Goal: Task Accomplishment & Management: Complete application form

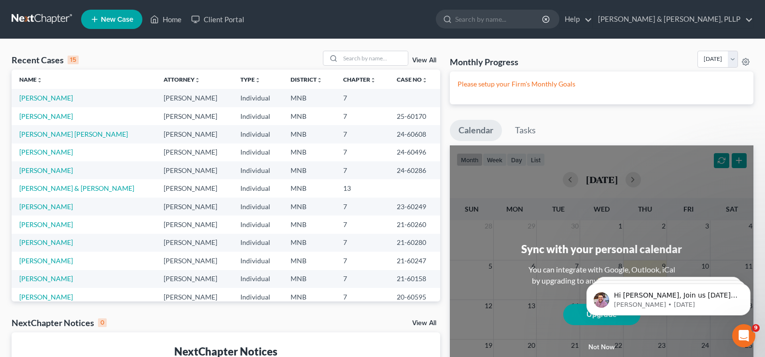
click at [105, 19] on span "New Case" at bounding box center [117, 19] width 32 height 7
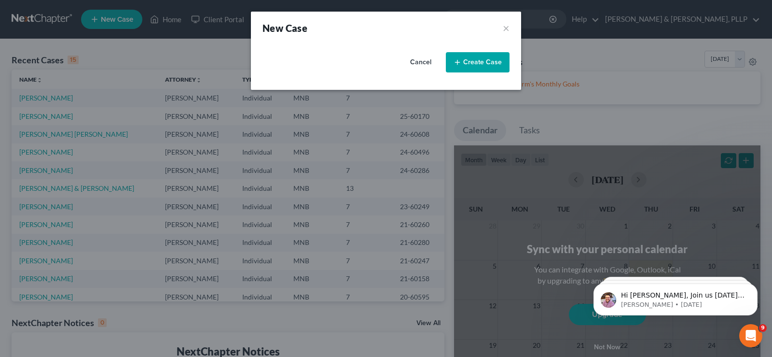
select select "42"
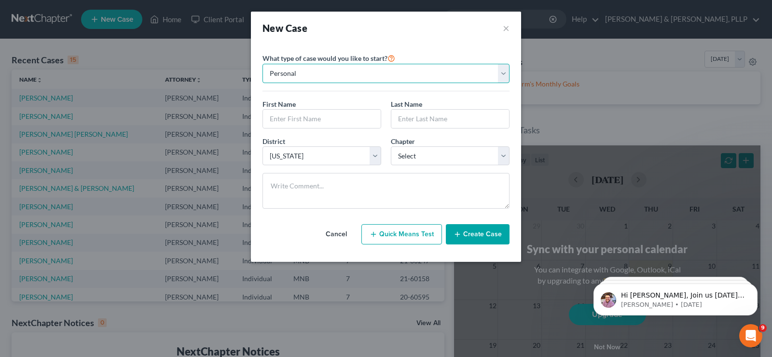
click at [372, 73] on select "Personal Business" at bounding box center [386, 73] width 247 height 19
click at [334, 123] on input "text" at bounding box center [322, 119] width 118 height 18
type input "[PERSON_NAME]"
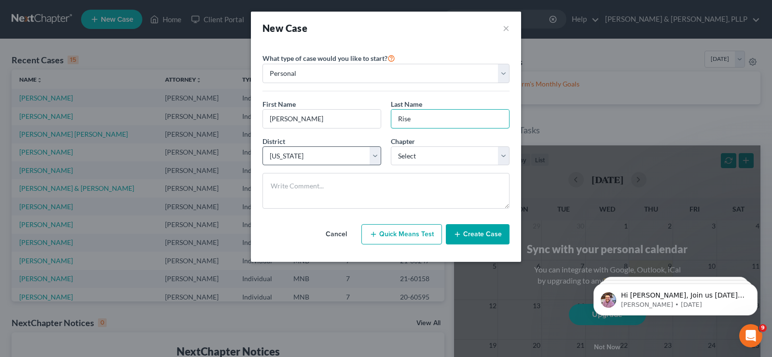
type input "Rise"
click at [332, 163] on select "Select [US_STATE] - [GEOGRAPHIC_DATA] [US_STATE] - [GEOGRAPHIC_DATA][US_STATE] …" at bounding box center [322, 155] width 119 height 19
drag, startPoint x: 332, startPoint y: 163, endPoint x: 351, endPoint y: 162, distance: 19.8
click at [332, 163] on select "Select [US_STATE] - [GEOGRAPHIC_DATA] [US_STATE] - [GEOGRAPHIC_DATA][US_STATE] …" at bounding box center [322, 155] width 119 height 19
click at [453, 156] on select "Select 7 11 12 13" at bounding box center [450, 155] width 119 height 19
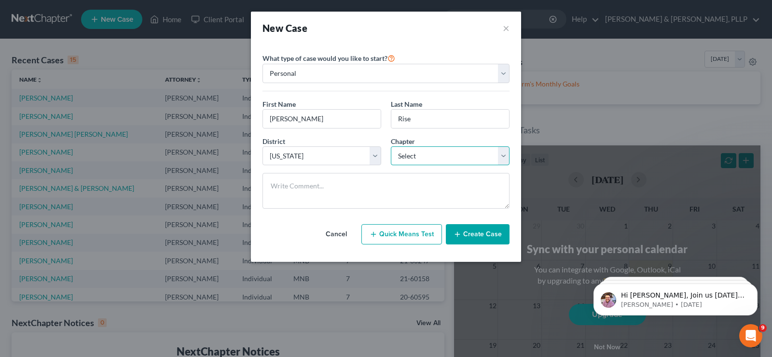
select select "0"
click at [391, 146] on select "Select 7 11 12 13" at bounding box center [450, 155] width 119 height 19
click at [479, 232] on button "Create Case" at bounding box center [478, 234] width 64 height 20
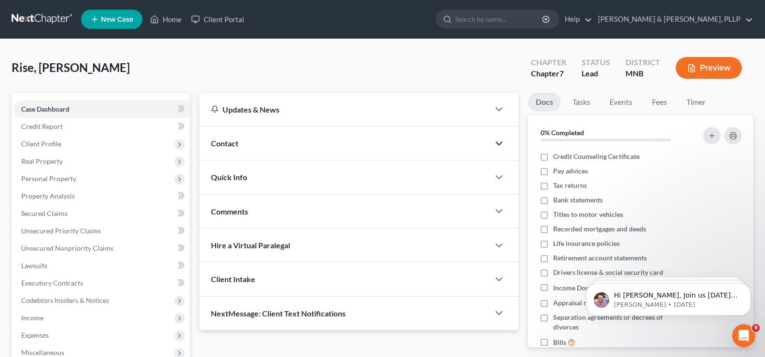
click at [495, 141] on icon "button" at bounding box center [499, 144] width 12 height 12
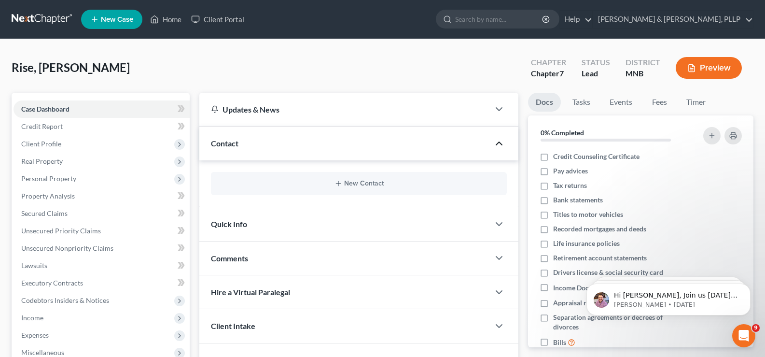
click at [495, 141] on icon "button" at bounding box center [499, 144] width 12 height 12
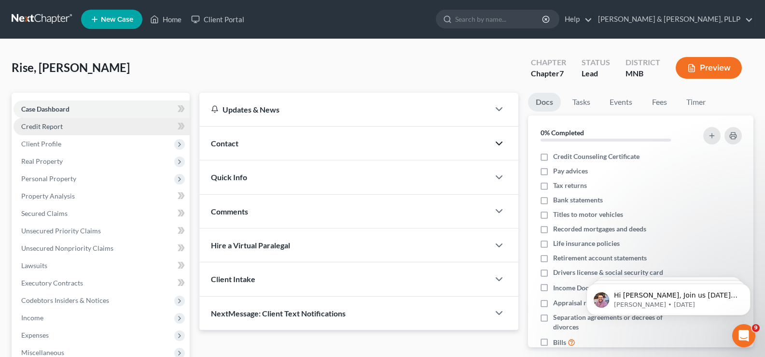
click at [37, 124] on span "Credit Report" at bounding box center [41, 126] width 41 height 8
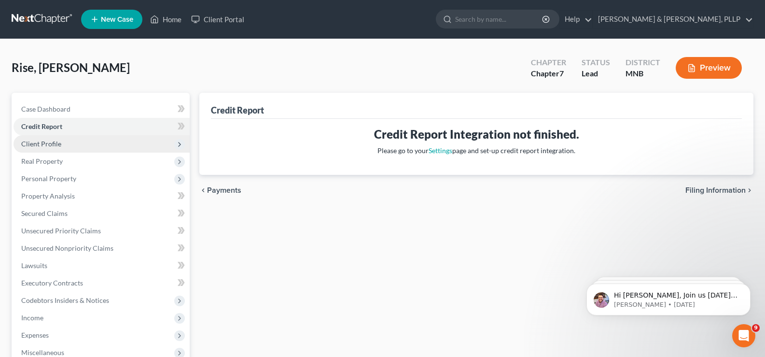
click at [34, 145] on span "Client Profile" at bounding box center [41, 143] width 40 height 8
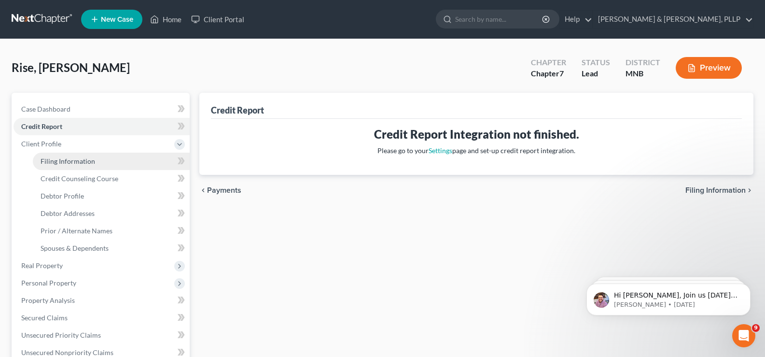
click at [51, 160] on span "Filing Information" at bounding box center [68, 161] width 55 height 8
select select "1"
select select "0"
select select "42"
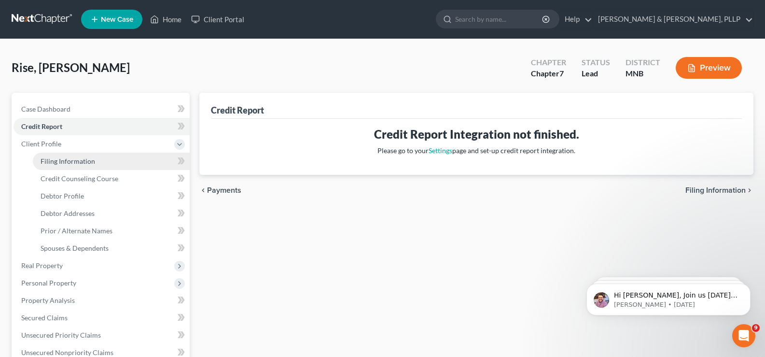
select select "0"
select select "24"
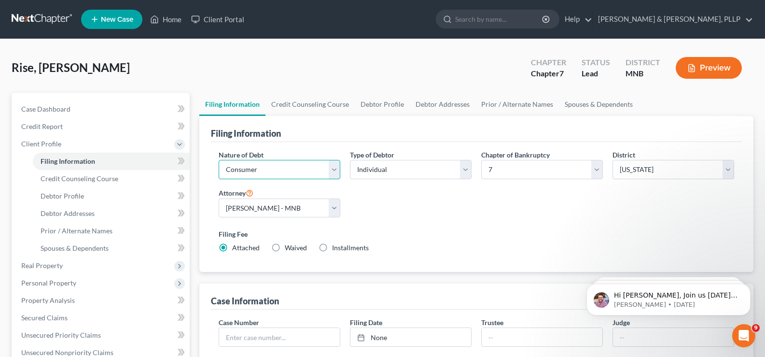
click at [337, 166] on select "Select Business Consumer Other" at bounding box center [280, 169] width 122 height 19
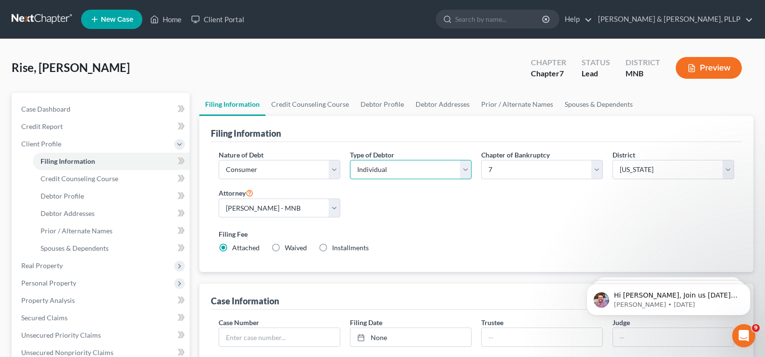
click at [382, 166] on select "Select Individual Joint" at bounding box center [411, 169] width 122 height 19
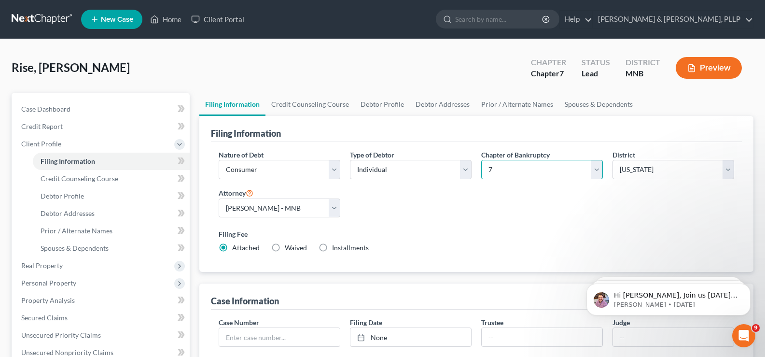
click at [518, 168] on select "Select 7 11 12 13" at bounding box center [542, 169] width 122 height 19
click at [519, 168] on select "Select 7 11 12 13" at bounding box center [542, 169] width 122 height 19
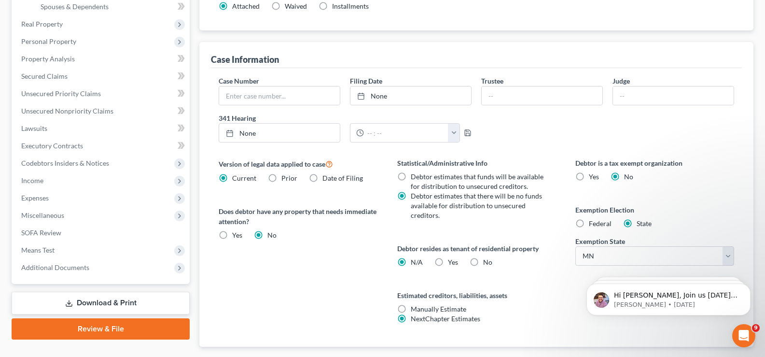
scroll to position [290, 0]
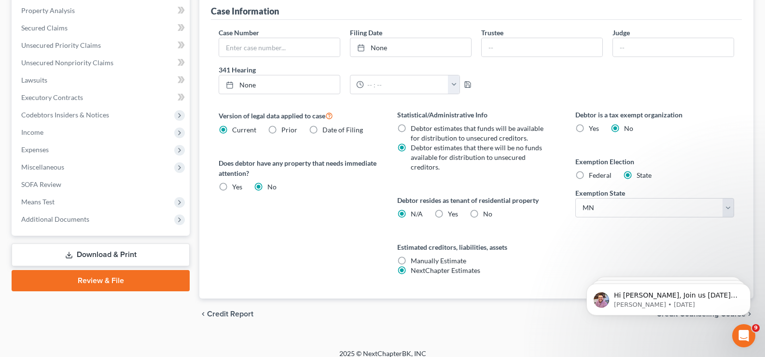
click at [597, 174] on span "Federal" at bounding box center [600, 175] width 23 height 8
click at [597, 174] on input "Federal" at bounding box center [596, 173] width 6 height 6
radio input "true"
click at [636, 178] on label "State" at bounding box center [643, 175] width 15 height 10
click at [640, 177] on input "State" at bounding box center [643, 173] width 6 height 6
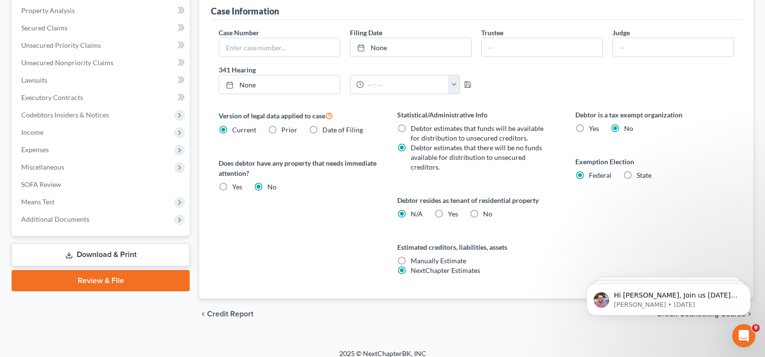
radio input "true"
radio input "false"
select select "24"
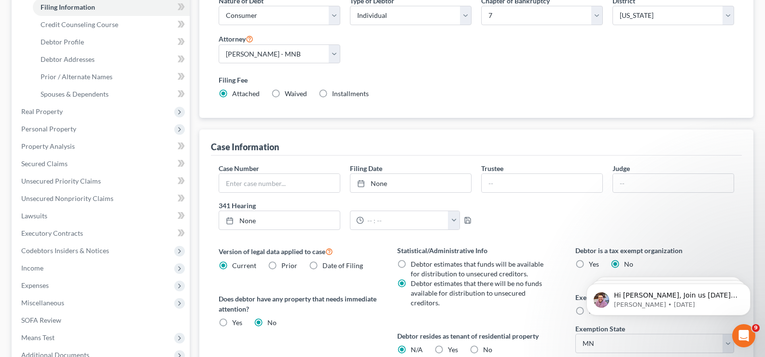
scroll to position [57, 0]
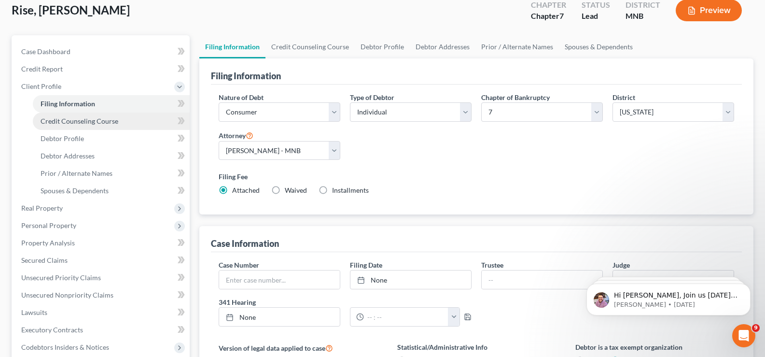
click at [97, 126] on link "Credit Counseling Course" at bounding box center [111, 120] width 157 height 17
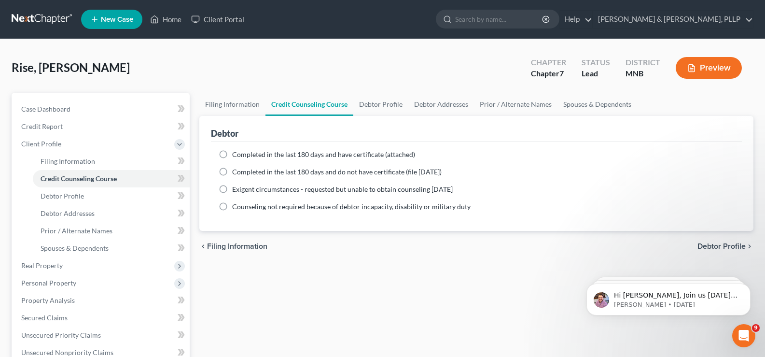
click at [232, 153] on label "Completed in the last 180 days and have certificate (attached)" at bounding box center [323, 155] width 183 height 10
click at [236, 153] on input "Completed in the last 180 days and have certificate (attached)" at bounding box center [239, 153] width 6 height 6
radio input "true"
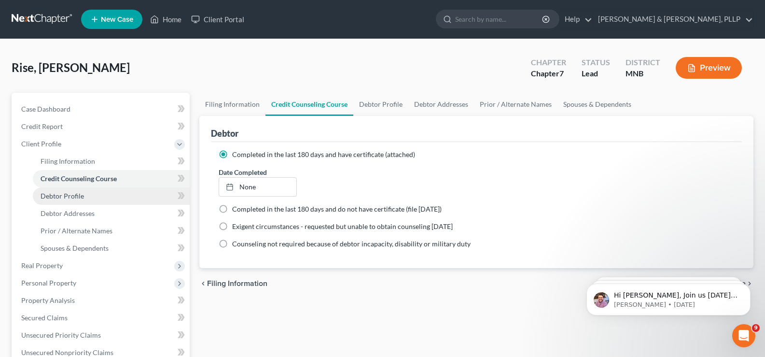
click at [73, 197] on span "Debtor Profile" at bounding box center [62, 196] width 43 height 8
select select "0"
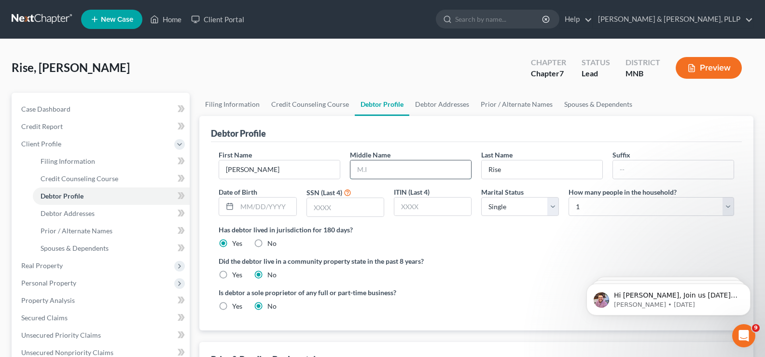
click at [380, 171] on input "text" at bounding box center [410, 169] width 121 height 18
type input "[PERSON_NAME]"
click at [341, 206] on input "text" at bounding box center [345, 207] width 77 height 18
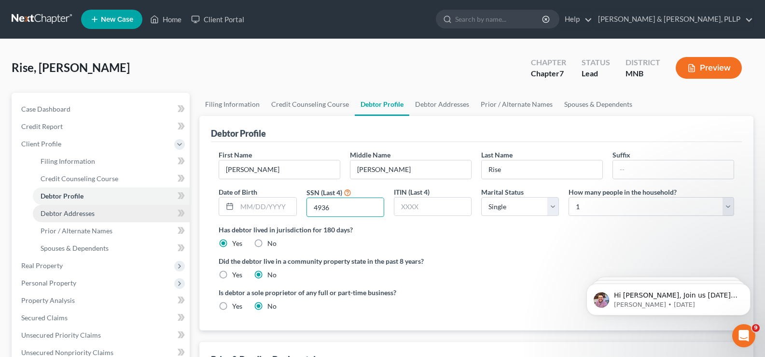
type input "4936"
click at [101, 209] on link "Debtor Addresses" at bounding box center [111, 213] width 157 height 17
select select "0"
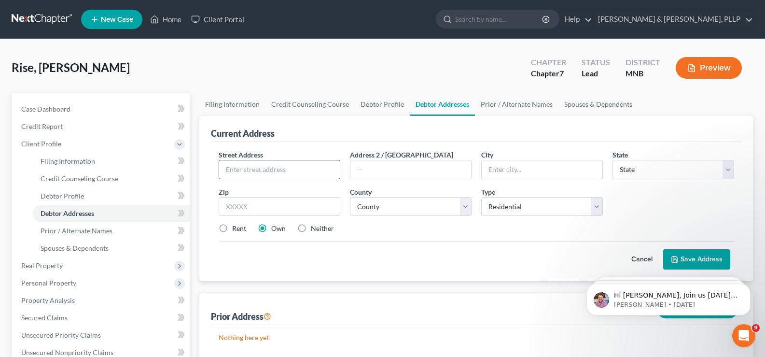
click at [271, 170] on input "text" at bounding box center [279, 169] width 121 height 18
type input "[STREET_ADDRESS]"
type input "[PERSON_NAME]"
select select "24"
type input "6"
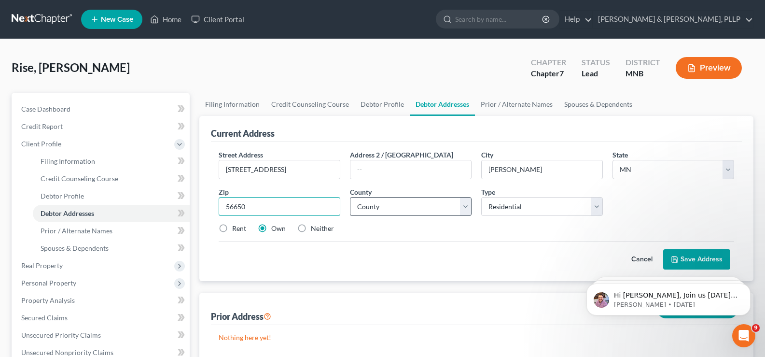
type input "56650"
click at [380, 212] on select "County [GEOGRAPHIC_DATA] [GEOGRAPHIC_DATA] [GEOGRAPHIC_DATA] [GEOGRAPHIC_DATA] …" at bounding box center [411, 206] width 122 height 19
select select "3"
click at [350, 197] on select "County [GEOGRAPHIC_DATA] [GEOGRAPHIC_DATA] [GEOGRAPHIC_DATA] [GEOGRAPHIC_DATA] …" at bounding box center [411, 206] width 122 height 19
click at [524, 208] on select "Select Residential Mailing Rental Business" at bounding box center [542, 206] width 122 height 19
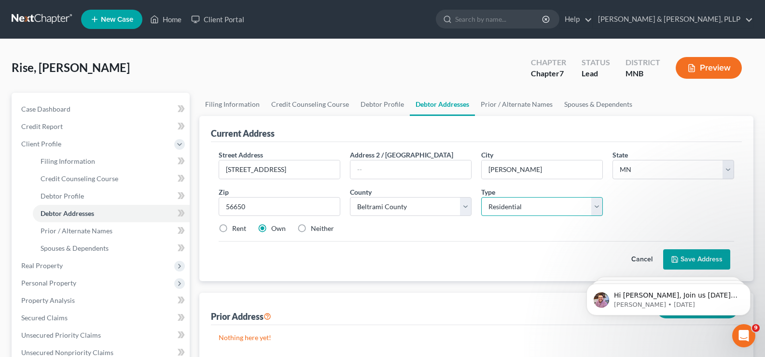
click at [524, 208] on select "Select Residential Mailing Rental Business" at bounding box center [542, 206] width 122 height 19
click at [331, 230] on label "Neither" at bounding box center [322, 228] width 23 height 10
click at [321, 230] on input "Neither" at bounding box center [318, 226] width 6 height 6
radio input "true"
click at [271, 226] on label "Own" at bounding box center [278, 228] width 14 height 10
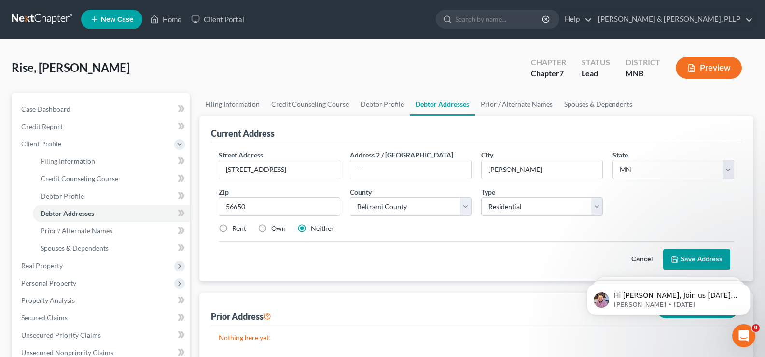
click at [275, 226] on input "Own" at bounding box center [278, 226] width 6 height 6
radio input "true"
click at [694, 262] on button "Save Address" at bounding box center [696, 259] width 67 height 20
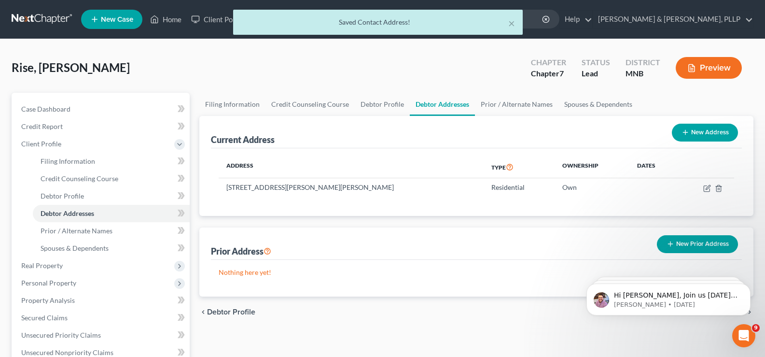
scroll to position [48, 0]
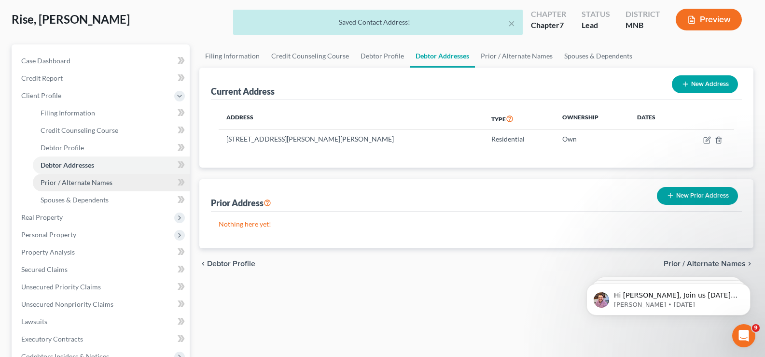
click at [87, 182] on span "Prior / Alternate Names" at bounding box center [77, 182] width 72 height 8
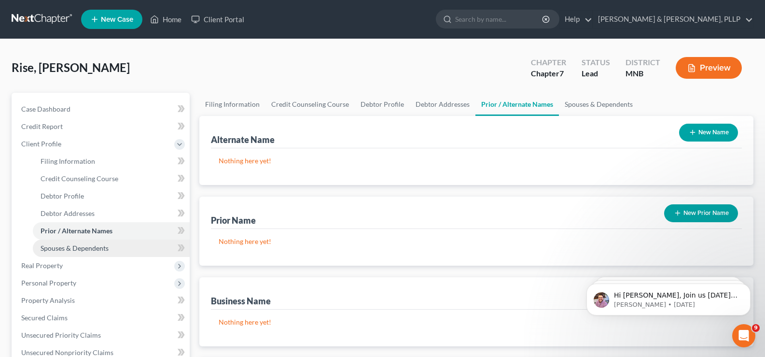
click at [86, 246] on span "Spouses & Dependents" at bounding box center [75, 248] width 68 height 8
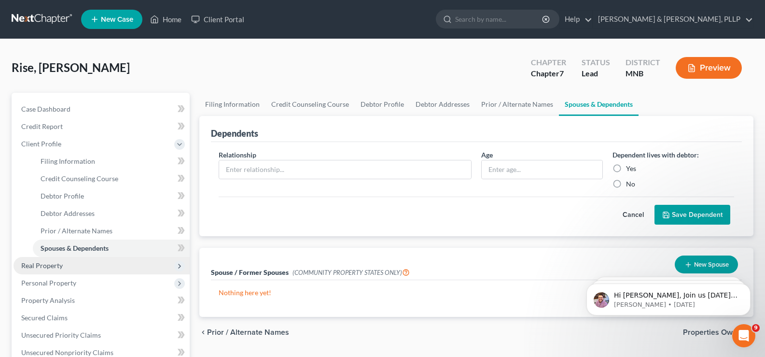
click at [47, 272] on span "Real Property" at bounding box center [102, 265] width 176 height 17
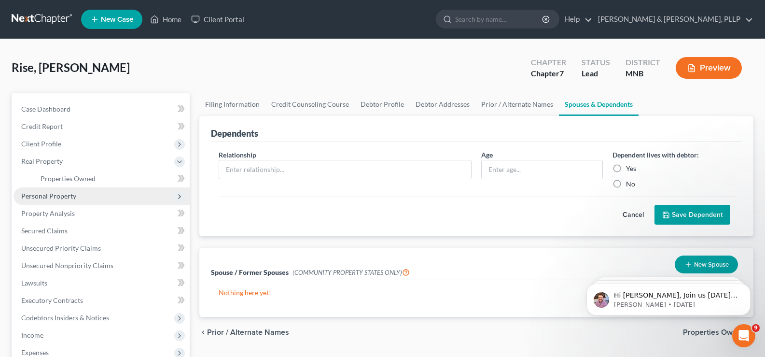
click at [26, 193] on span "Personal Property" at bounding box center [48, 196] width 55 height 8
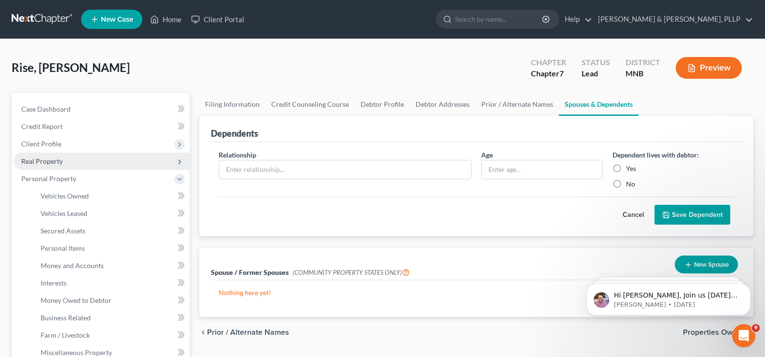
click at [29, 160] on span "Real Property" at bounding box center [41, 161] width 41 height 8
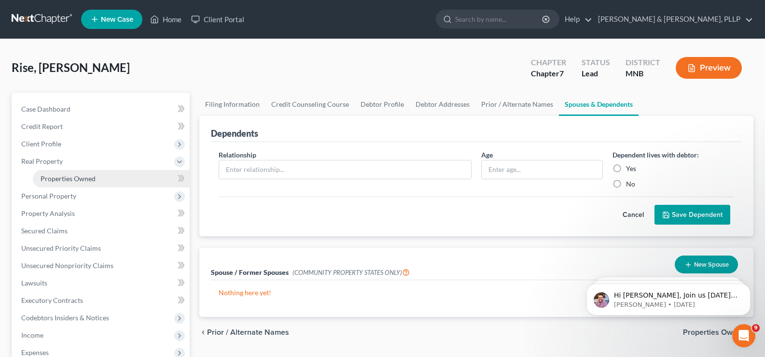
click at [56, 177] on span "Properties Owned" at bounding box center [68, 178] width 55 height 8
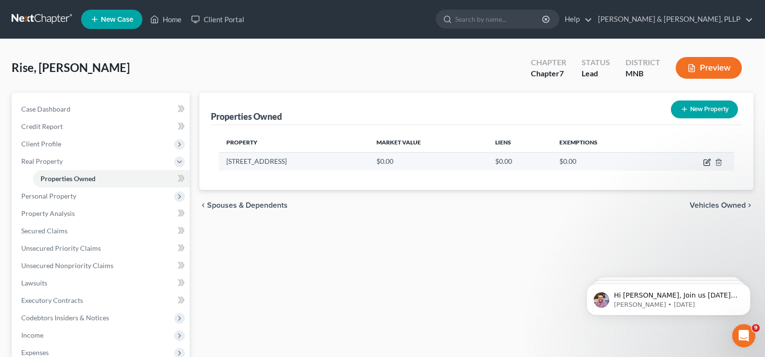
click at [706, 160] on icon "button" at bounding box center [707, 162] width 8 height 8
select select "24"
select select "3"
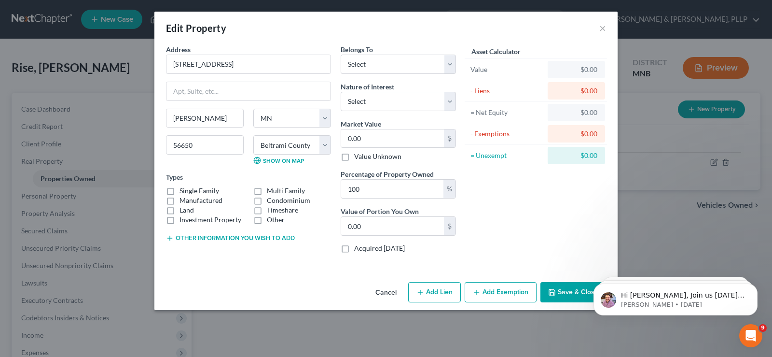
click at [205, 191] on label "Single Family" at bounding box center [200, 191] width 40 height 10
click at [190, 191] on input "Single Family" at bounding box center [186, 189] width 6 height 6
checkbox input "true"
click at [383, 61] on select "Select Debtor 1 Only Debtor 2 Only Debtor 1 And Debtor 2 Only At Least One Of T…" at bounding box center [398, 64] width 115 height 19
select select "3"
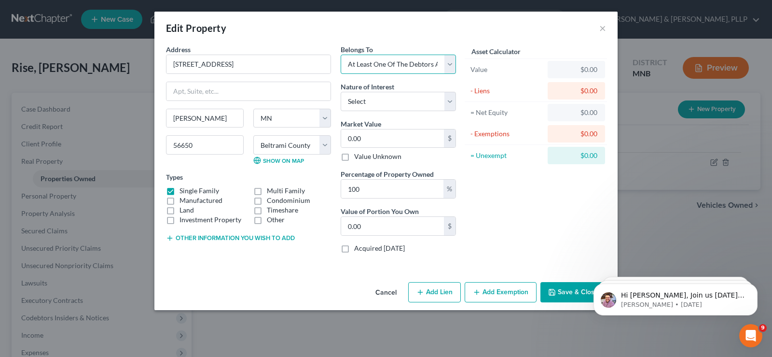
click at [341, 55] on select "Select Debtor 1 Only Debtor 2 Only Debtor 1 And Debtor 2 Only At Least One Of T…" at bounding box center [398, 64] width 115 height 19
click at [449, 100] on select "Select Fee Simple Joint Tenant Life Estate Equitable Interest Future Interest T…" at bounding box center [398, 101] width 115 height 19
click at [341, 92] on select "Select Fee Simple Joint Tenant Life Estate Equitable Interest Future Interest T…" at bounding box center [398, 101] width 115 height 19
click at [450, 103] on select "Select Fee Simple Joint Tenant Life Estate Equitable Interest Future Interest T…" at bounding box center [398, 101] width 115 height 19
click at [341, 92] on select "Select Fee Simple Joint Tenant Life Estate Equitable Interest Future Interest T…" at bounding box center [398, 101] width 115 height 19
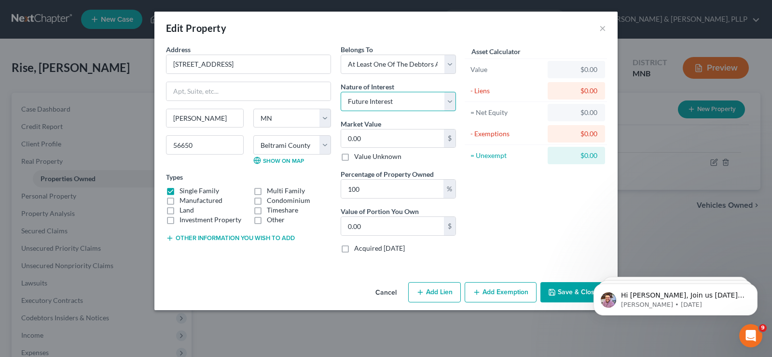
click at [447, 103] on select "Select Fee Simple Joint Tenant Life Estate Equitable Interest Future Interest T…" at bounding box center [398, 101] width 115 height 19
select select "0"
click at [341, 92] on select "Select Fee Simple Joint Tenant Life Estate Equitable Interest Future Interest T…" at bounding box center [398, 101] width 115 height 19
type input "1"
type input "1.00"
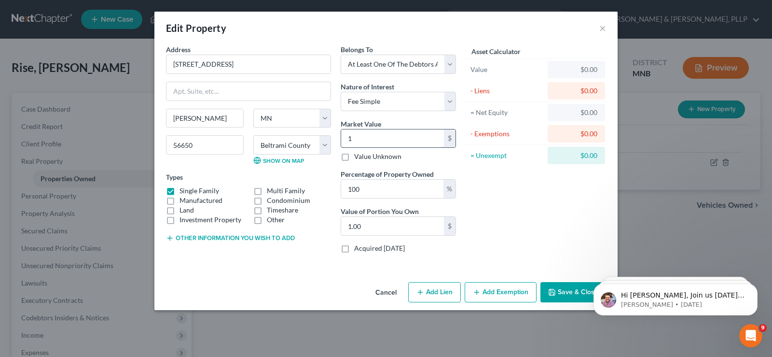
type input "13"
type input "13.00"
type input "135"
type input "135.00"
type input "1358"
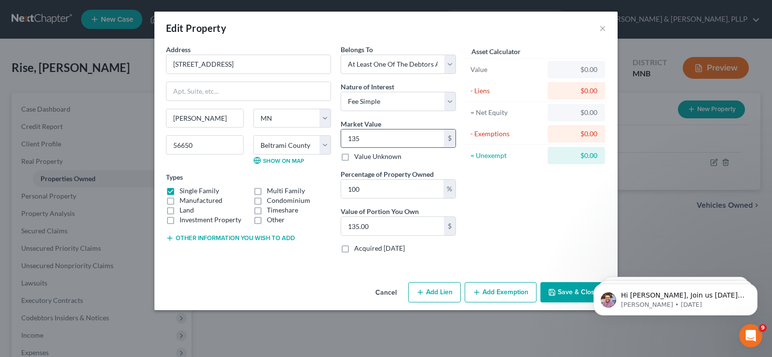
type input "1,358.00"
type input "1,35"
type input "135.00"
type input "1357"
type input "1,357.00"
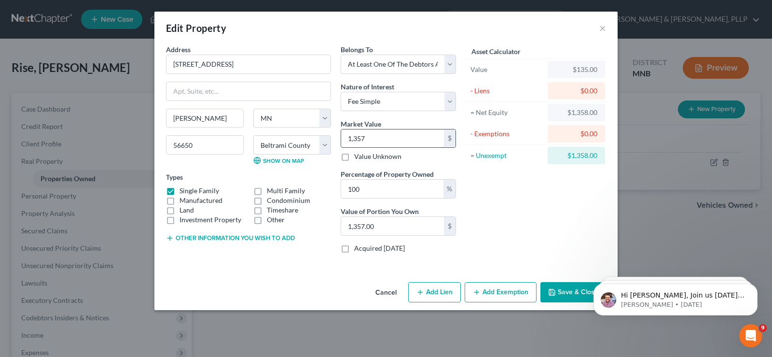
type input "1,3570"
type input "13,570.00"
type input "13,5700"
type input "135,700.00"
type input "135,700"
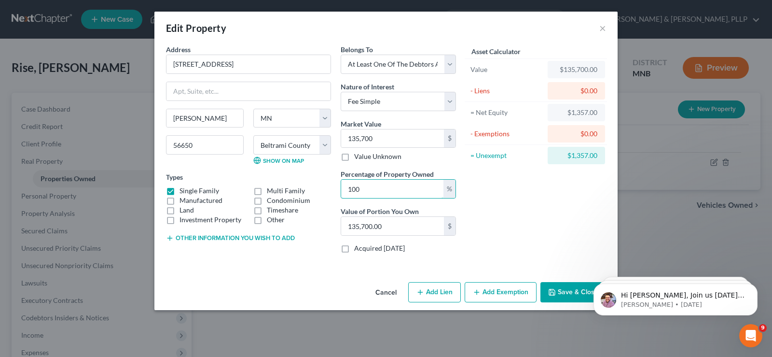
drag, startPoint x: 380, startPoint y: 191, endPoint x: 334, endPoint y: 188, distance: 45.9
click at [334, 188] on div "Address * [GEOGRAPHIC_DATA][PERSON_NAME] [US_STATE][GEOGRAPHIC_DATA] [GEOGRAPHI…" at bounding box center [311, 152] width 300 height 216
type input "5"
type input "6,785.00"
type input "50"
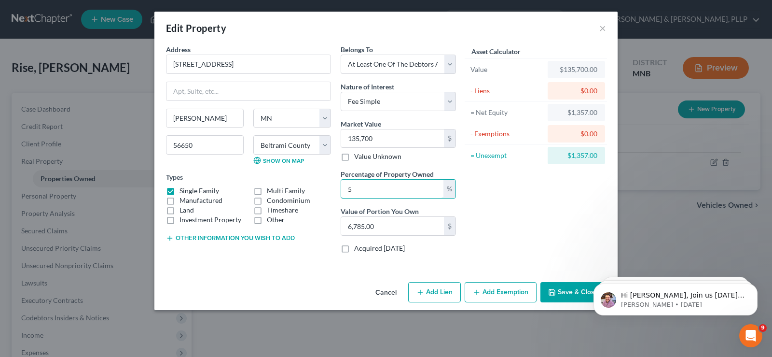
type input "67,850.00"
type input "50"
click at [495, 290] on button "Add Exemption" at bounding box center [501, 292] width 72 height 20
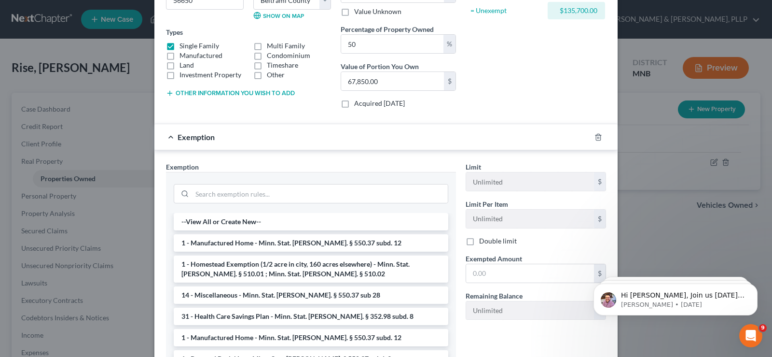
scroll to position [193, 0]
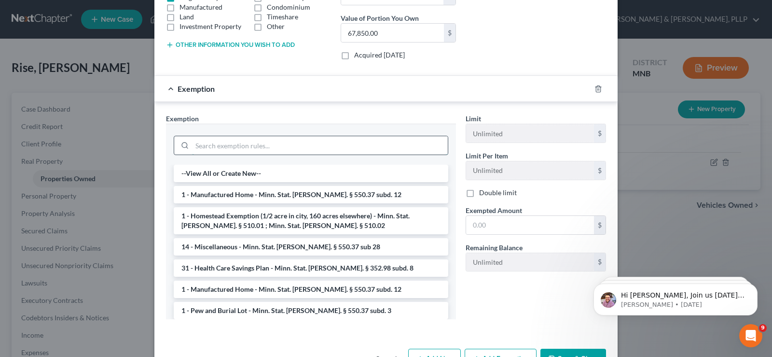
click at [270, 144] on input "search" at bounding box center [320, 145] width 256 height 18
click at [281, 218] on li "1 - Homestead Exemption (1/2 acre in city, 160 acres elsewhere) - Minn. Stat. […" at bounding box center [311, 220] width 275 height 27
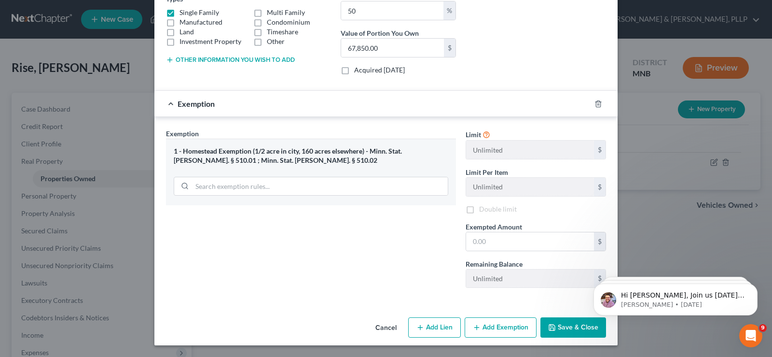
scroll to position [177, 0]
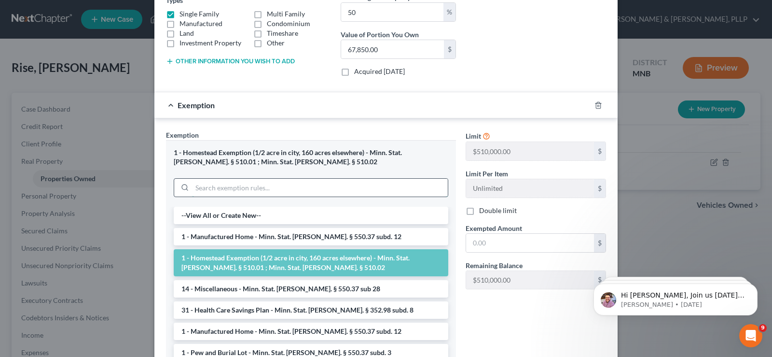
click at [295, 192] on input "search" at bounding box center [320, 188] width 256 height 18
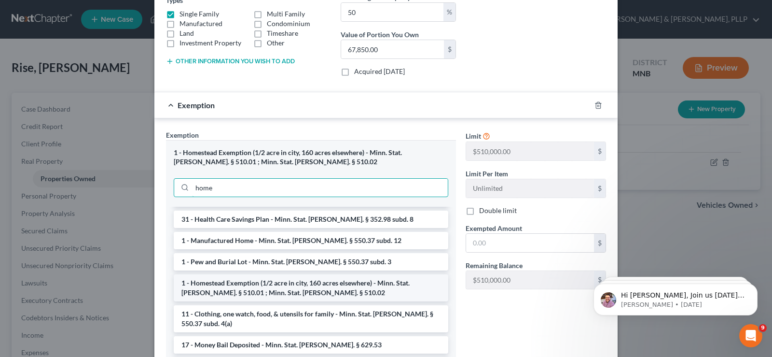
scroll to position [0, 0]
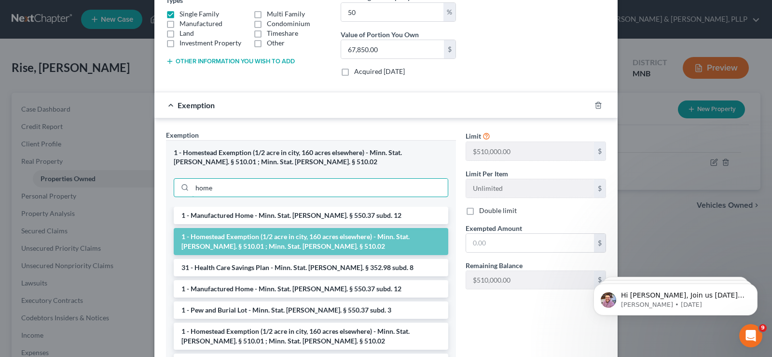
type input "home"
click at [375, 245] on li "1 - Homestead Exemption (1/2 acre in city, 160 acres elsewhere) - Minn. Stat. […" at bounding box center [311, 241] width 275 height 27
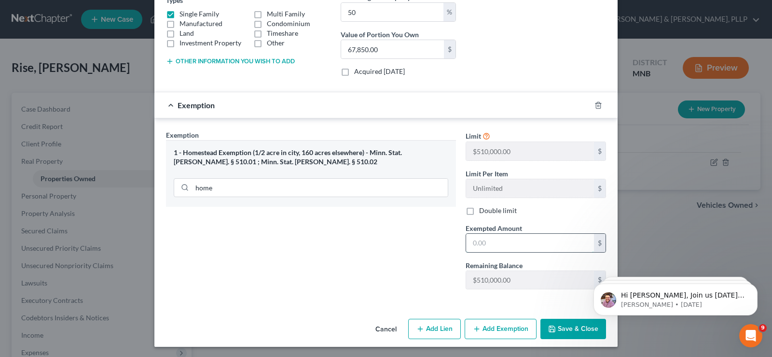
click at [506, 242] on input "text" at bounding box center [530, 243] width 128 height 18
type input "67,850"
click at [569, 327] on button "Save & Close" at bounding box center [573, 328] width 66 height 20
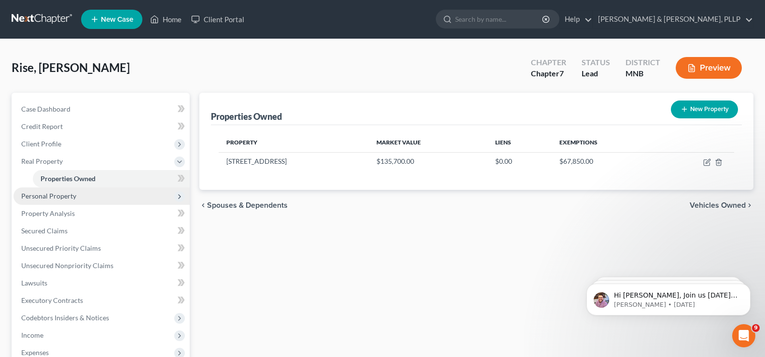
click at [47, 194] on span "Personal Property" at bounding box center [48, 196] width 55 height 8
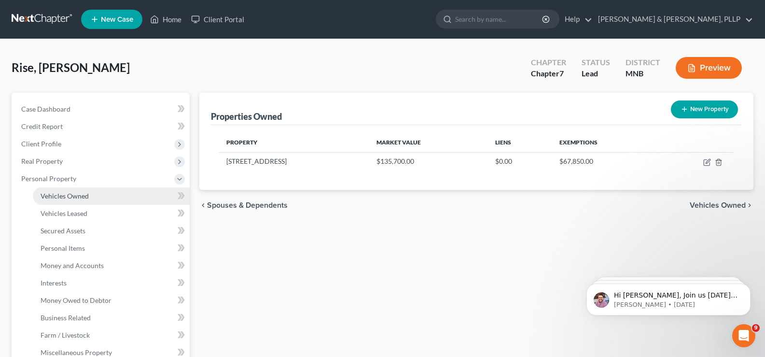
click at [99, 195] on link "Vehicles Owned" at bounding box center [111, 195] width 157 height 17
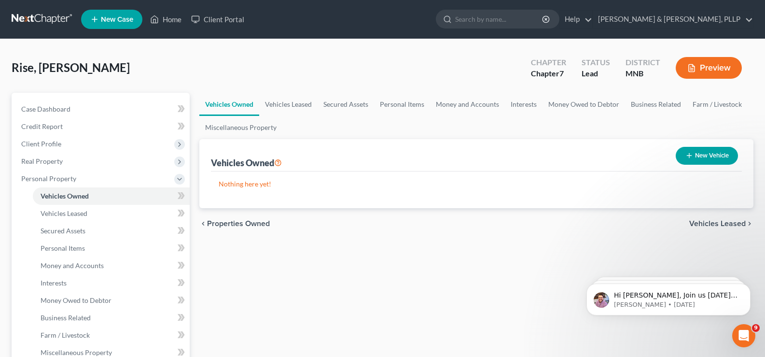
click at [700, 156] on button "New Vehicle" at bounding box center [707, 156] width 62 height 18
select select "0"
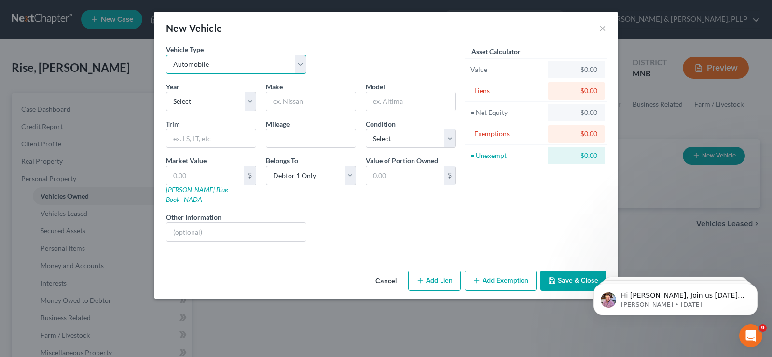
click at [299, 62] on select "Select Automobile Truck Trailer Watercraft Aircraft Motor Home Atv Other Vehicle" at bounding box center [236, 64] width 140 height 19
click at [345, 40] on div "New Vehicle ×" at bounding box center [385, 28] width 463 height 33
click at [206, 102] on select "Select 2026 2025 2024 2023 2022 2021 2020 2019 2018 2017 2016 2015 2014 2013 20…" at bounding box center [211, 101] width 90 height 19
select select "23"
click at [166, 92] on select "Select 2026 2025 2024 2023 2022 2021 2020 2019 2018 2017 2016 2015 2014 2013 20…" at bounding box center [211, 101] width 90 height 19
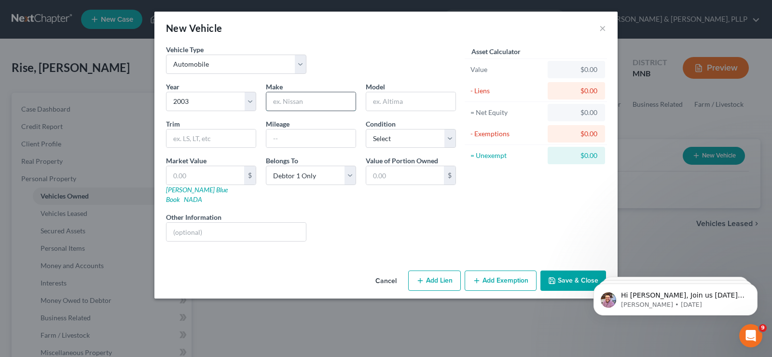
click at [313, 102] on input "text" at bounding box center [310, 101] width 89 height 18
type input "Nissan"
type input "m"
type input "Maxima"
click at [300, 139] on input "text" at bounding box center [310, 138] width 89 height 18
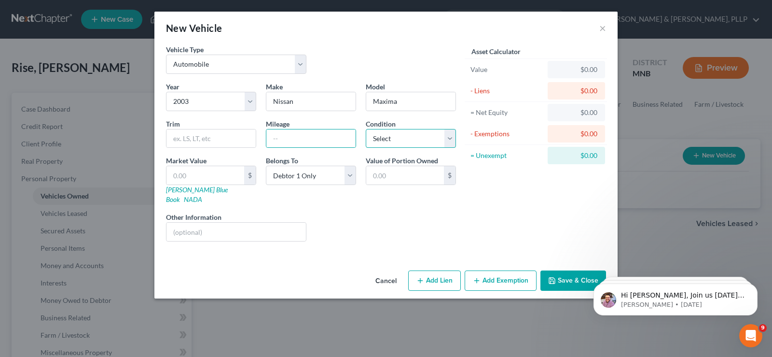
click at [395, 134] on select "Select Excellent Very Good Good Fair Poor" at bounding box center [411, 138] width 90 height 19
select select "3"
click at [366, 129] on select "Select Excellent Very Good Good Fair Poor" at bounding box center [411, 138] width 90 height 19
click at [198, 179] on input "text" at bounding box center [205, 175] width 78 height 18
type input "1"
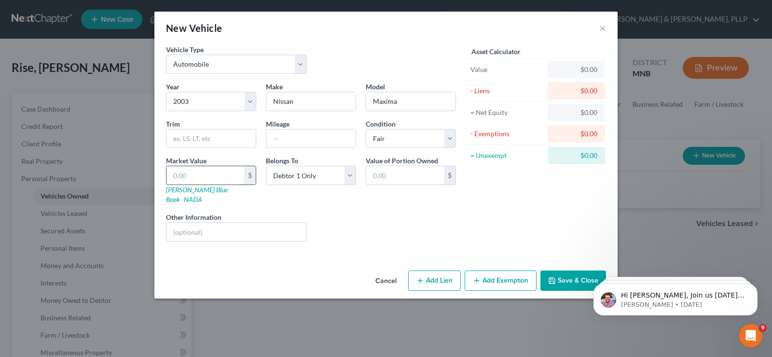
type input "1.00"
type input "13"
type input "13.00"
type input "134"
type input "134.00"
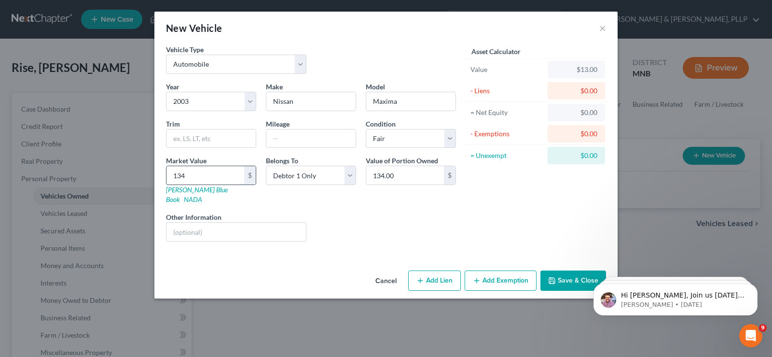
type input "1342"
type input "1,342.00"
type input "1,342"
click at [558, 271] on button "Save & Close" at bounding box center [573, 280] width 66 height 20
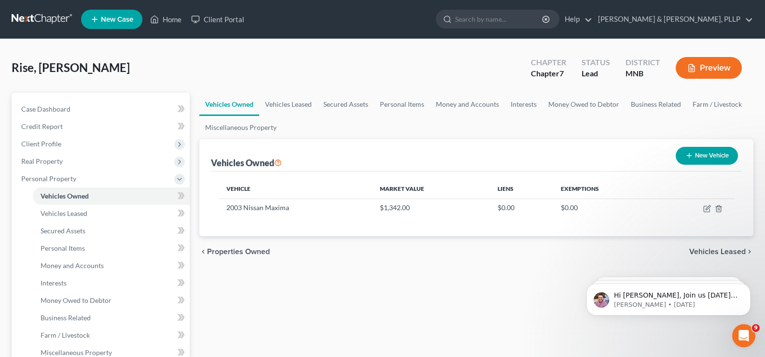
click at [701, 157] on button "New Vehicle" at bounding box center [707, 156] width 62 height 18
select select "0"
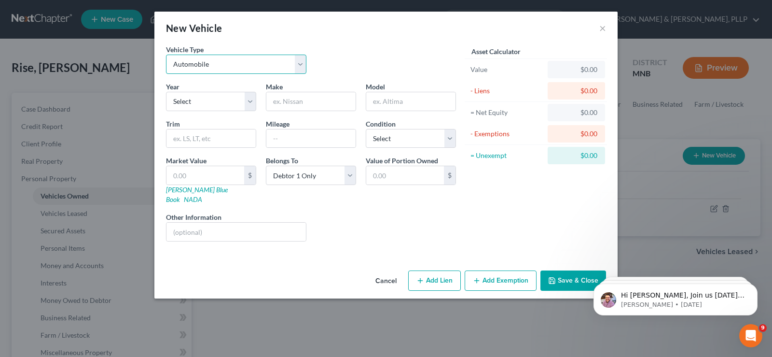
click at [298, 61] on select "Select Automobile Truck Trailer Watercraft Aircraft Motor Home Atv Other Vehicle" at bounding box center [236, 64] width 140 height 19
select select "1"
click at [166, 55] on select "Select Automobile Truck Trailer Watercraft Aircraft Motor Home Atv Other Vehicle" at bounding box center [236, 64] width 140 height 19
click at [226, 103] on select "Select 2026 2025 2024 2023 2022 2021 2020 2019 2018 2017 2016 2015 2014 2013 20…" at bounding box center [211, 101] width 90 height 19
select select "23"
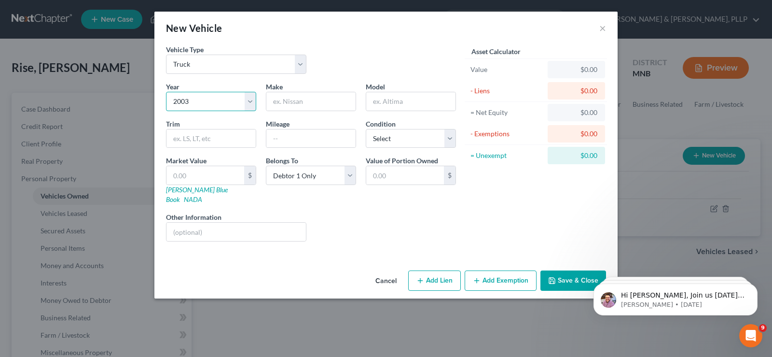
click at [166, 92] on select "Select 2026 2025 2024 2023 2022 2021 2020 2019 2018 2017 2016 2015 2014 2013 20…" at bounding box center [211, 101] width 90 height 19
click at [305, 103] on input "text" at bounding box center [310, 101] width 89 height 18
type input "Dodge"
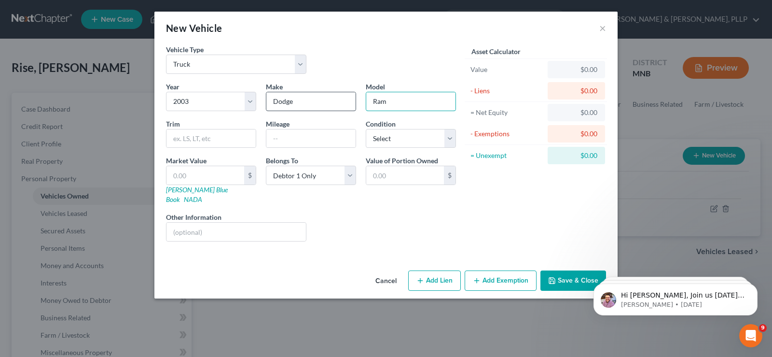
type input "Ram"
type input "[STREET_ADDRESS]"
click at [377, 135] on select "Select Excellent Very Good Good Fair Poor" at bounding box center [411, 138] width 90 height 19
select select "2"
click at [366, 129] on select "Select Excellent Very Good Good Fair Poor" at bounding box center [411, 138] width 90 height 19
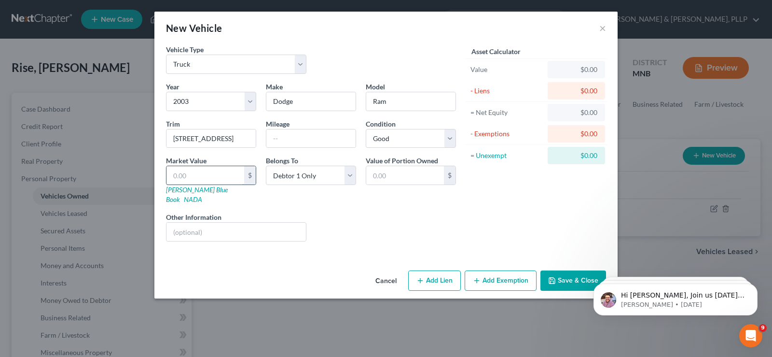
click at [214, 178] on input "text" at bounding box center [205, 175] width 78 height 18
type input "8"
type input "8.00"
type input "84"
type input "84.00"
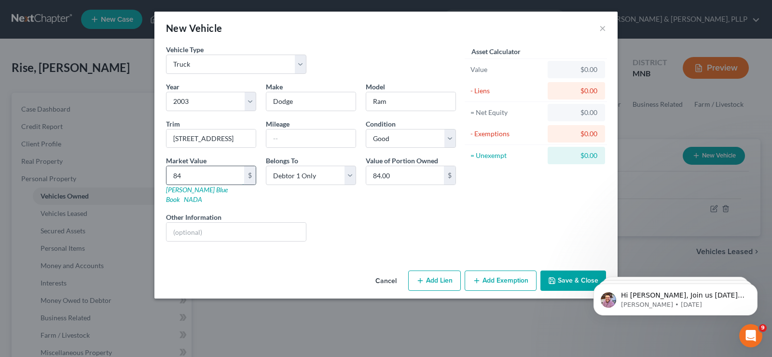
type input "843"
type input "843.00"
type input "8430"
type input "8,430.00"
type input "8,430"
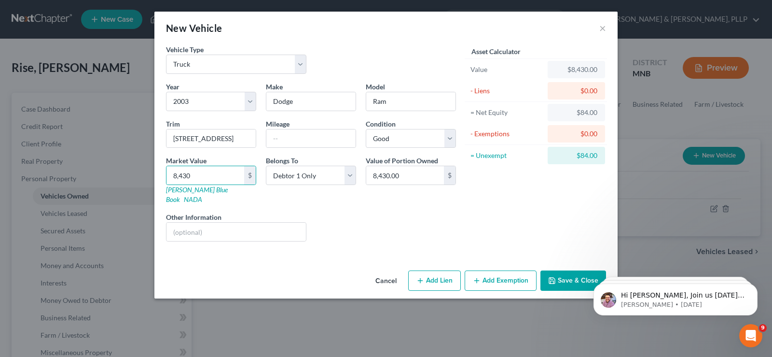
click at [503, 275] on button "Add Exemption" at bounding box center [501, 280] width 72 height 20
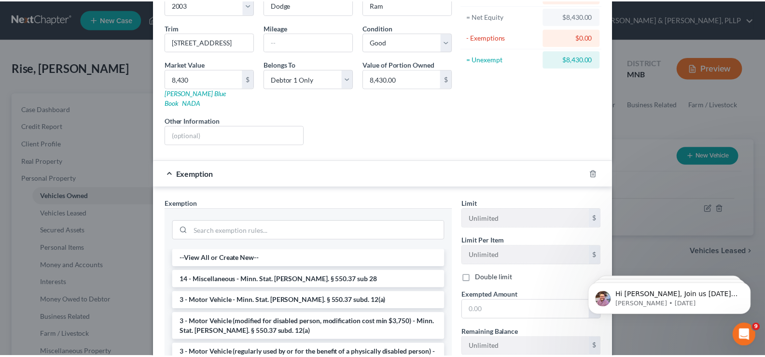
scroll to position [145, 0]
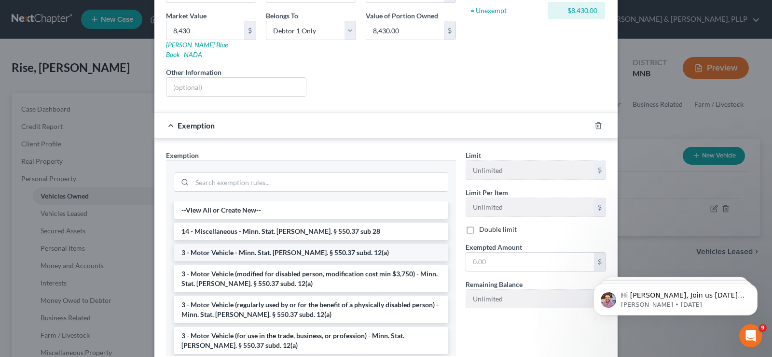
click at [332, 244] on li "3 - Motor Vehicle - Minn. Stat. [PERSON_NAME]. § 550.37 subd. 12(a)" at bounding box center [311, 252] width 275 height 17
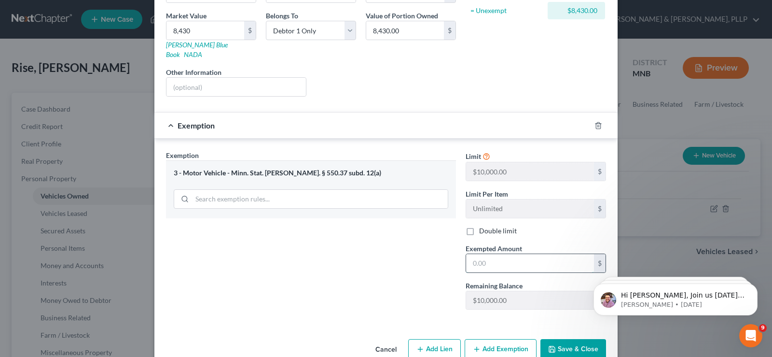
click at [507, 257] on input "text" at bounding box center [530, 263] width 128 height 18
type input "8,430"
click at [572, 341] on button "Save & Close" at bounding box center [573, 349] width 66 height 20
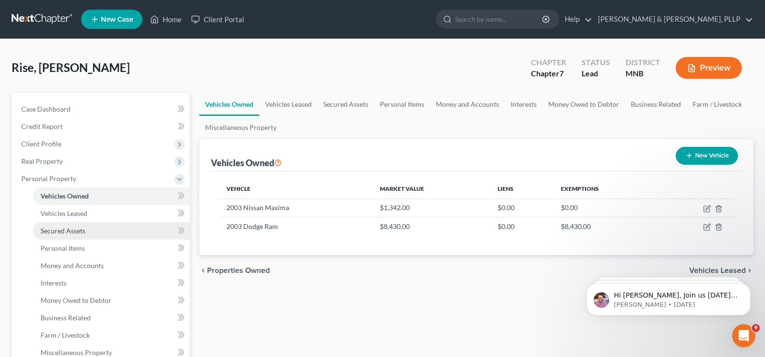
click at [68, 232] on span "Secured Assets" at bounding box center [63, 230] width 45 height 8
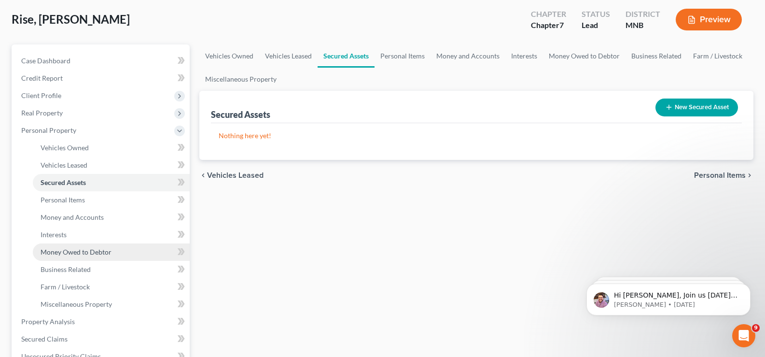
scroll to position [97, 0]
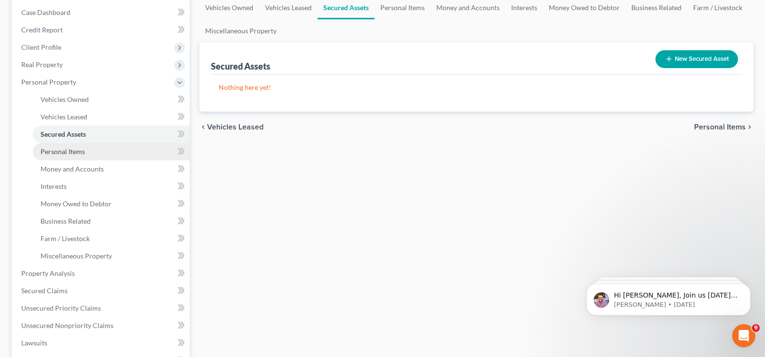
click at [73, 153] on span "Personal Items" at bounding box center [63, 151] width 44 height 8
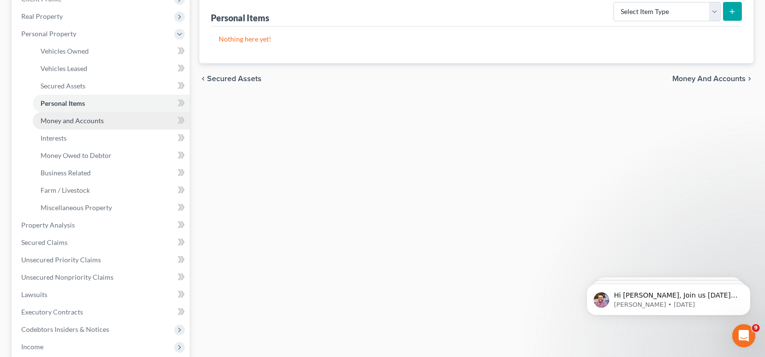
scroll to position [290, 0]
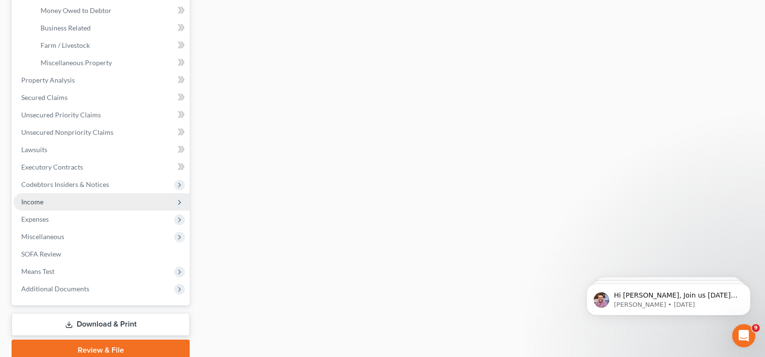
click at [53, 204] on span "Income" at bounding box center [102, 201] width 176 height 17
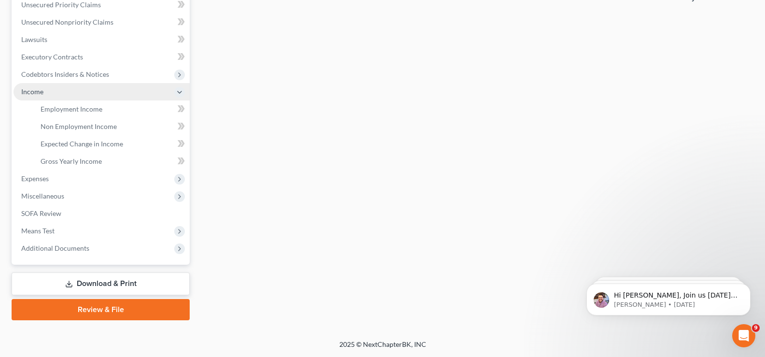
scroll to position [226, 0]
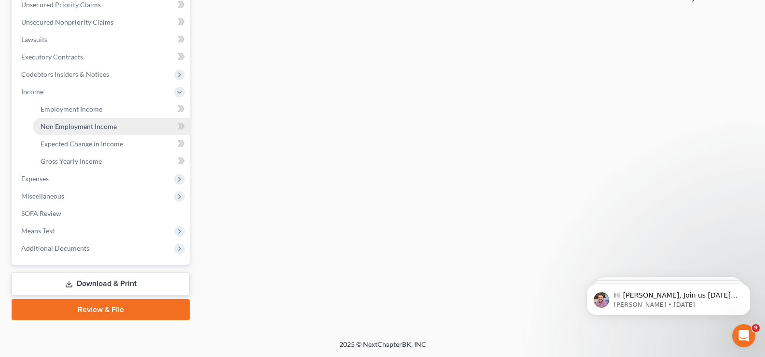
click at [82, 126] on span "Non Employment Income" at bounding box center [79, 126] width 76 height 8
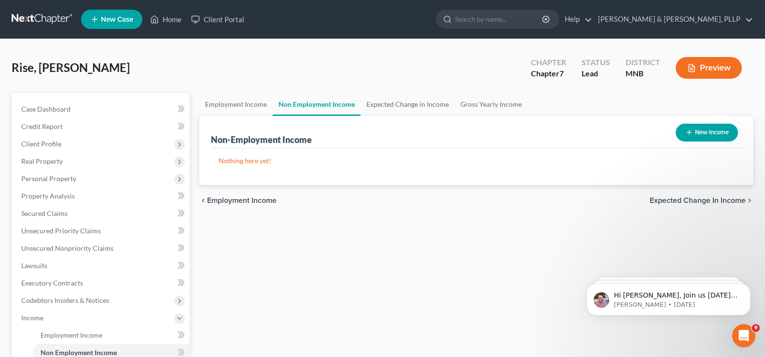
click at [716, 131] on button "New Income" at bounding box center [707, 133] width 62 height 18
select select "0"
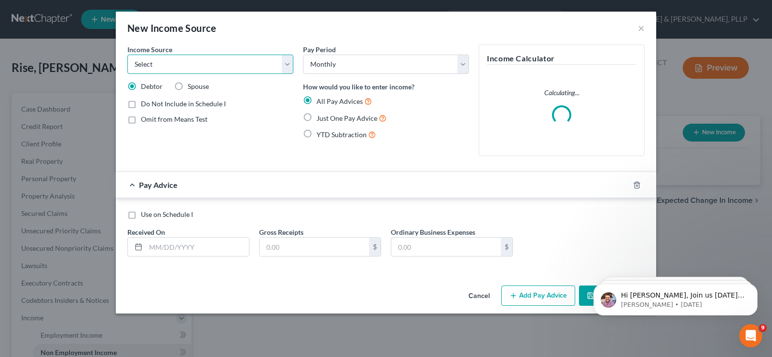
click at [203, 60] on select "Select Unemployment Disability (from employer) Pension Retirement Social Securi…" at bounding box center [210, 64] width 166 height 19
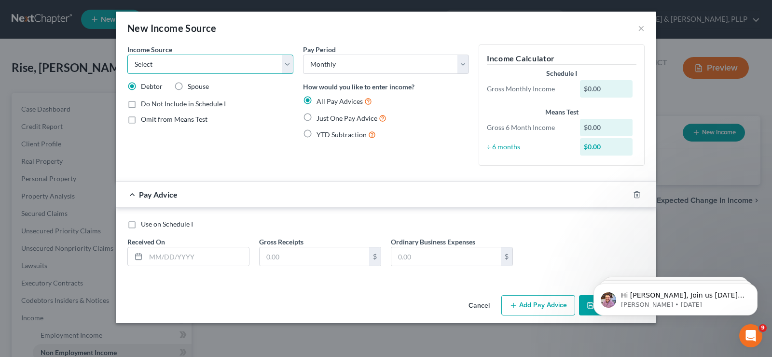
select select "4"
click at [127, 55] on select "Select Unemployment Disability (from employer) Pension Retirement Social Securi…" at bounding box center [210, 64] width 166 height 19
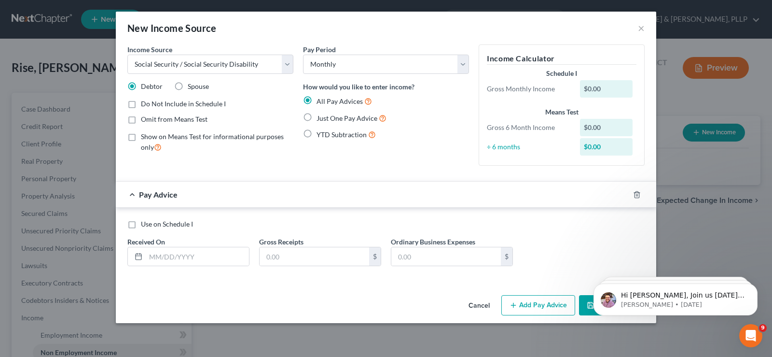
click at [178, 121] on span "Omit from Means Test" at bounding box center [174, 119] width 67 height 8
click at [151, 121] on input "Omit from Means Test" at bounding box center [148, 117] width 6 height 6
checkbox input "true"
click at [345, 117] on span "Just One Pay Advice" at bounding box center [347, 118] width 61 height 8
click at [327, 117] on input "Just One Pay Advice" at bounding box center [323, 115] width 6 height 6
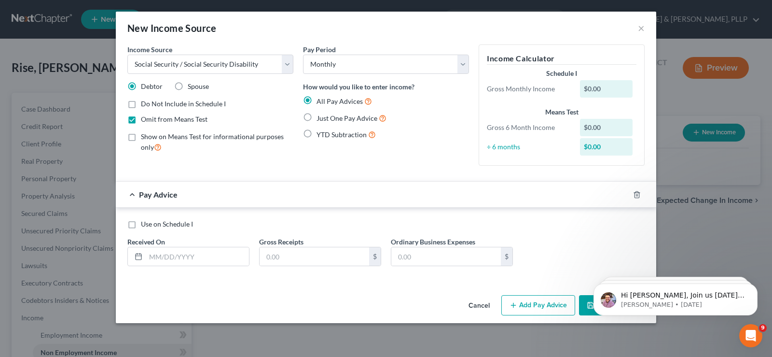
radio input "true"
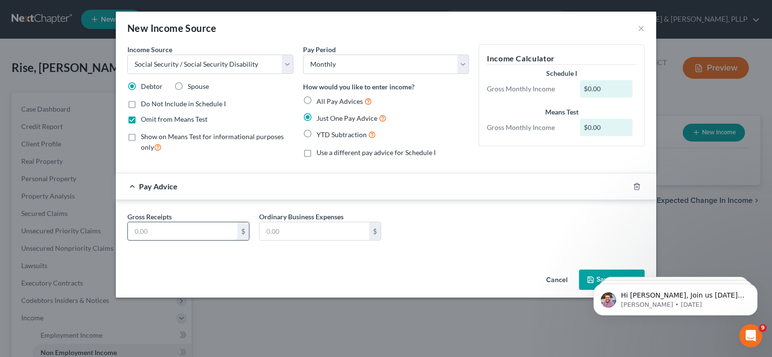
click at [181, 236] on input "text" at bounding box center [183, 231] width 110 height 18
click at [194, 232] on input "text" at bounding box center [183, 231] width 110 height 18
type input "2,409"
type input "185"
click at [589, 274] on body "Hi [PERSON_NAME], Join us [DATE] 2pm EST for our Filing Bootcamp webinar! We wi…" at bounding box center [675, 297] width 185 height 60
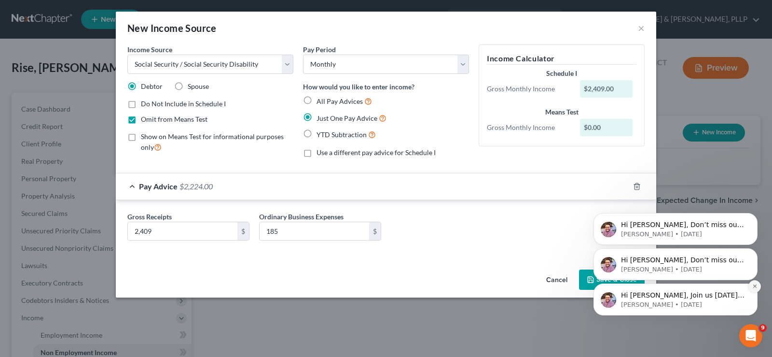
click at [754, 286] on icon "Dismiss notification" at bounding box center [754, 285] width 5 height 5
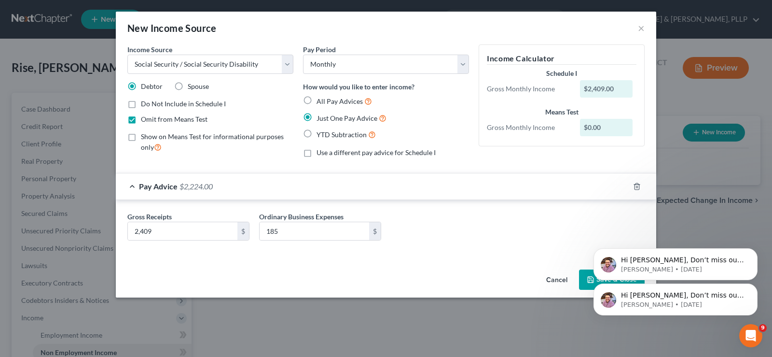
click at [754, 286] on icon "Dismiss notification" at bounding box center [755, 286] width 4 height 4
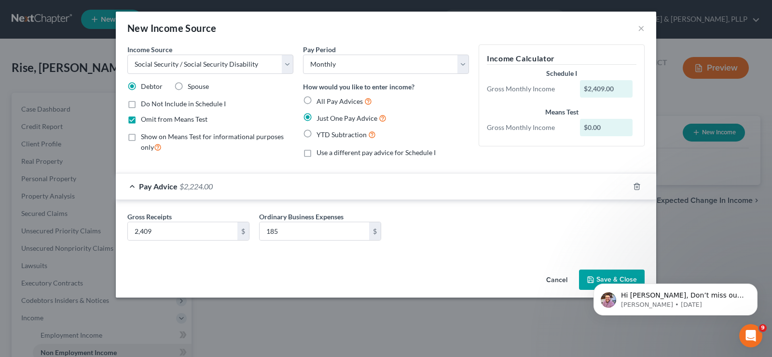
click at [754, 286] on icon "Dismiss notification" at bounding box center [755, 286] width 4 height 4
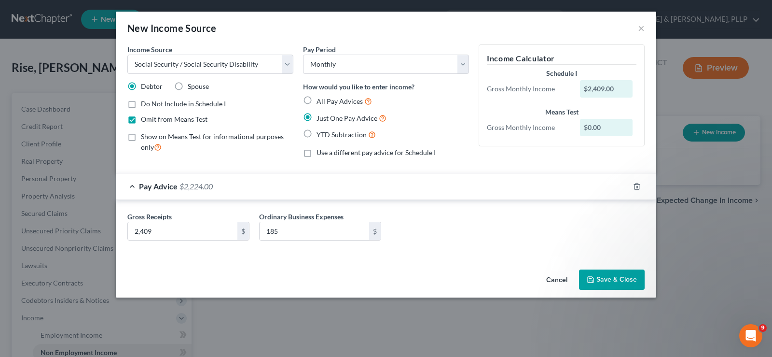
click at [617, 279] on button "Save & Close" at bounding box center [612, 279] width 66 height 20
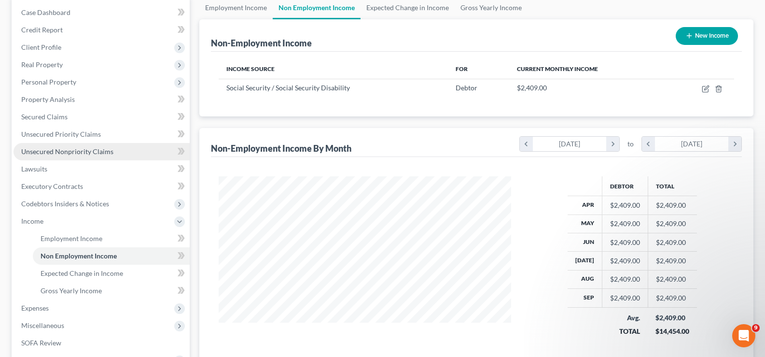
scroll to position [145, 0]
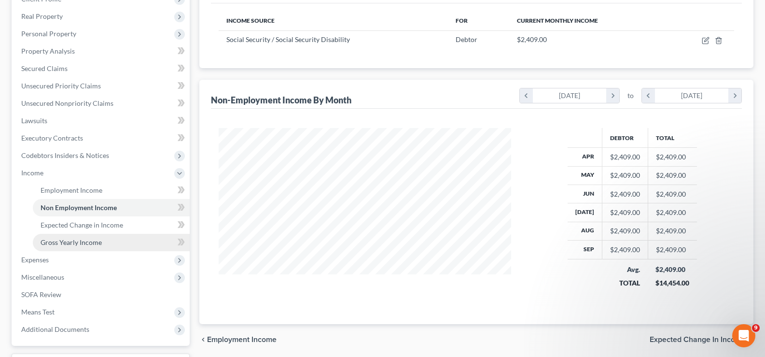
click at [111, 240] on link "Gross Yearly Income" at bounding box center [111, 242] width 157 height 17
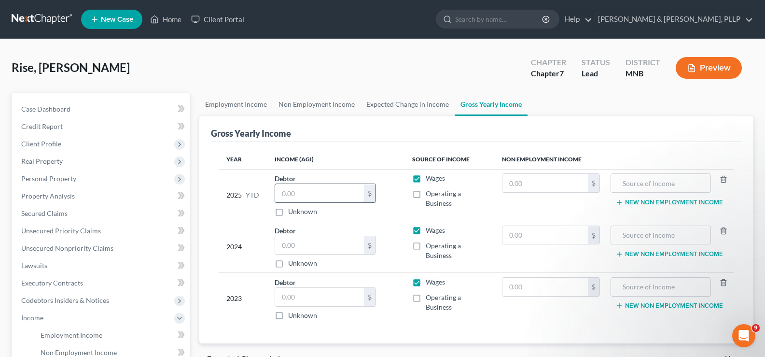
click at [339, 191] on input "text" at bounding box center [319, 193] width 89 height 18
type input "22,240"
drag, startPoint x: 339, startPoint y: 190, endPoint x: 263, endPoint y: 195, distance: 75.9
click at [263, 195] on tr "2025 YTD Debtor 22,240.00 $ Unknown Balance Undetermined 22,240 $ Unknown Wages…" at bounding box center [476, 195] width 515 height 52
click at [546, 180] on input "text" at bounding box center [545, 183] width 86 height 18
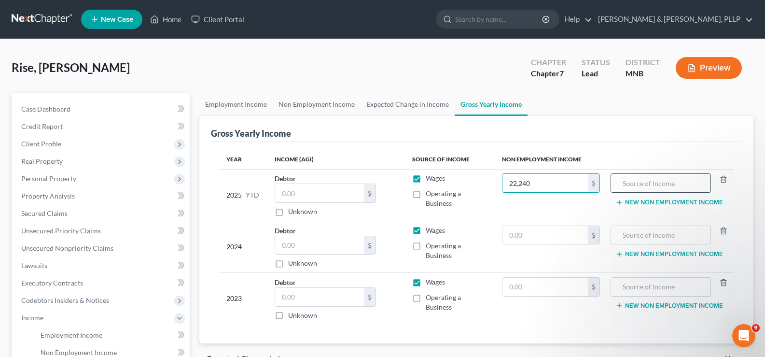
type input "22,240"
click at [673, 185] on input "text" at bounding box center [661, 183] width 90 height 18
type input "o"
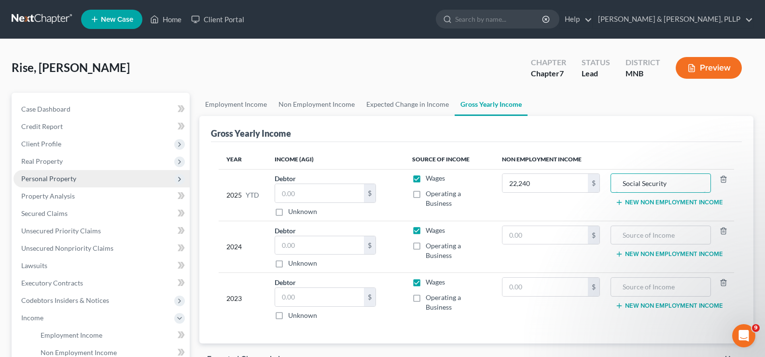
type input "Social Security"
click at [50, 177] on span "Personal Property" at bounding box center [48, 178] width 55 height 8
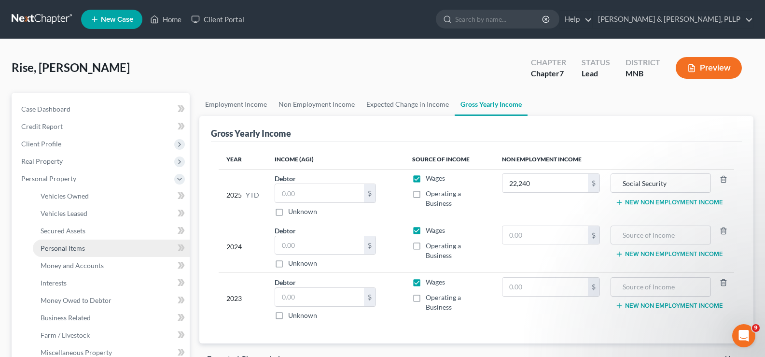
click at [56, 246] on span "Personal Items" at bounding box center [63, 248] width 44 height 8
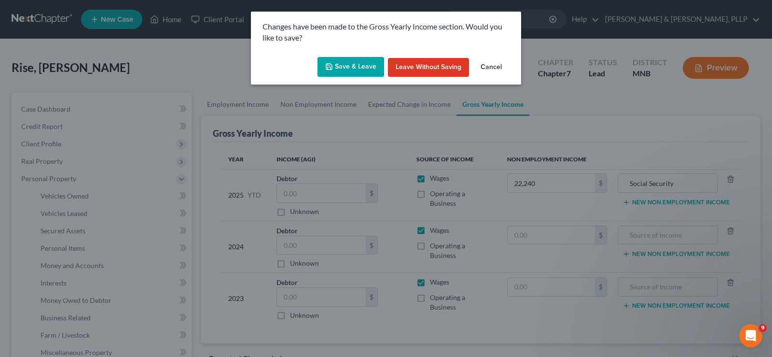
click at [342, 67] on button "Save & Leave" at bounding box center [351, 67] width 67 height 20
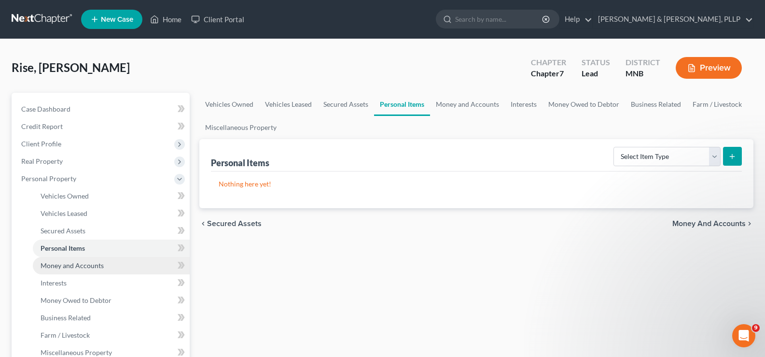
click at [111, 260] on link "Money and Accounts" at bounding box center [111, 265] width 157 height 17
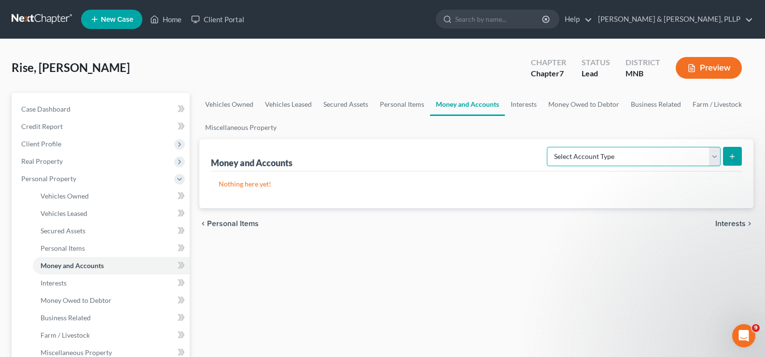
click at [641, 155] on select "Select Account Type Brokerage Cash on Hand Certificates of Deposit Checking Acc…" at bounding box center [634, 156] width 174 height 19
select select "checking"
click at [549, 147] on select "Select Account Type Brokerage Cash on Hand Certificates of Deposit Checking Acc…" at bounding box center [634, 156] width 174 height 19
click at [732, 159] on icon "submit" at bounding box center [732, 156] width 8 height 8
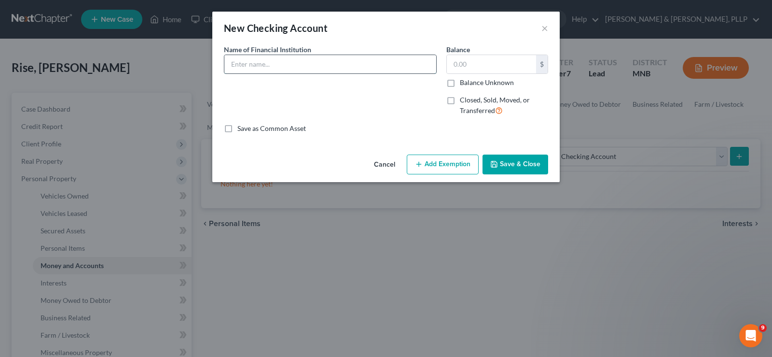
click at [287, 62] on input "text" at bounding box center [330, 64] width 212 height 18
type input "FirstBank"
click at [518, 160] on button "Save & Close" at bounding box center [516, 164] width 66 height 20
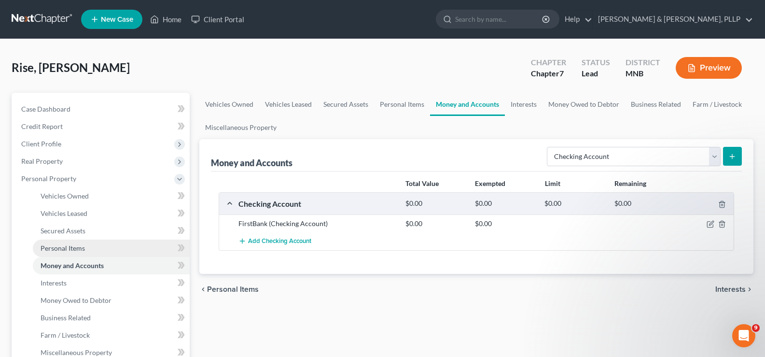
click at [65, 249] on span "Personal Items" at bounding box center [63, 248] width 44 height 8
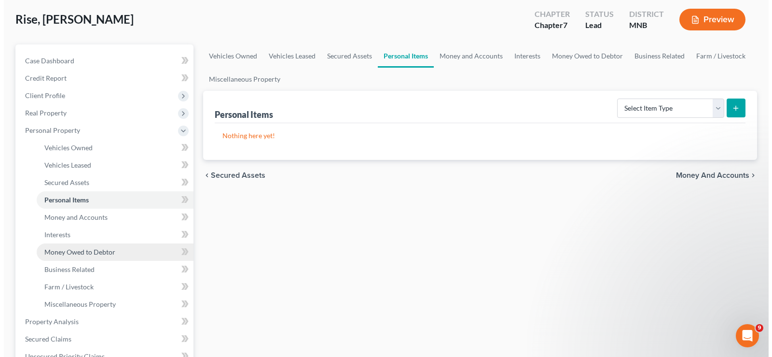
scroll to position [97, 0]
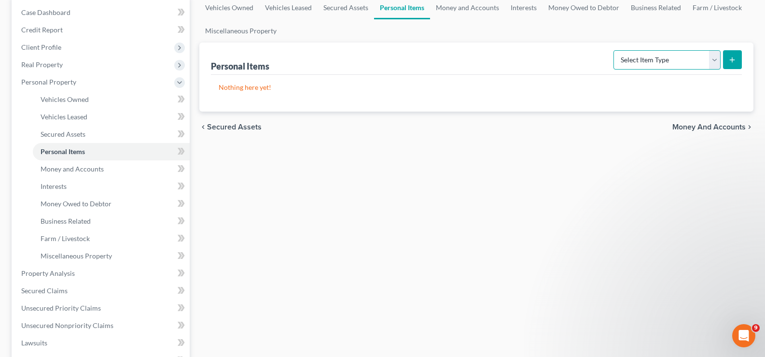
click at [716, 63] on select "Select Item Type Clothing Collectibles Of Value Electronics Firearms Household …" at bounding box center [666, 59] width 107 height 19
select select "collectibles_of_value"
click at [614, 50] on select "Select Item Type Clothing Collectibles Of Value Electronics Firearms Household …" at bounding box center [666, 59] width 107 height 19
click at [733, 60] on line "submit" at bounding box center [732, 60] width 4 height 0
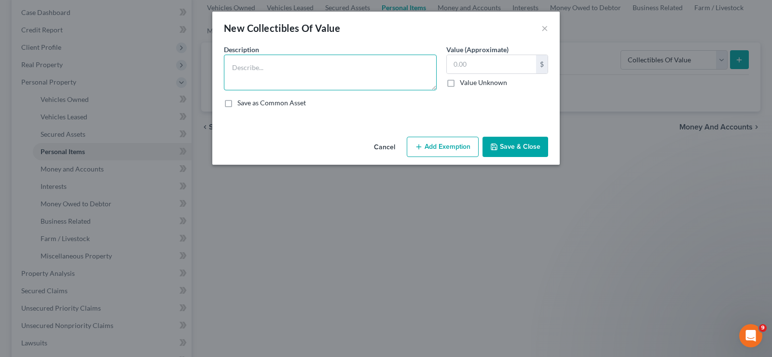
click at [329, 68] on textarea at bounding box center [330, 73] width 213 height 36
type textarea "Department 56 figurines"
type input "500"
click at [440, 146] on button "Add Exemption" at bounding box center [443, 147] width 72 height 20
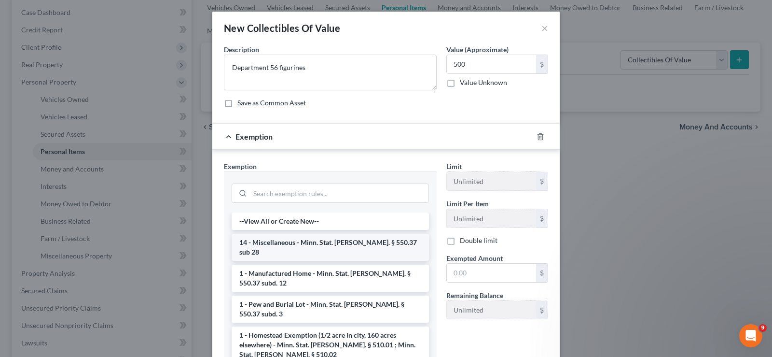
click at [346, 241] on li "14 - Miscellaneous - Minn. Stat. [PERSON_NAME]. § 550.37 sub 28" at bounding box center [330, 247] width 197 height 27
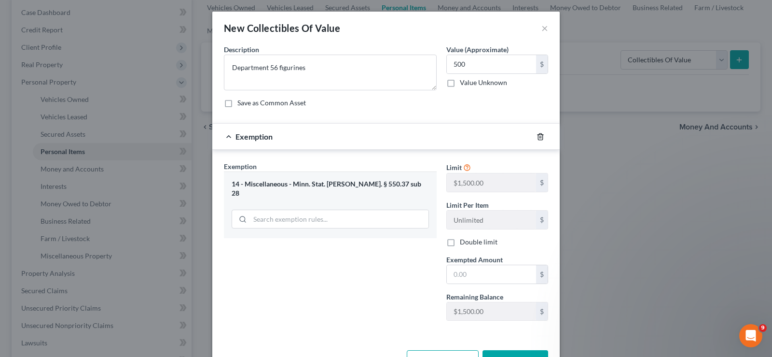
click at [539, 135] on polyline "button" at bounding box center [541, 135] width 6 height 0
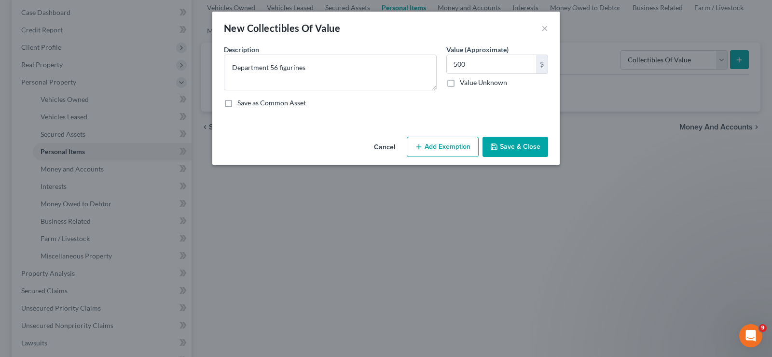
click at [521, 145] on button "Save & Close" at bounding box center [516, 147] width 66 height 20
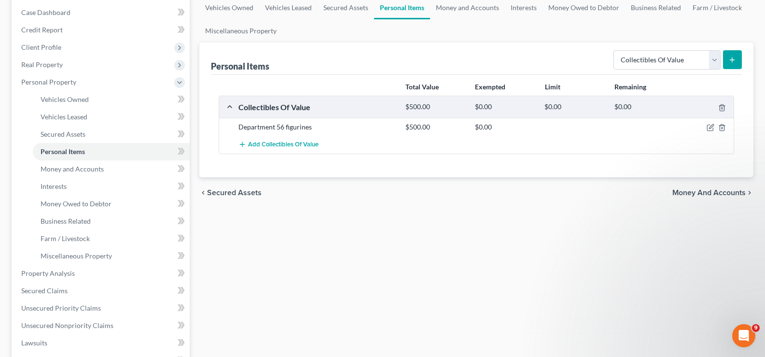
click at [732, 59] on line "submit" at bounding box center [732, 59] width 0 height 4
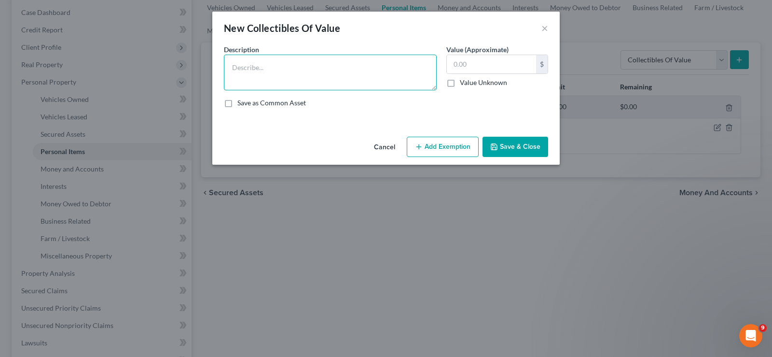
click at [299, 70] on textarea at bounding box center [330, 73] width 213 height 36
type textarea "StewMac Guitar Kit"
type input "400"
click at [519, 145] on button "Save & Close" at bounding box center [516, 147] width 66 height 20
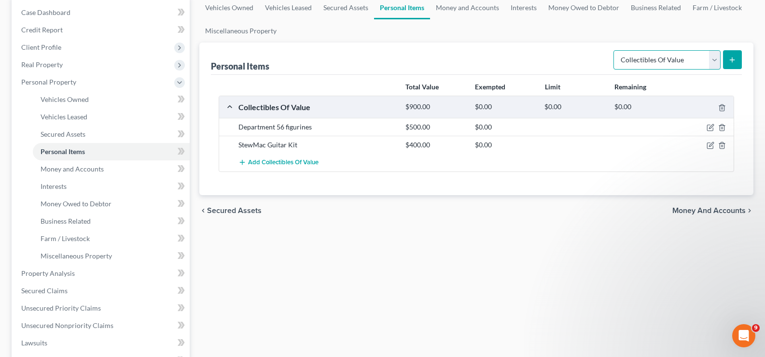
click at [716, 57] on select "Select Item Type Clothing Collectibles Of Value Electronics Firearms Household …" at bounding box center [666, 59] width 107 height 19
select select "clothing"
click at [614, 50] on select "Select Item Type Clothing Collectibles Of Value Electronics Firearms Household …" at bounding box center [666, 59] width 107 height 19
click at [731, 60] on line "submit" at bounding box center [732, 60] width 4 height 0
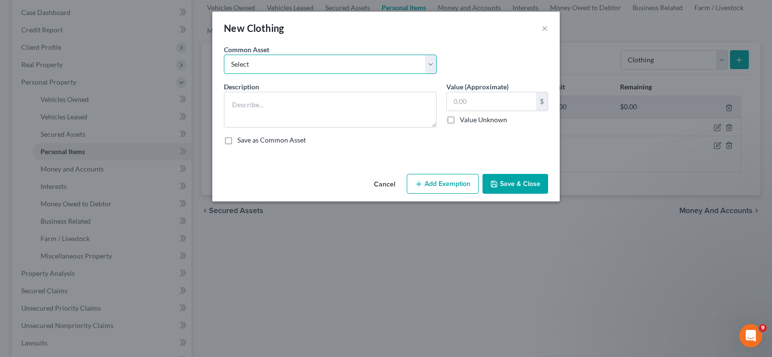
click at [331, 61] on select "Select Misc. Clothing and Shoes Misc. Clothing and Shoes (Debtor) Misc. Clothin…" at bounding box center [330, 64] width 213 height 19
select select "0"
click at [224, 55] on select "Select Misc. Clothing and Shoes Misc. Clothing and Shoes (Debtor) Misc. Clothin…" at bounding box center [330, 64] width 213 height 19
type textarea "Misc. Clothing and Shoes"
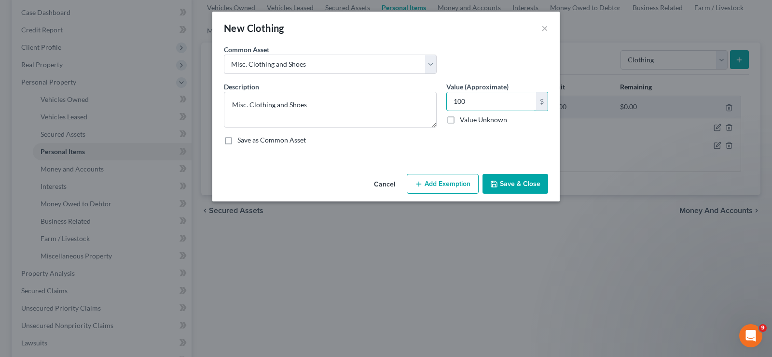
type input "100"
click at [437, 185] on button "Add Exemption" at bounding box center [443, 184] width 72 height 20
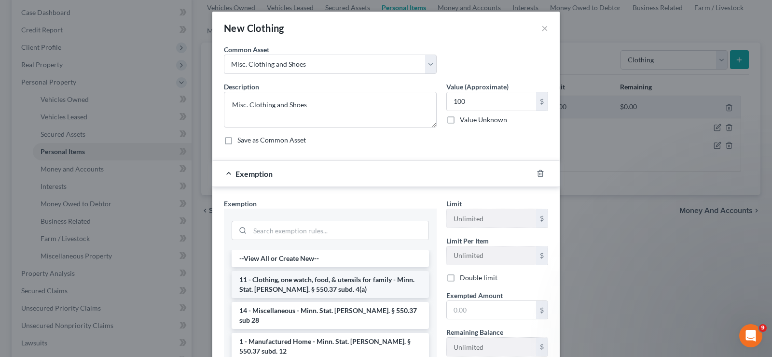
click at [362, 274] on li "11 - Clothing, one watch, food, & utensils for family - Minn. Stat. [PERSON_NAM…" at bounding box center [330, 284] width 197 height 27
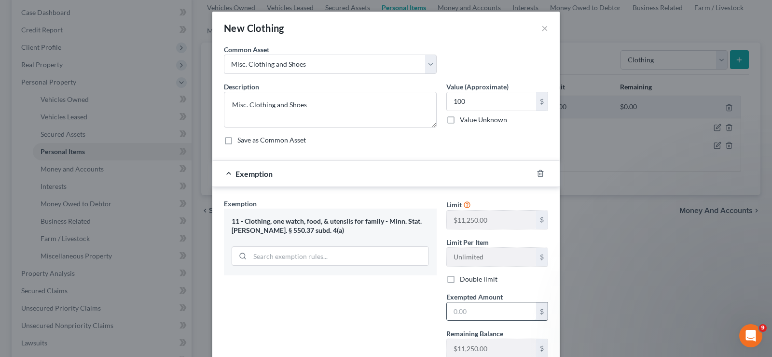
click at [490, 314] on input "text" at bounding box center [491, 311] width 89 height 18
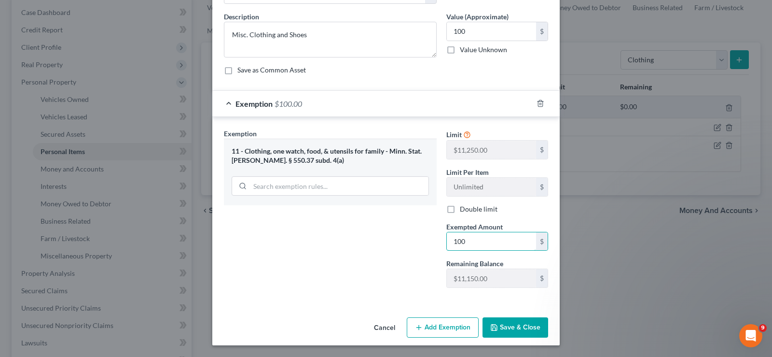
type input "100"
click at [504, 327] on button "Save & Close" at bounding box center [516, 327] width 66 height 20
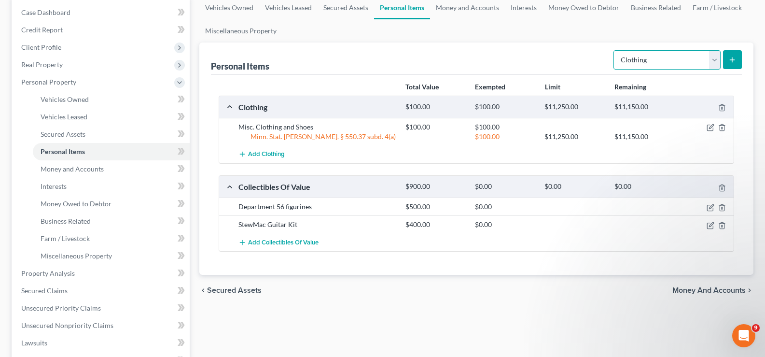
click at [716, 60] on select "Select Item Type Clothing Collectibles Of Value Electronics Firearms Household …" at bounding box center [666, 59] width 107 height 19
select select "jewelry"
click at [614, 50] on select "Select Item Type Clothing Collectibles Of Value Electronics Firearms Household …" at bounding box center [666, 59] width 107 height 19
click at [732, 59] on line "submit" at bounding box center [732, 59] width 0 height 4
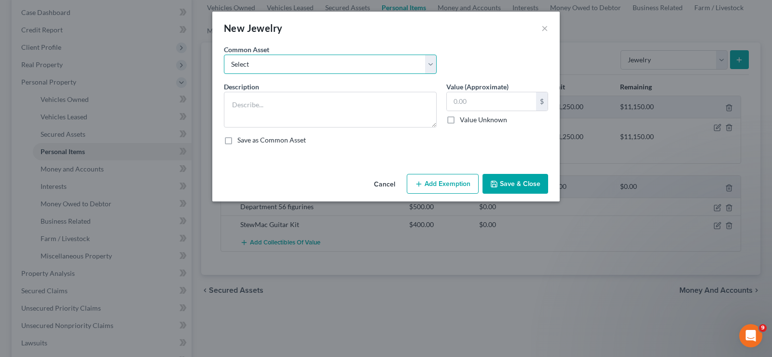
click at [325, 64] on select "Select Costume Jewelry Wedding Ring Wedding Band (Debtor) Wedding Ring (Joint D…" at bounding box center [330, 64] width 213 height 19
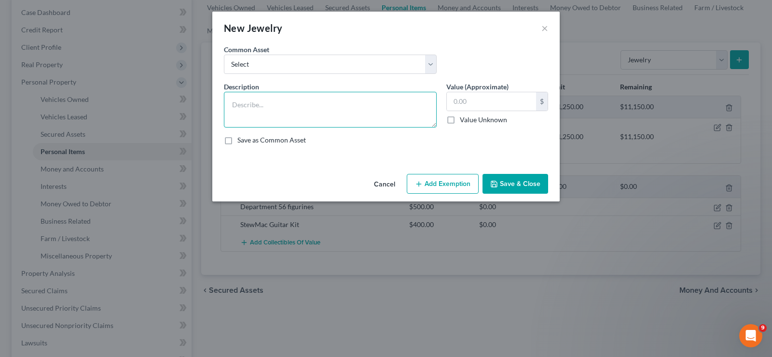
click at [308, 107] on textarea at bounding box center [330, 110] width 213 height 36
type textarea "Apple Watch"
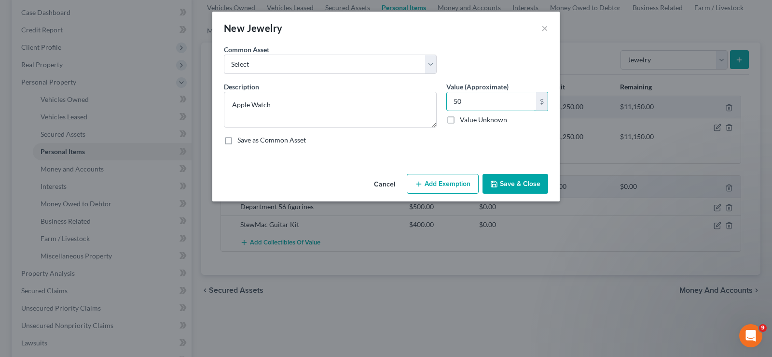
type input "50"
click at [459, 184] on button "Add Exemption" at bounding box center [443, 184] width 72 height 20
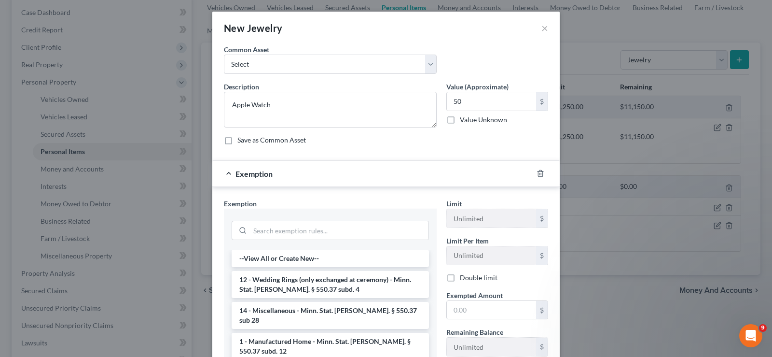
scroll to position [48, 0]
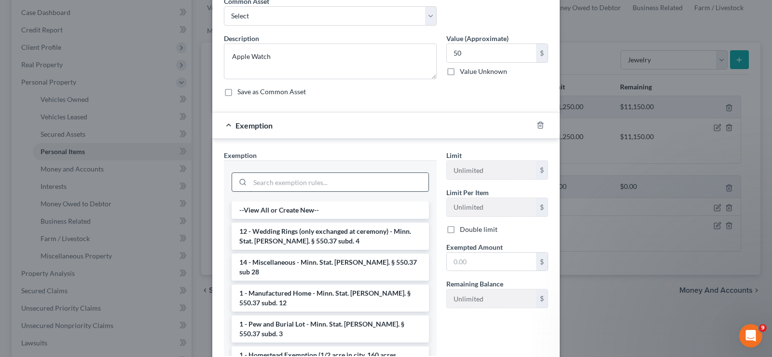
click at [283, 181] on input "search" at bounding box center [339, 182] width 179 height 18
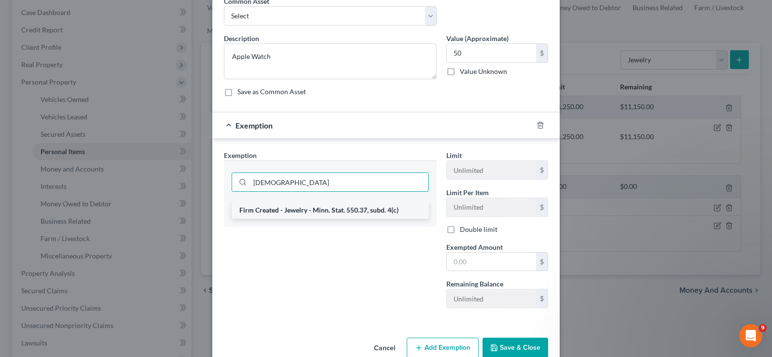
type input "[DEMOGRAPHIC_DATA]"
click at [280, 210] on li "Firm Created - Jewelry - Minn. Stat. 550.37, subd. 4(c)" at bounding box center [330, 209] width 197 height 17
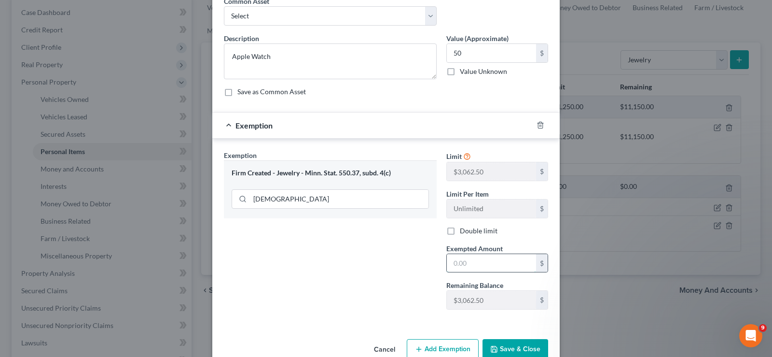
click at [476, 261] on input "text" at bounding box center [491, 263] width 89 height 18
type input "50"
click at [511, 342] on button "Save & Close" at bounding box center [516, 349] width 66 height 20
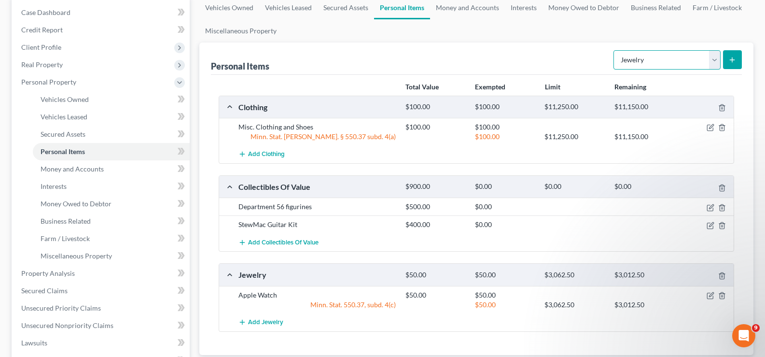
click at [709, 59] on select "Select Item Type Clothing Collectibles Of Value Electronics Firearms Household …" at bounding box center [666, 59] width 107 height 19
select select "pets"
click at [614, 50] on select "Select Item Type Clothing Collectibles Of Value Electronics Firearms Household …" at bounding box center [666, 59] width 107 height 19
click at [731, 60] on line "submit" at bounding box center [732, 60] width 4 height 0
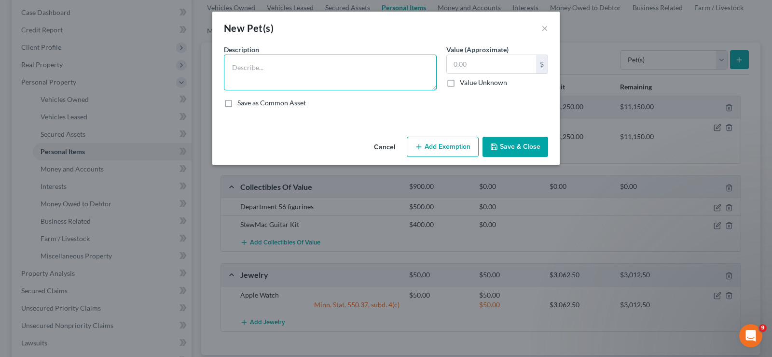
click at [337, 71] on textarea at bounding box center [330, 73] width 213 height 36
type textarea "Cats (3)"
click at [478, 86] on label "Value Unknown" at bounding box center [483, 83] width 47 height 10
click at [470, 84] on input "Value Unknown" at bounding box center [467, 81] width 6 height 6
checkbox input "true"
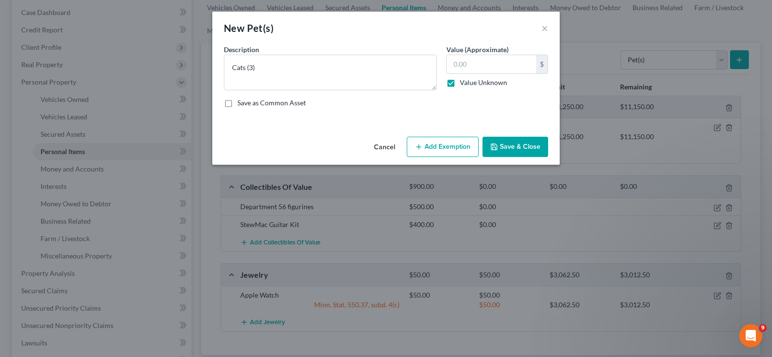
type input "0.00"
click at [477, 83] on label "Value Unknown" at bounding box center [483, 83] width 47 height 10
click at [470, 83] on input "Value Unknown" at bounding box center [467, 81] width 6 height 6
click at [463, 84] on label "Value Unknown" at bounding box center [483, 83] width 47 height 10
click at [464, 84] on input "Value Unknown" at bounding box center [467, 81] width 6 height 6
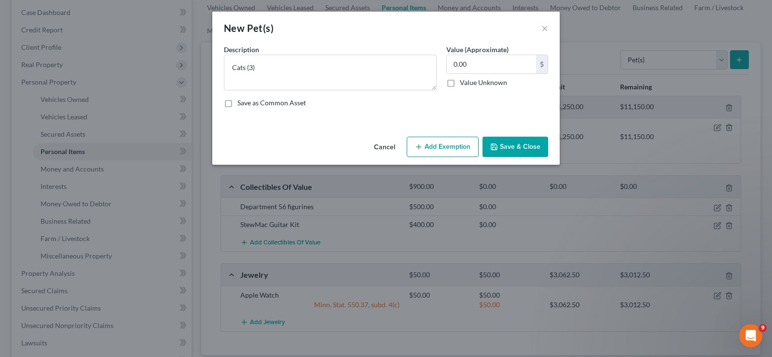
checkbox input "true"
click at [508, 143] on button "Save & Close" at bounding box center [516, 147] width 66 height 20
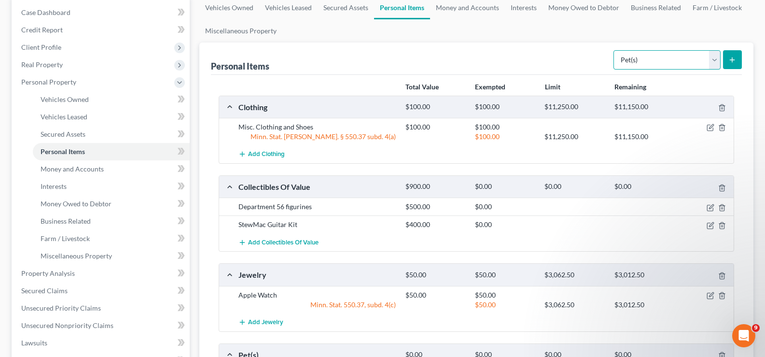
click at [713, 55] on select "Select Item Type Clothing Collectibles Of Value Electronics Firearms Household …" at bounding box center [666, 59] width 107 height 19
select select "electronics"
click at [614, 50] on select "Select Item Type Clothing Collectibles Of Value Electronics Firearms Household …" at bounding box center [666, 59] width 107 height 19
click at [739, 55] on button "submit" at bounding box center [732, 59] width 19 height 19
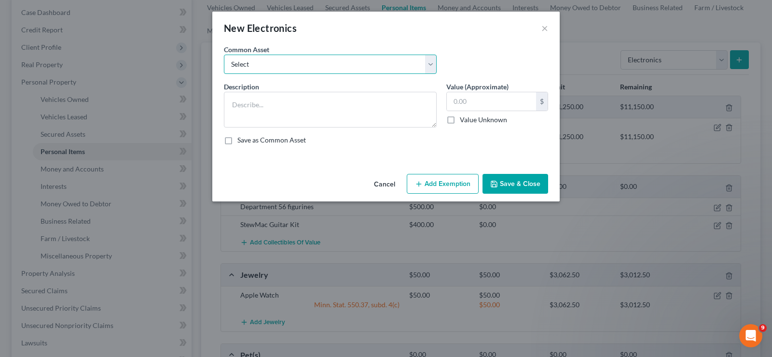
click at [382, 67] on select "Select Desktop Computer Television Misc. DVDs/VHS DVD player Printer Radio iPad…" at bounding box center [330, 64] width 213 height 19
select select "0"
click at [224, 55] on select "Select Desktop Computer Television Misc. DVDs/VHS DVD player Printer Radio iPad…" at bounding box center [330, 64] width 213 height 19
type textarea "Desktop Computer"
type input "100.00"
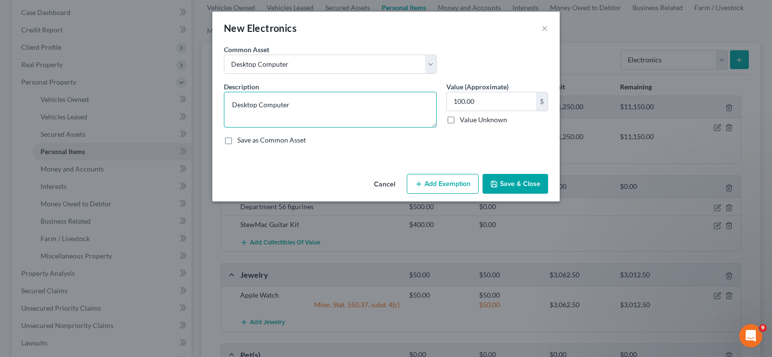
click at [380, 108] on textarea "Desktop Computer" at bounding box center [330, 110] width 213 height 36
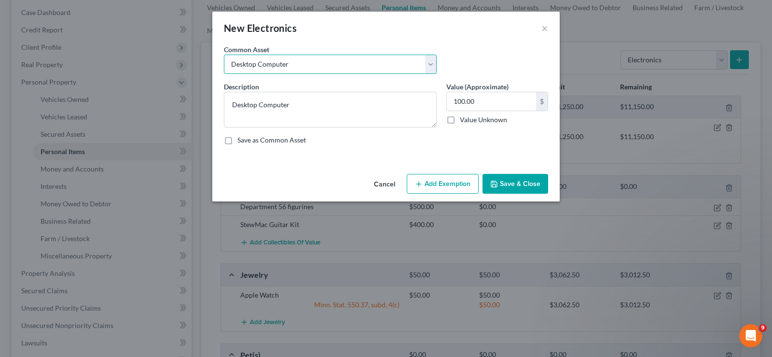
click at [433, 65] on select "Select Desktop Computer Television Misc. DVDs/VHS DVD player Printer Radio iPad…" at bounding box center [330, 64] width 213 height 19
select select
click at [224, 55] on select "Select Desktop Computer Television Misc. DVDs/VHS DVD player Printer Radio iPad…" at bounding box center [330, 64] width 213 height 19
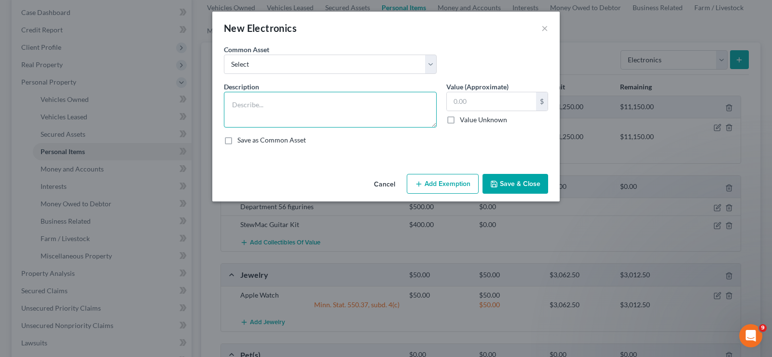
click at [345, 101] on textarea at bounding box center [330, 110] width 213 height 36
type textarea "Windows 10 PC"
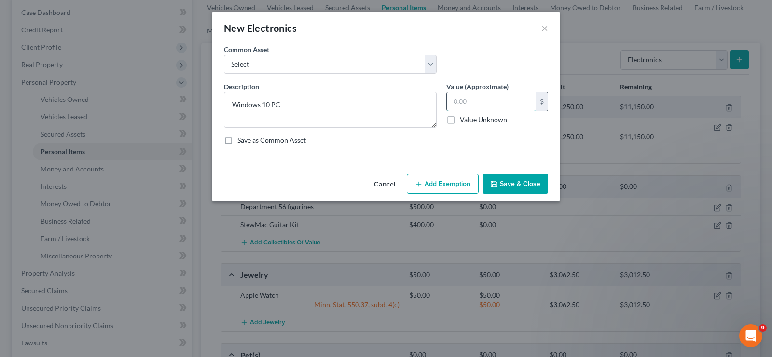
click at [470, 105] on input "text" at bounding box center [491, 101] width 89 height 18
type input "100"
click at [435, 187] on button "Add Exemption" at bounding box center [443, 184] width 72 height 20
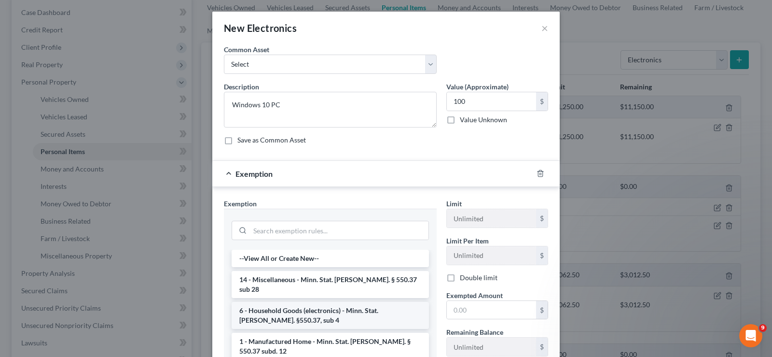
click at [349, 309] on li "6 - Household Goods (electronics) - Minn. Stat. [PERSON_NAME]. §550.37, sub 4" at bounding box center [330, 315] width 197 height 27
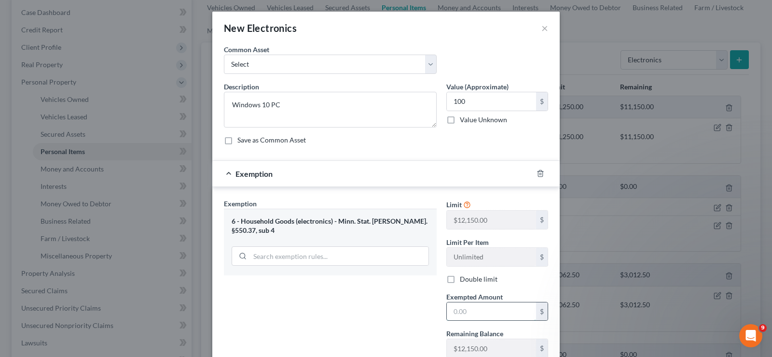
click at [481, 309] on input "text" at bounding box center [491, 311] width 89 height 18
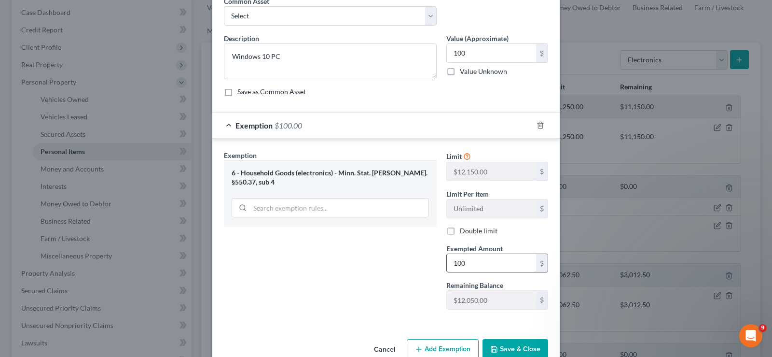
scroll to position [70, 0]
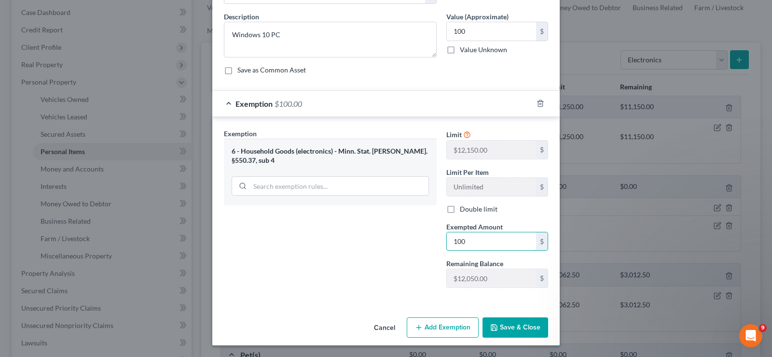
type input "100"
click at [512, 326] on button "Save & Close" at bounding box center [516, 327] width 66 height 20
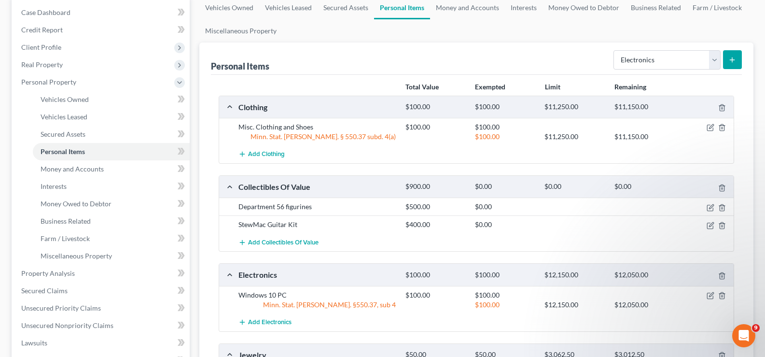
click at [730, 61] on icon "submit" at bounding box center [732, 60] width 8 height 8
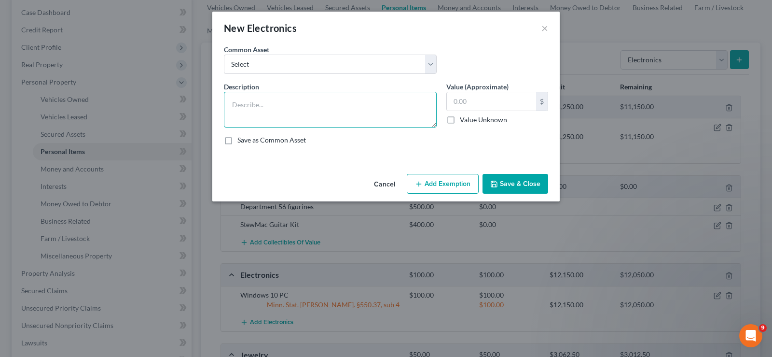
click at [314, 111] on textarea at bounding box center [330, 110] width 213 height 36
type textarea "Windows 10 PC"
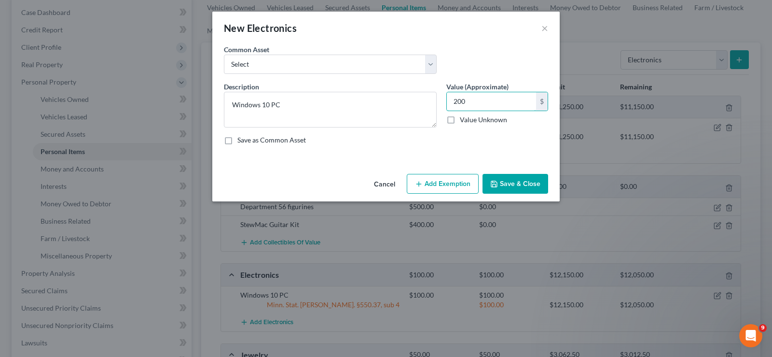
type input "200"
click at [448, 185] on button "Add Exemption" at bounding box center [443, 184] width 72 height 20
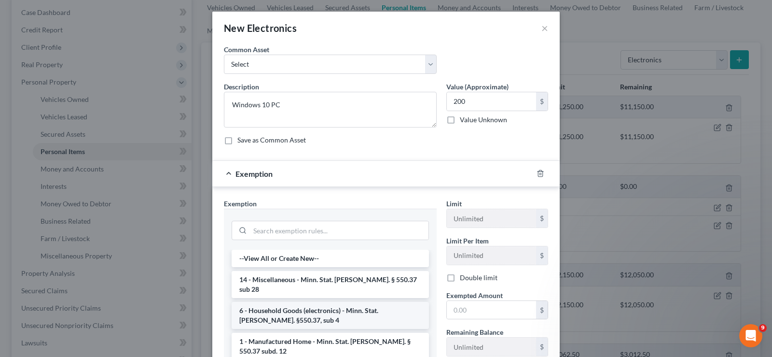
click at [289, 308] on li "6 - Household Goods (electronics) - Minn. Stat. [PERSON_NAME]. §550.37, sub 4" at bounding box center [330, 315] width 197 height 27
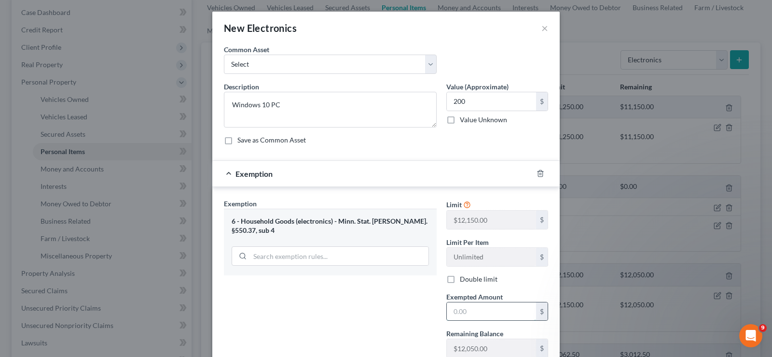
click at [497, 309] on input "text" at bounding box center [491, 311] width 89 height 18
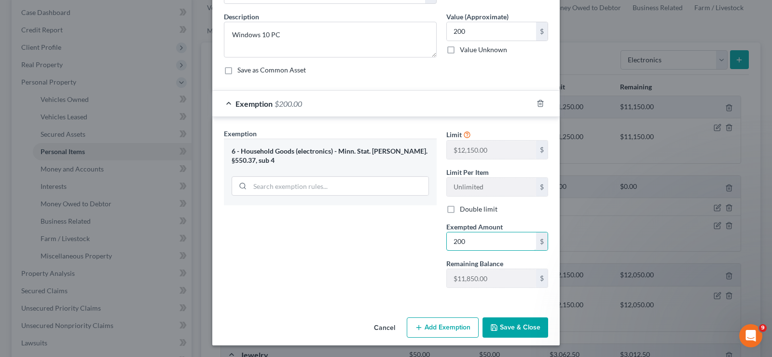
type input "200"
click at [514, 330] on button "Save & Close" at bounding box center [516, 327] width 66 height 20
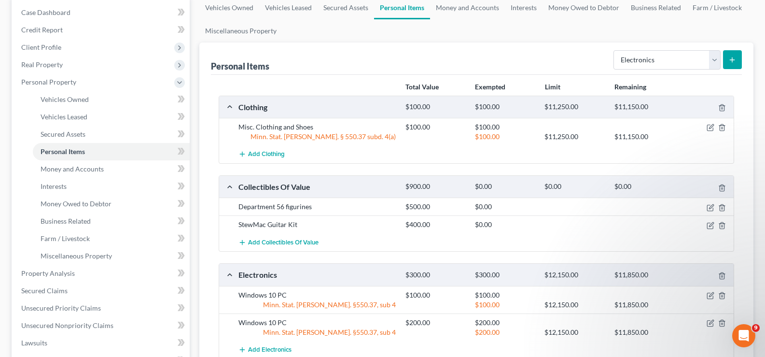
click at [738, 62] on button "submit" at bounding box center [732, 59] width 19 height 19
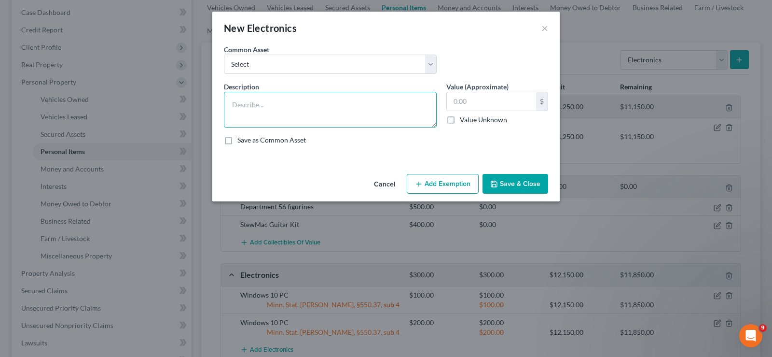
click at [275, 105] on textarea at bounding box center [330, 110] width 213 height 36
type textarea "Linux PC"
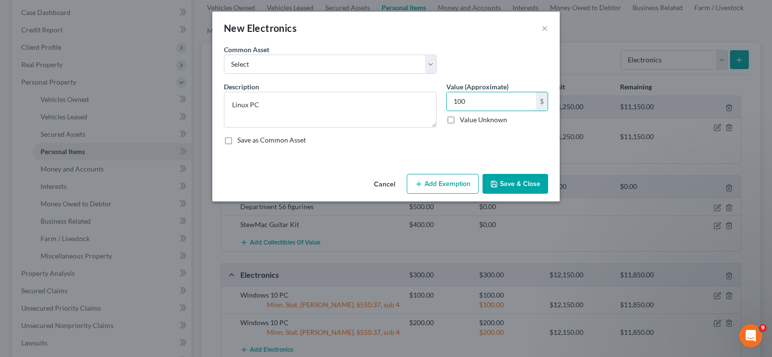
type input "100"
click at [437, 185] on button "Add Exemption" at bounding box center [443, 184] width 72 height 20
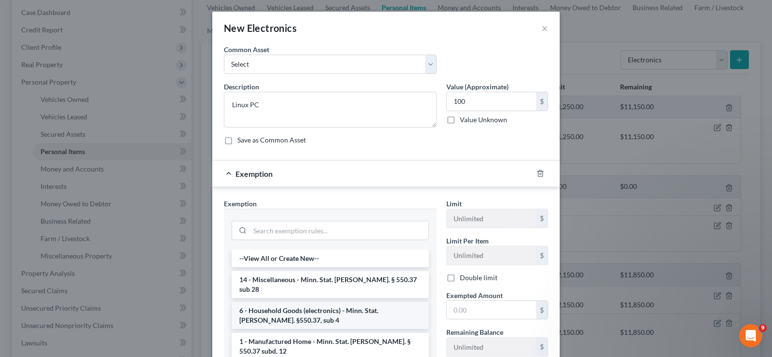
click at [358, 310] on li "6 - Household Goods (electronics) - Minn. Stat. [PERSON_NAME]. §550.37, sub 4" at bounding box center [330, 315] width 197 height 27
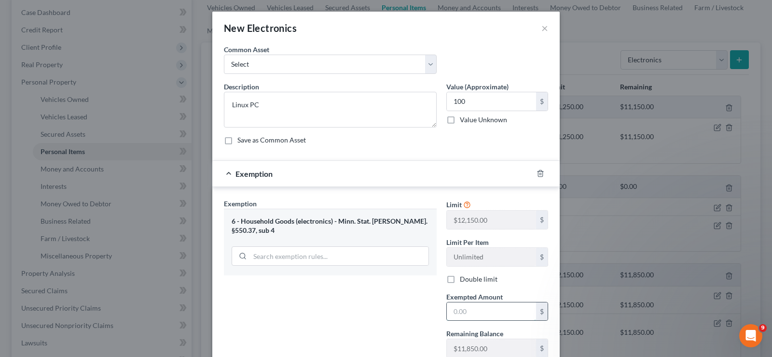
click at [493, 311] on input "text" at bounding box center [491, 311] width 89 height 18
type input "5"
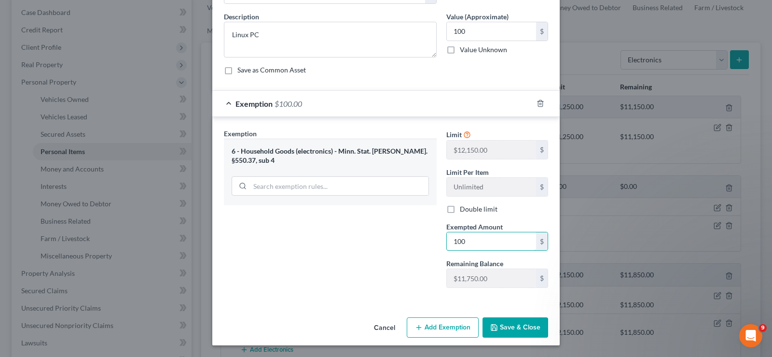
type input "100"
click at [512, 332] on button "Save & Close" at bounding box center [516, 327] width 66 height 20
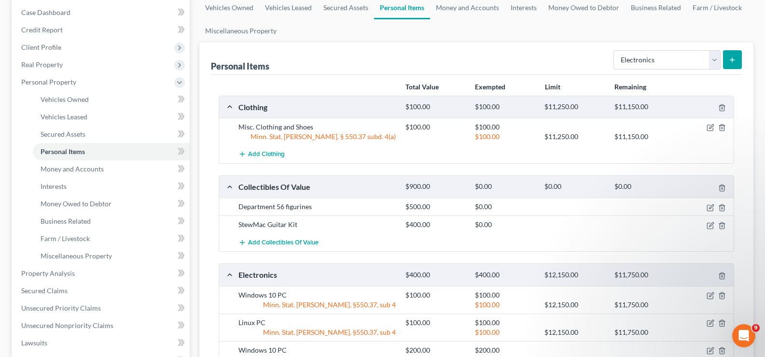
click at [732, 61] on icon "submit" at bounding box center [732, 60] width 8 height 8
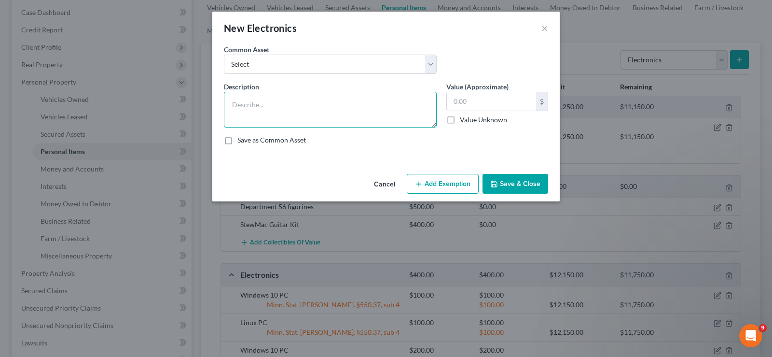
click at [277, 107] on textarea at bounding box center [330, 110] width 213 height 36
type textarea "LG 50" TV"
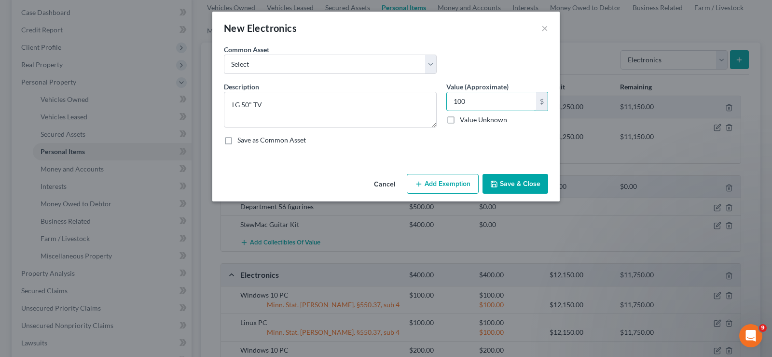
type input "100"
click at [431, 185] on button "Add Exemption" at bounding box center [443, 184] width 72 height 20
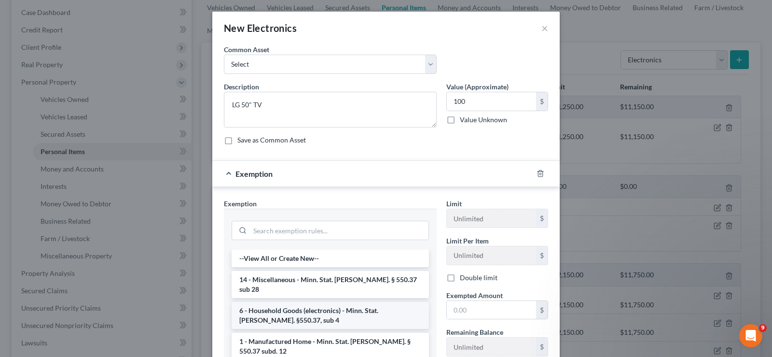
click at [353, 306] on li "6 - Household Goods (electronics) - Minn. Stat. [PERSON_NAME]. §550.37, sub 4" at bounding box center [330, 315] width 197 height 27
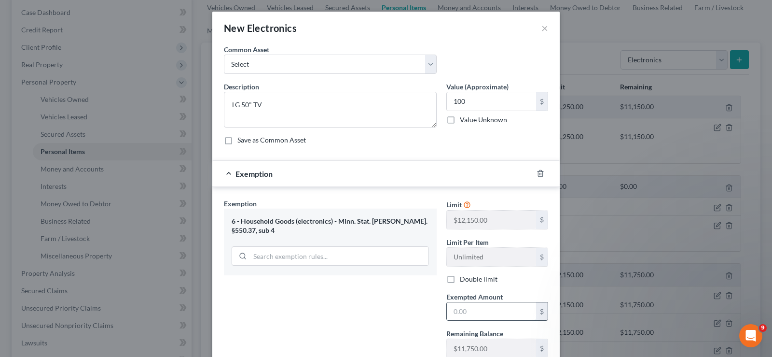
click at [488, 315] on input "text" at bounding box center [491, 311] width 89 height 18
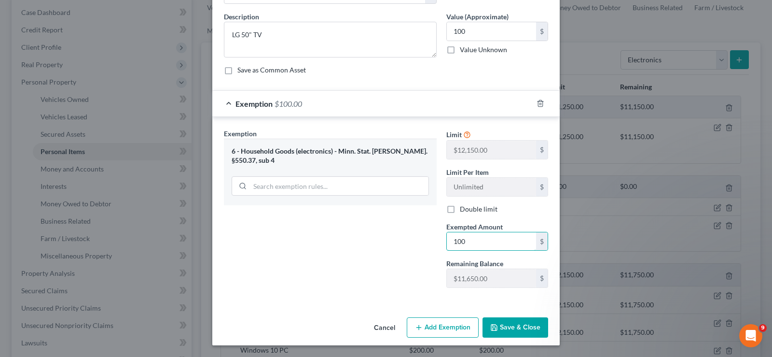
type input "100"
click at [509, 328] on button "Save & Close" at bounding box center [516, 327] width 66 height 20
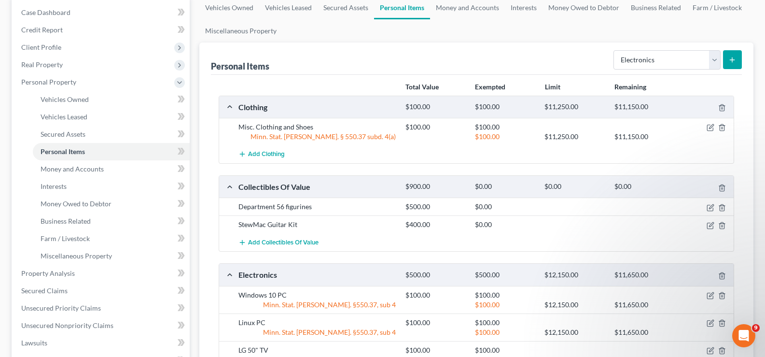
click at [730, 61] on icon "submit" at bounding box center [732, 60] width 8 height 8
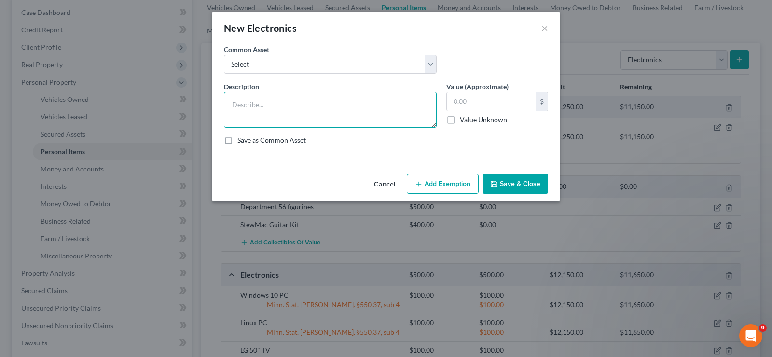
click at [312, 110] on textarea at bounding box center [330, 110] width 213 height 36
type textarea "Samsung 32" TV"
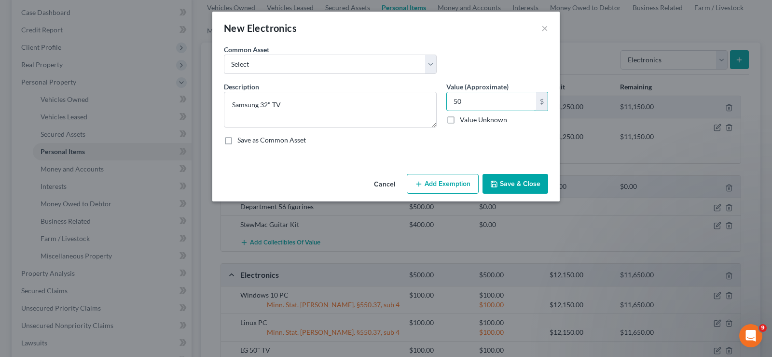
type input "50"
click at [439, 188] on button "Add Exemption" at bounding box center [443, 184] width 72 height 20
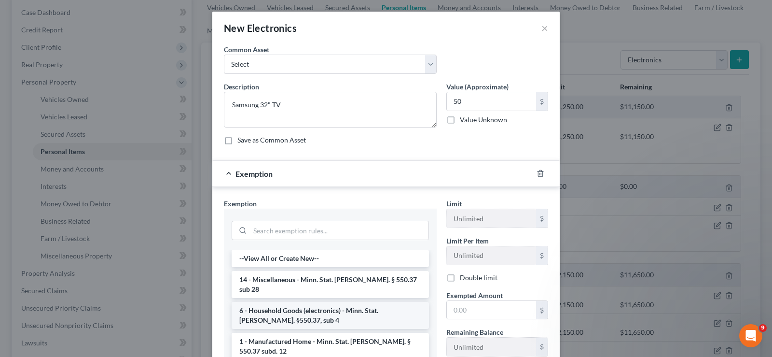
click at [337, 307] on li "6 - Household Goods (electronics) - Minn. Stat. [PERSON_NAME]. §550.37, sub 4" at bounding box center [330, 315] width 197 height 27
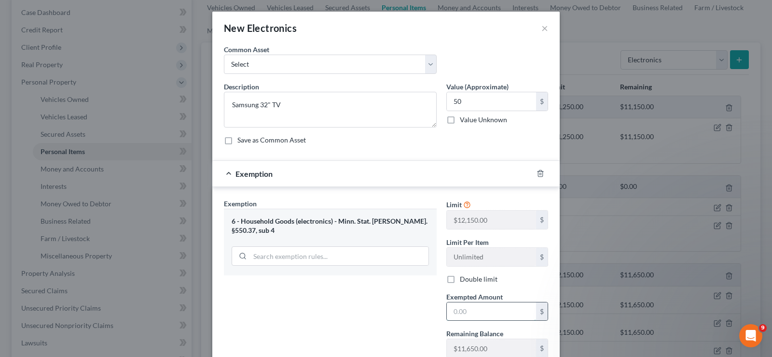
click at [502, 311] on input "text" at bounding box center [491, 311] width 89 height 18
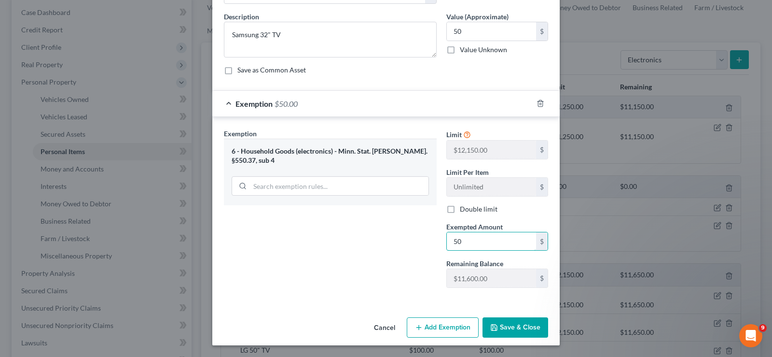
type input "50"
click at [507, 323] on button "Save & Close" at bounding box center [516, 327] width 66 height 20
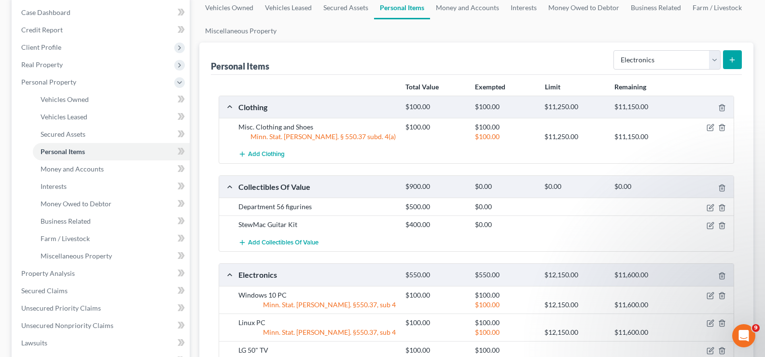
click at [730, 57] on icon "submit" at bounding box center [732, 60] width 8 height 8
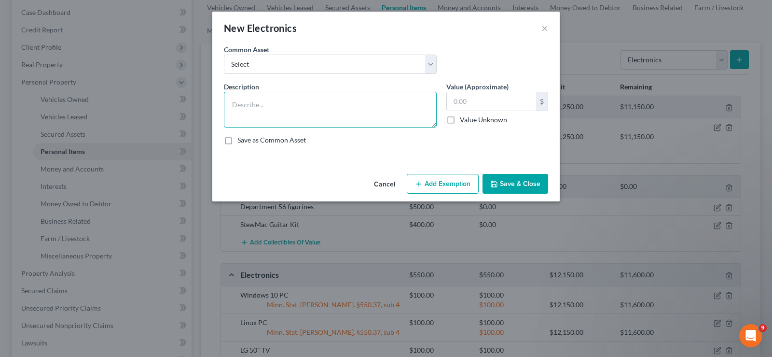
click at [369, 101] on textarea at bounding box center [330, 110] width 213 height 36
type textarea "Samsung monitor"
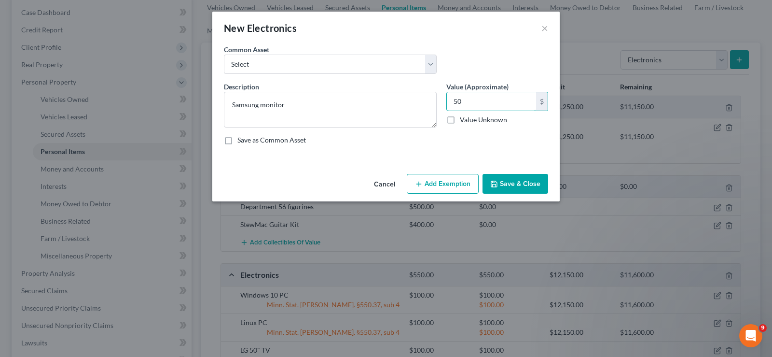
type input "50"
click at [438, 178] on button "Add Exemption" at bounding box center [443, 184] width 72 height 20
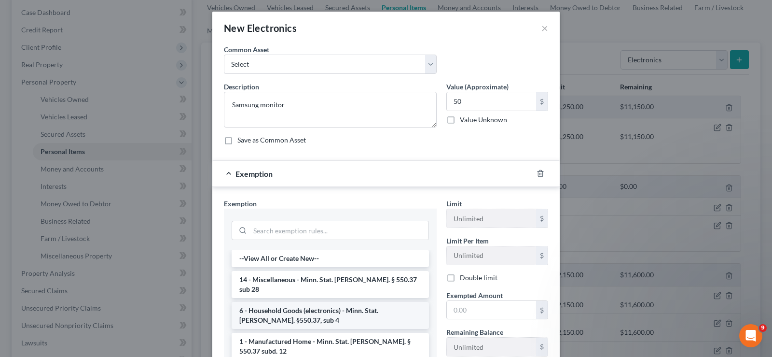
click at [311, 304] on li "6 - Household Goods (electronics) - Minn. Stat. [PERSON_NAME]. §550.37, sub 4" at bounding box center [330, 315] width 197 height 27
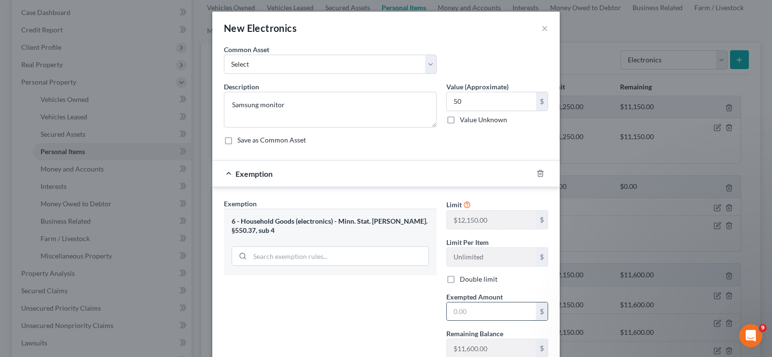
click at [497, 313] on input "text" at bounding box center [491, 311] width 89 height 18
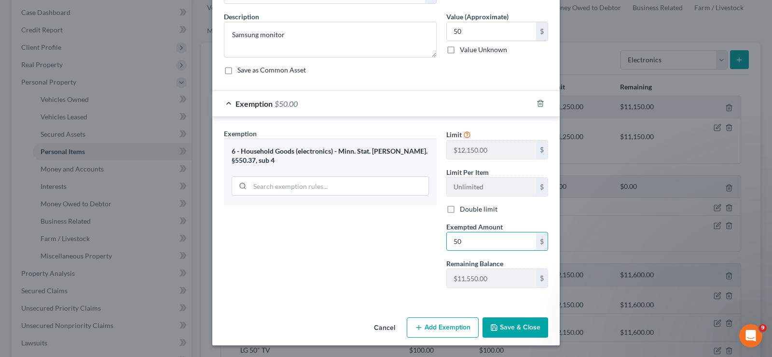
type input "50"
click at [502, 324] on button "Save & Close" at bounding box center [516, 327] width 66 height 20
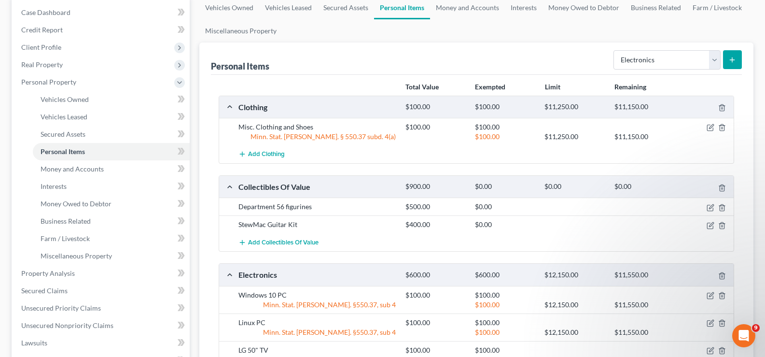
click at [733, 54] on button "submit" at bounding box center [732, 59] width 19 height 19
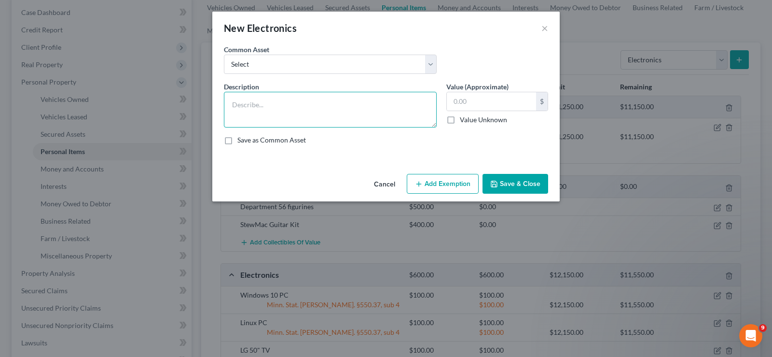
click at [273, 116] on textarea at bounding box center [330, 110] width 213 height 36
type textarea "ViewSonic monitor"
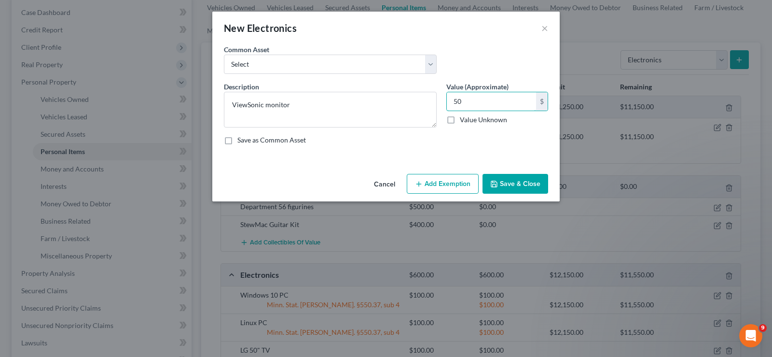
type input "50"
click at [450, 189] on button "Add Exemption" at bounding box center [443, 184] width 72 height 20
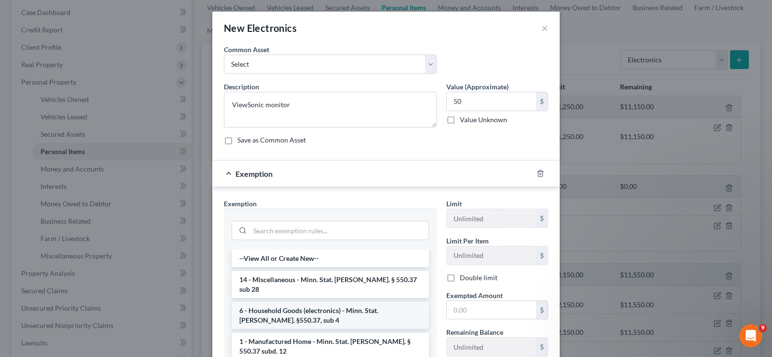
click at [335, 304] on li "6 - Household Goods (electronics) - Minn. Stat. [PERSON_NAME]. §550.37, sub 4" at bounding box center [330, 315] width 197 height 27
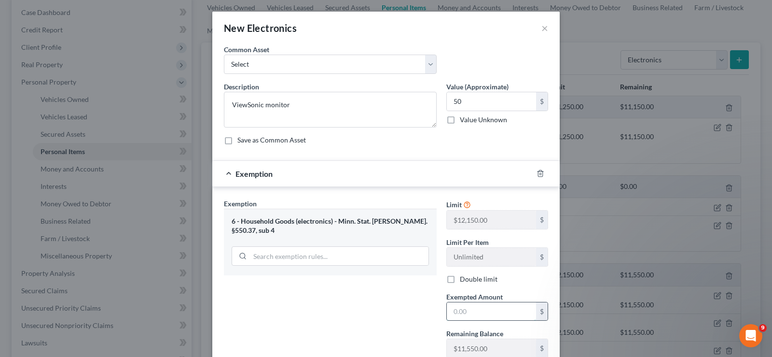
click at [477, 311] on input "text" at bounding box center [491, 311] width 89 height 18
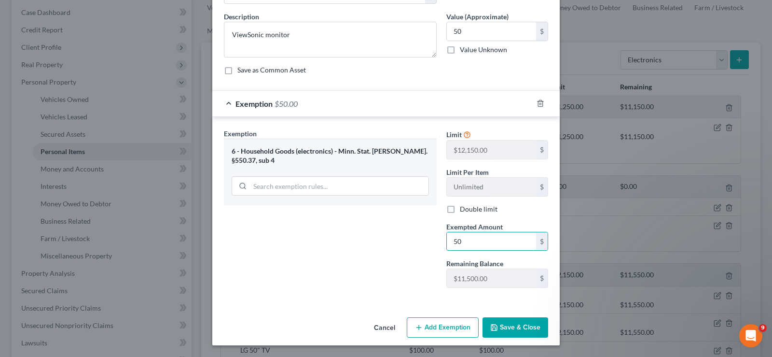
type input "50"
click at [507, 325] on button "Save & Close" at bounding box center [516, 327] width 66 height 20
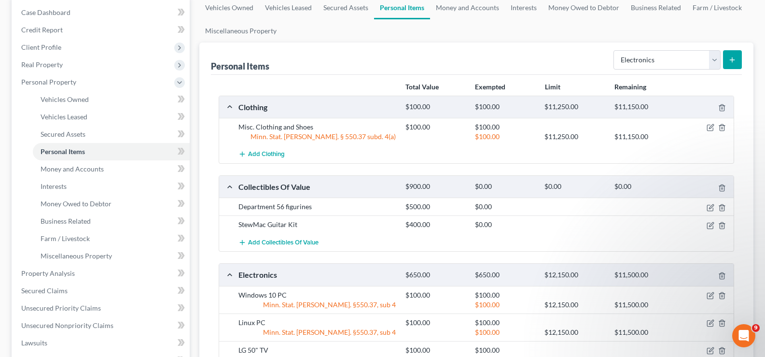
click at [733, 56] on icon "submit" at bounding box center [732, 60] width 8 height 8
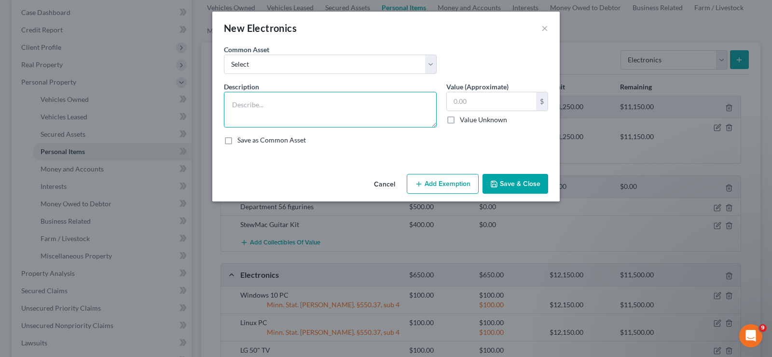
click at [285, 113] on textarea at bounding box center [330, 110] width 213 height 36
type textarea "Asus laptop"
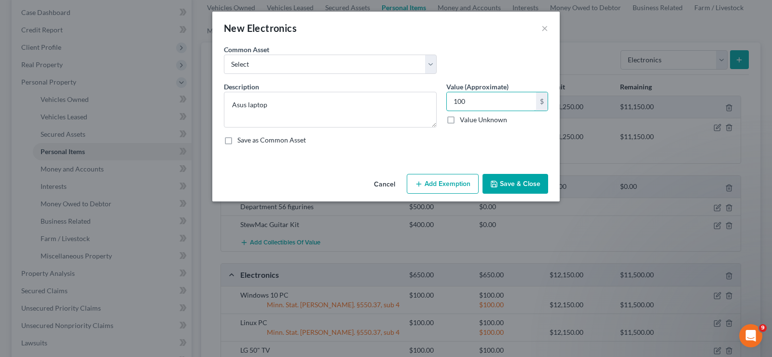
type input "100"
click at [442, 183] on button "Add Exemption" at bounding box center [443, 184] width 72 height 20
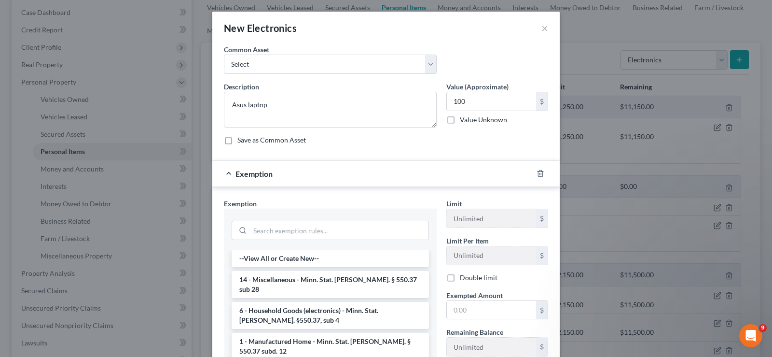
click at [321, 308] on li "6 - Household Goods (electronics) - Minn. Stat. [PERSON_NAME]. §550.37, sub 4" at bounding box center [330, 315] width 197 height 27
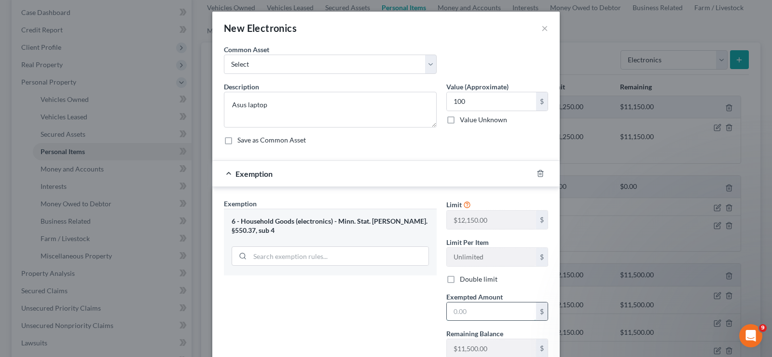
click at [481, 311] on input "text" at bounding box center [491, 311] width 89 height 18
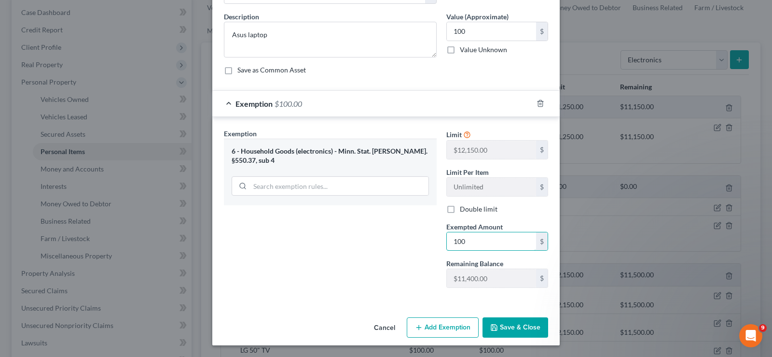
type input "100"
click at [519, 330] on button "Save & Close" at bounding box center [516, 327] width 66 height 20
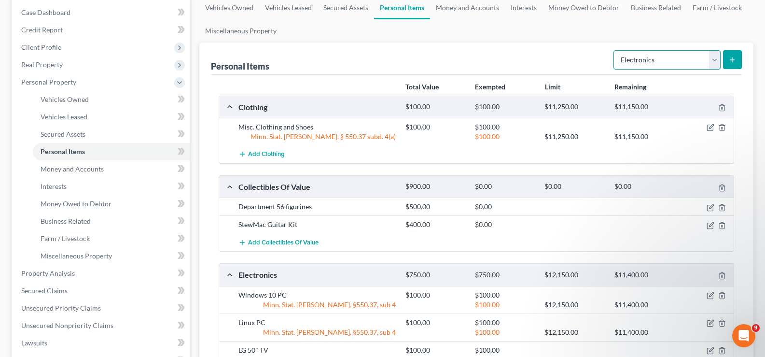
click at [714, 60] on select "Select Item Type Clothing Collectibles Of Value Electronics Firearms Household …" at bounding box center [666, 59] width 107 height 19
click at [614, 50] on select "Select Item Type Clothing Collectibles Of Value Electronics Firearms Household …" at bounding box center [666, 59] width 107 height 19
click at [715, 55] on select "Select Item Type Clothing Collectibles Of Value Electronics Firearms Household …" at bounding box center [666, 59] width 107 height 19
select select "household_goods"
click at [614, 50] on select "Select Item Type Clothing Collectibles Of Value Electronics Firearms Household …" at bounding box center [666, 59] width 107 height 19
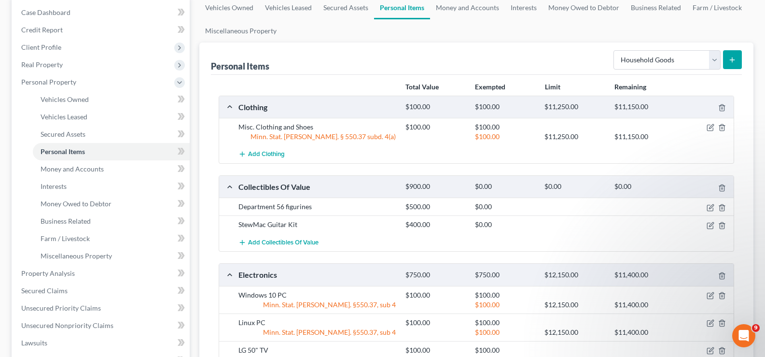
click at [733, 59] on icon "submit" at bounding box center [732, 60] width 8 height 8
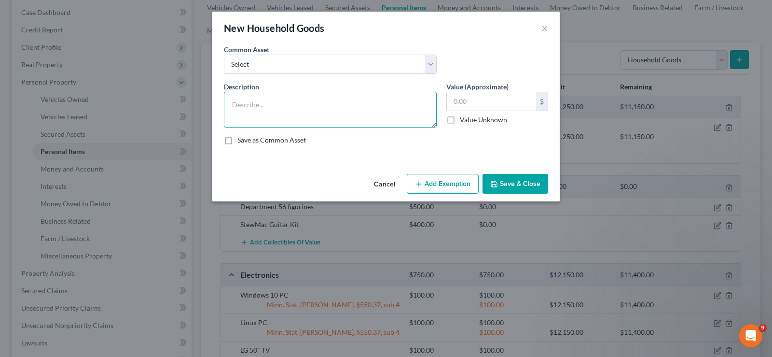
click at [337, 102] on textarea at bounding box center [330, 110] width 213 height 36
type textarea "Cub Cadet mower"
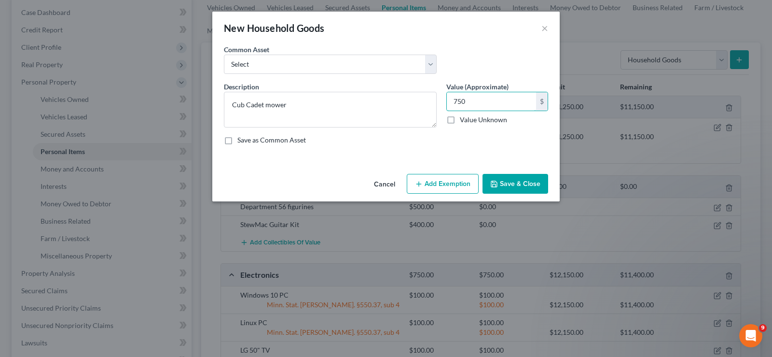
type input "750"
click at [436, 183] on button "Add Exemption" at bounding box center [443, 184] width 72 height 20
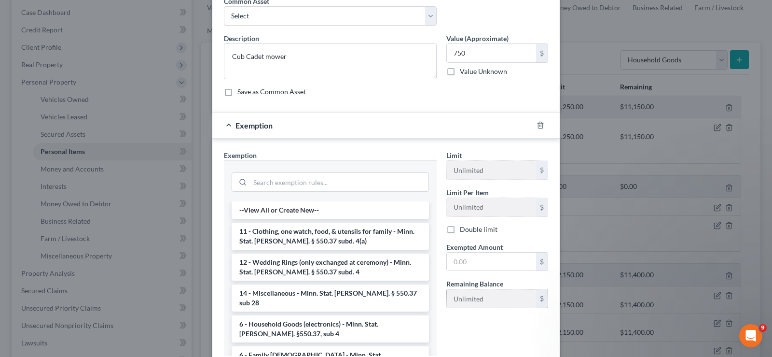
scroll to position [97, 0]
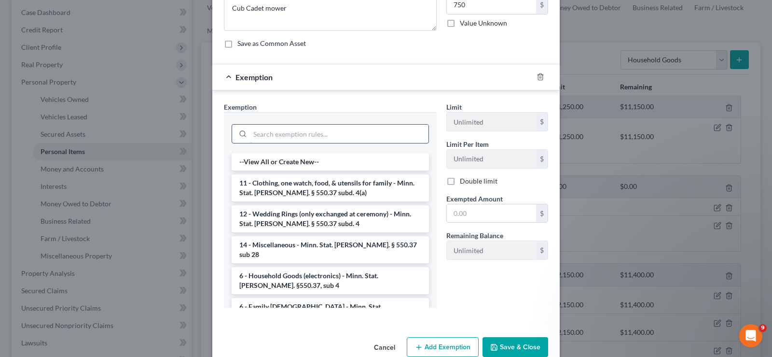
click at [332, 135] on input "search" at bounding box center [339, 133] width 179 height 18
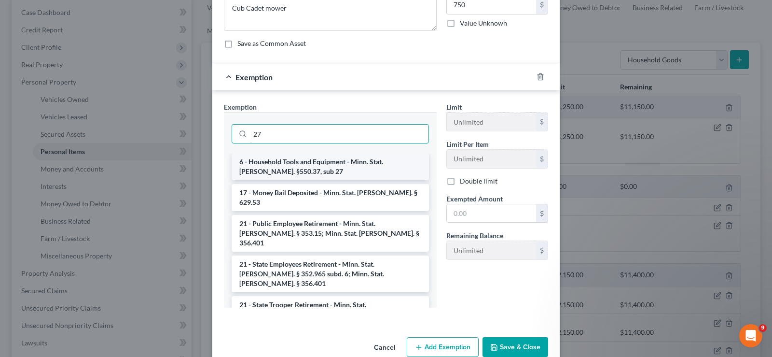
type input "27"
click at [361, 171] on li "6 - Household Tools and Equipment - Minn. Stat. [PERSON_NAME]. §550.37, sub 27" at bounding box center [330, 166] width 197 height 27
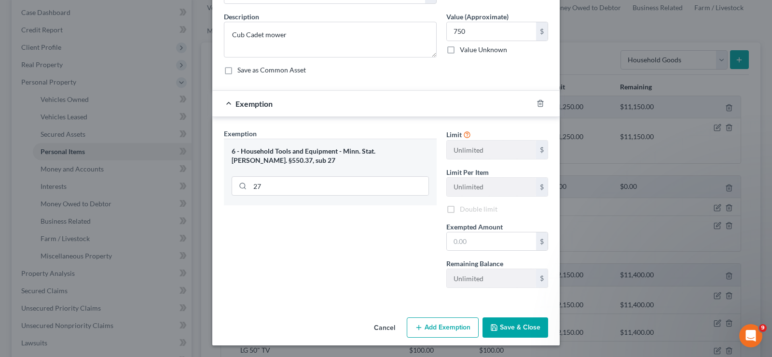
scroll to position [70, 0]
click at [471, 240] on input "text" at bounding box center [491, 241] width 89 height 18
type input "750"
click at [504, 327] on button "Save & Close" at bounding box center [516, 327] width 66 height 20
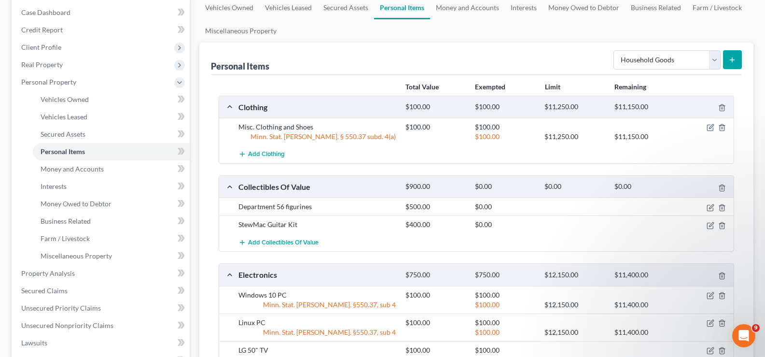
click at [732, 61] on line "submit" at bounding box center [732, 59] width 0 height 4
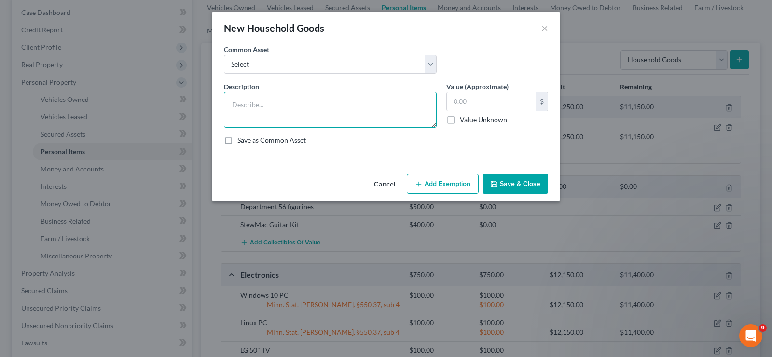
click at [319, 109] on textarea at bounding box center [330, 110] width 213 height 36
type textarea "Cub Cadet snowblower"
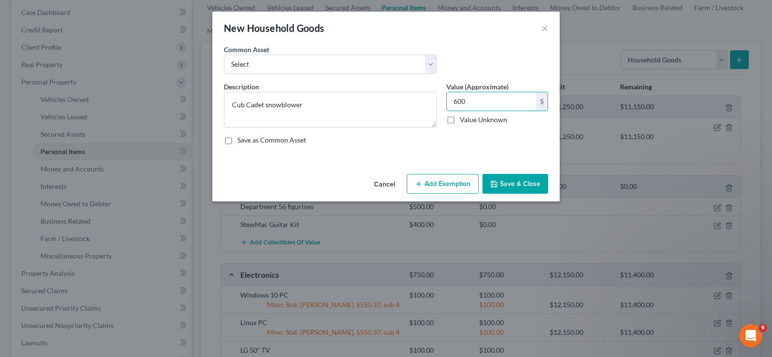
type input "600"
click at [456, 189] on button "Add Exemption" at bounding box center [443, 184] width 72 height 20
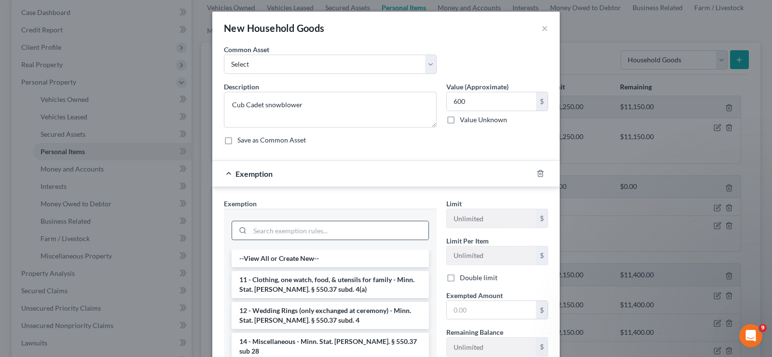
click at [351, 239] on div at bounding box center [330, 230] width 197 height 19
click at [358, 223] on input "search" at bounding box center [339, 230] width 179 height 18
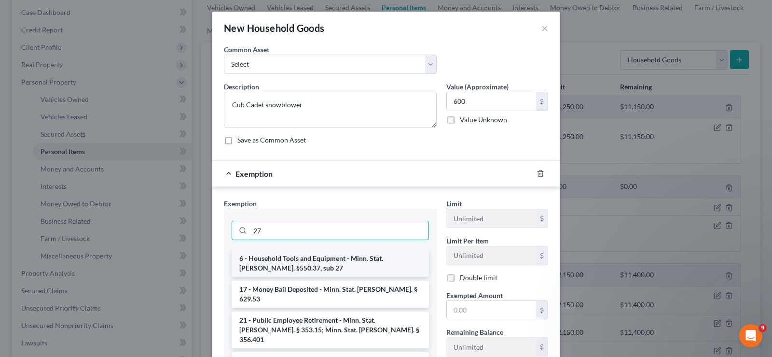
type input "27"
click at [340, 266] on li "6 - Household Tools and Equipment - Minn. Stat. [PERSON_NAME]. §550.37, sub 27" at bounding box center [330, 262] width 197 height 27
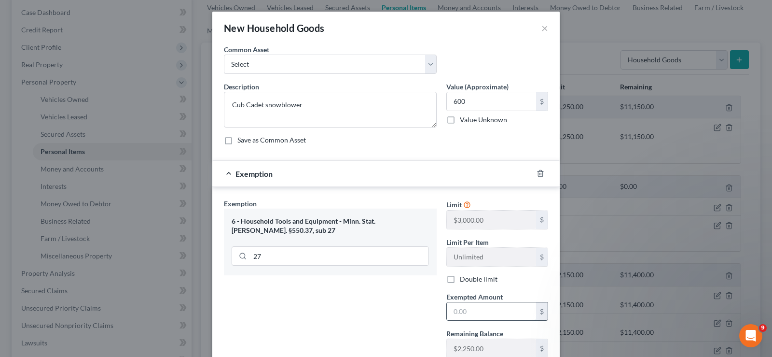
click at [495, 314] on input "text" at bounding box center [491, 311] width 89 height 18
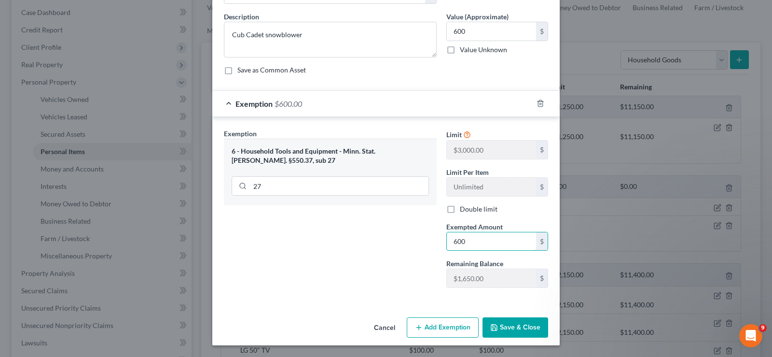
type input "600"
click at [515, 330] on button "Save & Close" at bounding box center [516, 327] width 66 height 20
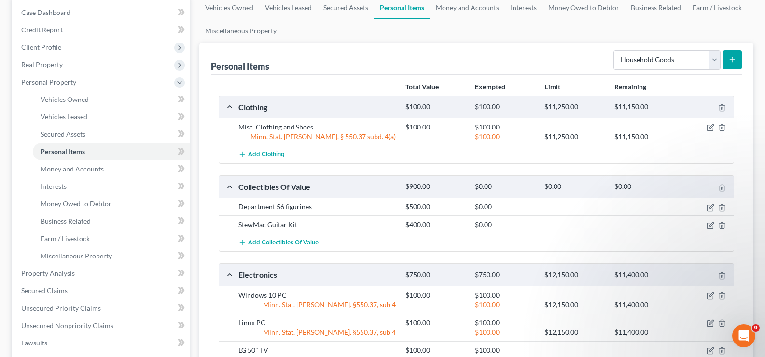
click at [732, 59] on line "submit" at bounding box center [732, 59] width 0 height 4
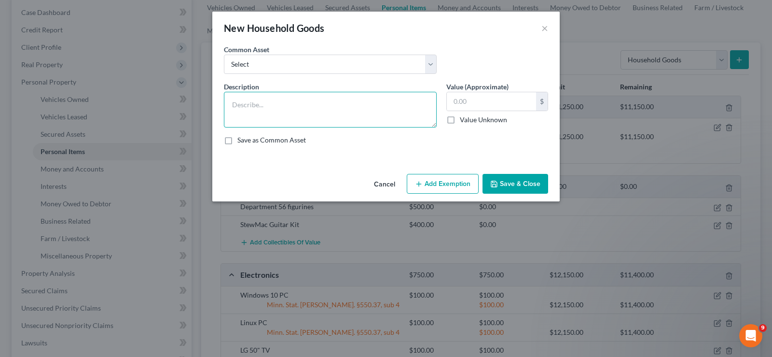
click at [273, 111] on textarea at bounding box center [330, 110] width 213 height 36
type textarea "String mower"
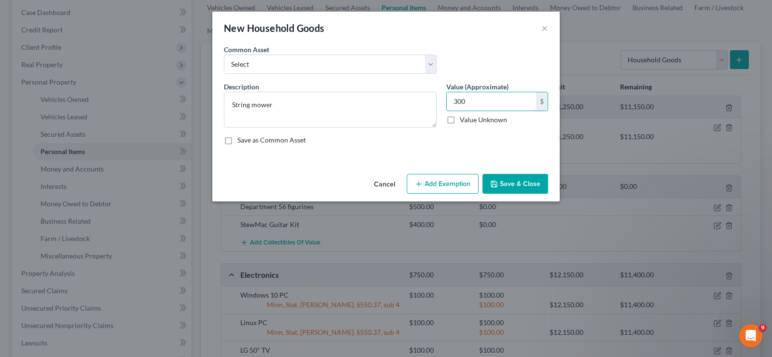
type input "300"
click at [463, 180] on button "Add Exemption" at bounding box center [443, 184] width 72 height 20
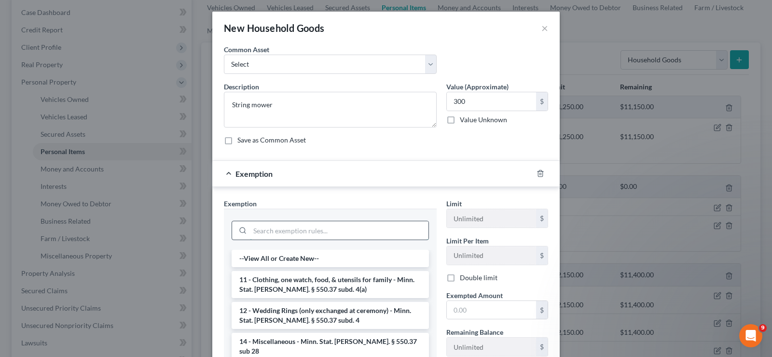
click at [345, 233] on input "search" at bounding box center [339, 230] width 179 height 18
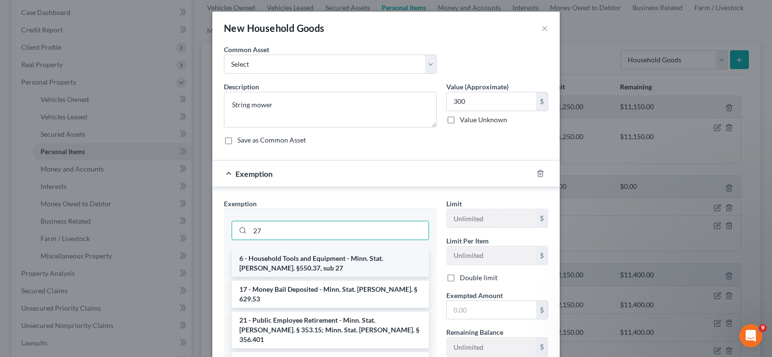
type input "27"
click at [336, 266] on li "6 - Household Tools and Equipment - Minn. Stat. [PERSON_NAME]. §550.37, sub 27" at bounding box center [330, 262] width 197 height 27
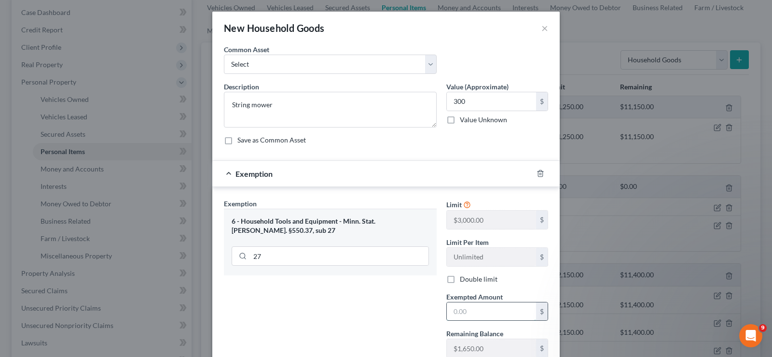
click at [486, 312] on input "text" at bounding box center [491, 311] width 89 height 18
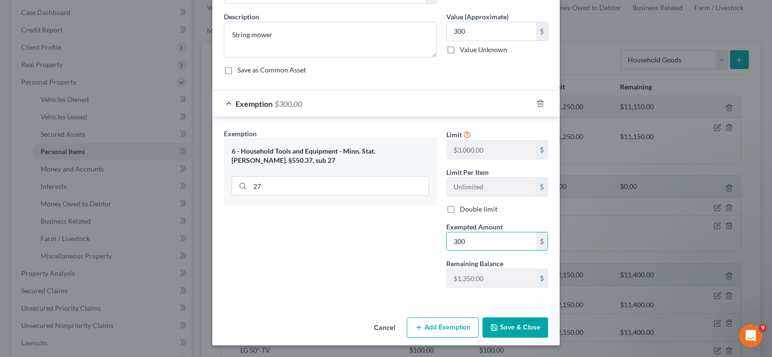
type input "300"
click at [517, 331] on button "Save & Close" at bounding box center [516, 327] width 66 height 20
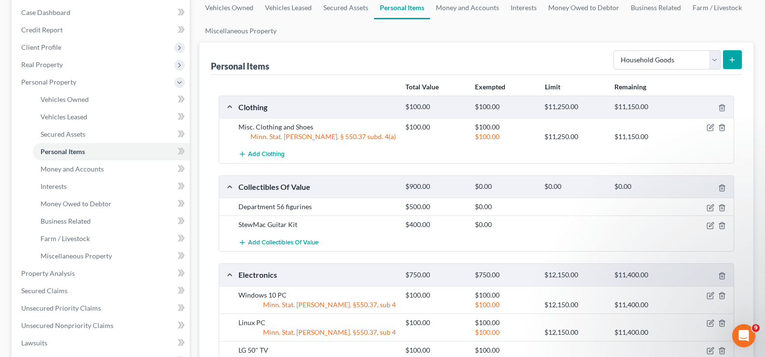
click at [735, 59] on icon "submit" at bounding box center [732, 60] width 8 height 8
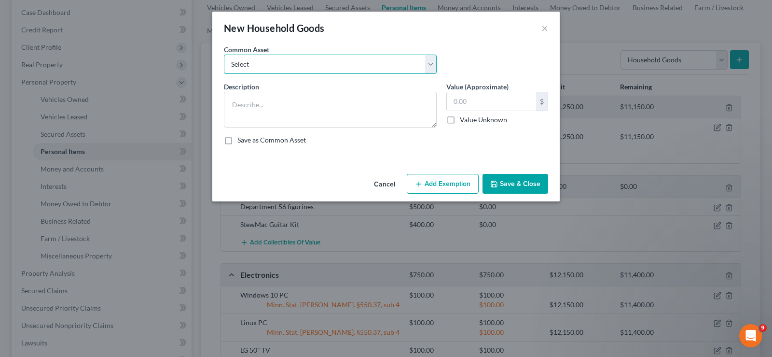
click at [319, 68] on select "Select Misc. Kitchen Utensils, Dishes, and Cookware Small Kitchen Appliances Mi…" at bounding box center [330, 64] width 213 height 19
select select "12"
click at [224, 55] on select "Select Misc. Kitchen Utensils, Dishes, and Cookware Small Kitchen Appliances Mi…" at bounding box center [330, 64] width 213 height 19
type textarea "Misc. Lawn and Garden Supplies"
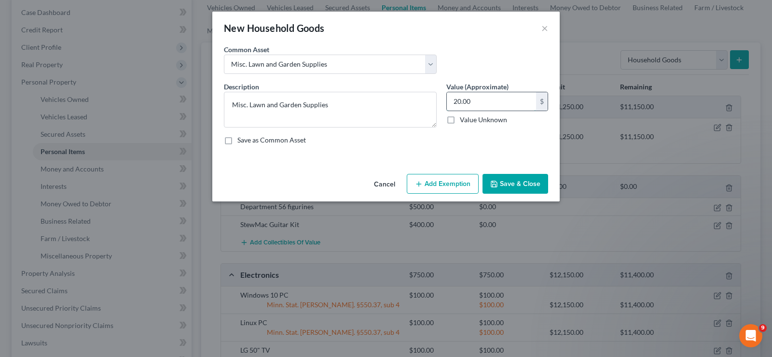
click at [488, 105] on input "20.00" at bounding box center [491, 101] width 89 height 18
type input "100"
click at [442, 183] on button "Add Exemption" at bounding box center [443, 184] width 72 height 20
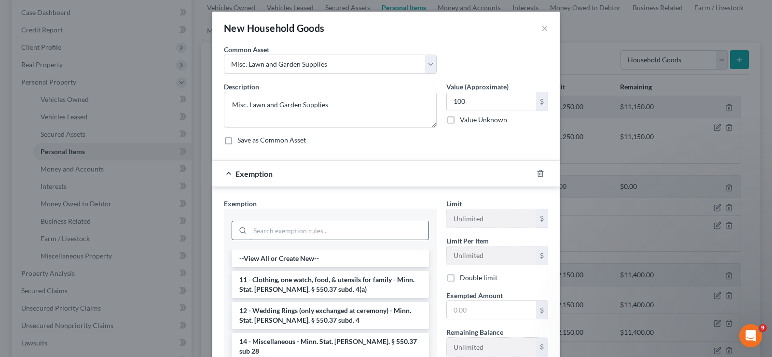
click at [364, 234] on input "search" at bounding box center [339, 230] width 179 height 18
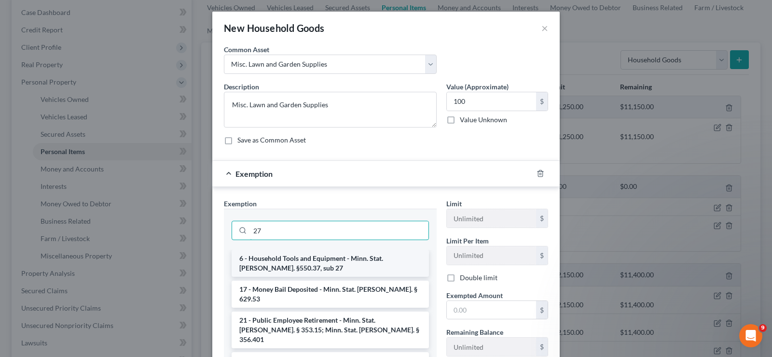
type input "27"
click at [358, 269] on li "6 - Household Tools and Equipment - Minn. Stat. [PERSON_NAME]. §550.37, sub 27" at bounding box center [330, 262] width 197 height 27
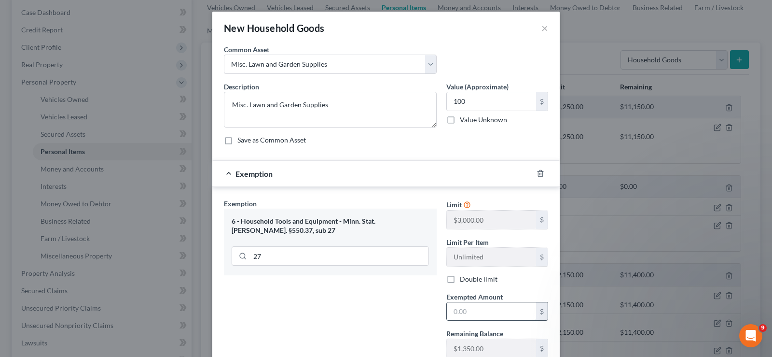
click at [491, 315] on input "text" at bounding box center [491, 311] width 89 height 18
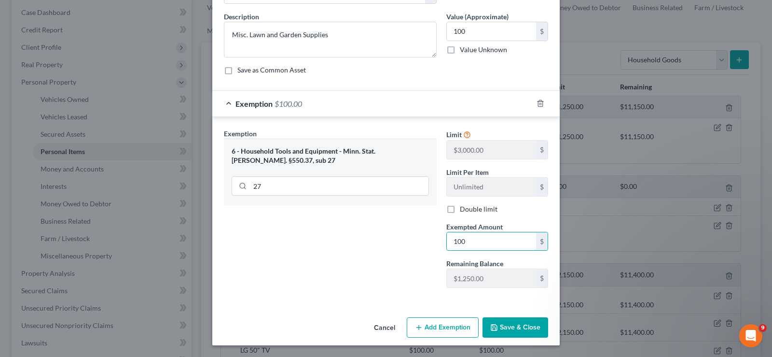
type input "100"
click at [507, 328] on button "Save & Close" at bounding box center [516, 327] width 66 height 20
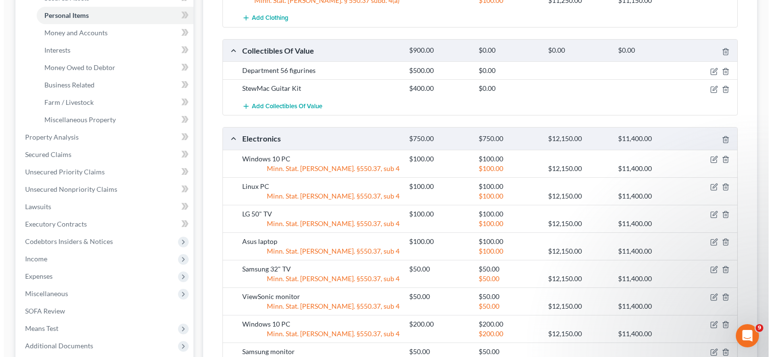
scroll to position [136, 0]
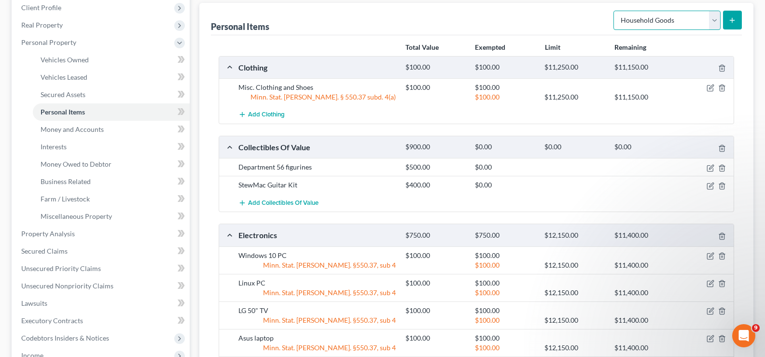
drag, startPoint x: 715, startPoint y: 21, endPoint x: 711, endPoint y: 27, distance: 6.6
click at [715, 21] on select "Select Item Type Clothing Collectibles Of Value Electronics Firearms Household …" at bounding box center [666, 20] width 107 height 19
select select "sports_and_hobby_equipment"
click at [614, 11] on select "Select Item Type Clothing Collectibles Of Value Electronics Firearms Household …" at bounding box center [666, 20] width 107 height 19
click at [733, 21] on icon "submit" at bounding box center [732, 20] width 8 height 8
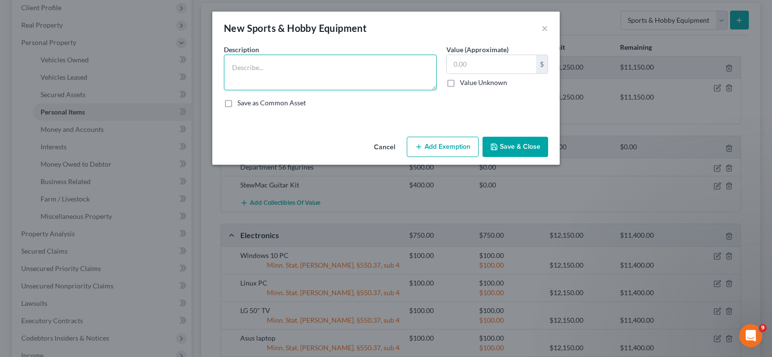
click at [339, 69] on textarea at bounding box center [330, 73] width 213 height 36
type textarea "Nikon D7100 & lenses"
type input "500"
click at [512, 148] on button "Save & Close" at bounding box center [516, 147] width 66 height 20
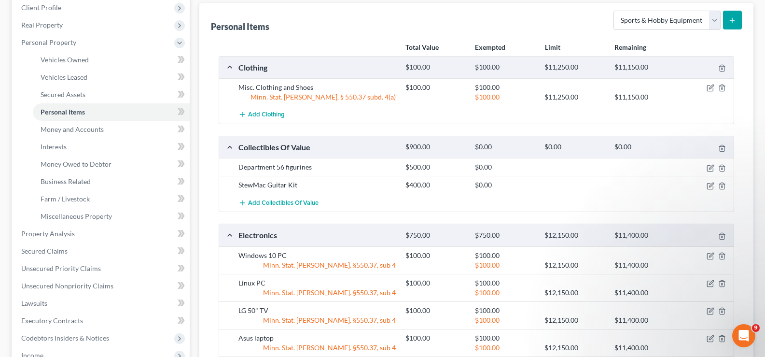
click at [728, 20] on button "submit" at bounding box center [732, 20] width 19 height 19
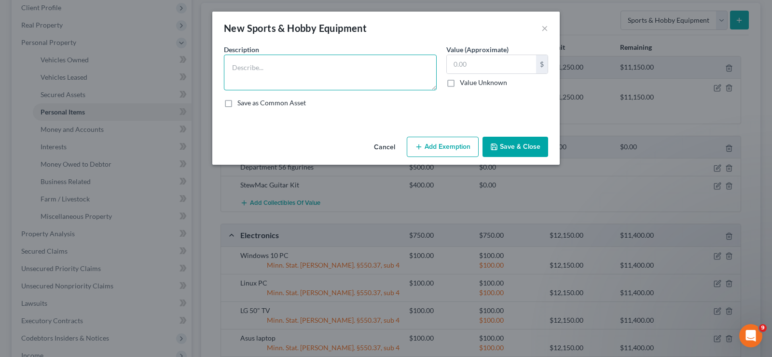
click at [336, 74] on textarea at bounding box center [330, 73] width 213 height 36
type textarea "Nikon DSCR"
type input "100"
click at [531, 151] on button "Save & Close" at bounding box center [516, 147] width 66 height 20
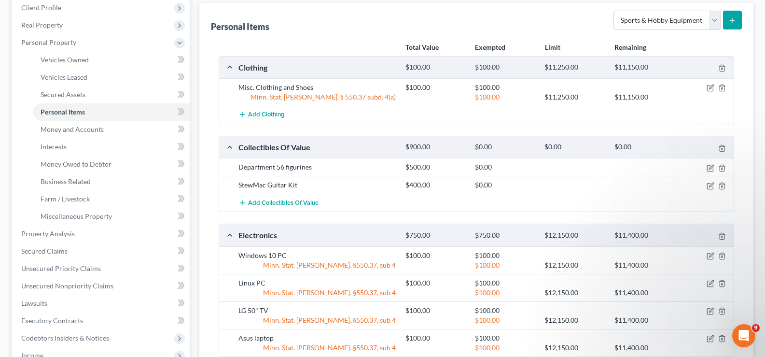
click at [734, 19] on icon "submit" at bounding box center [732, 20] width 8 height 8
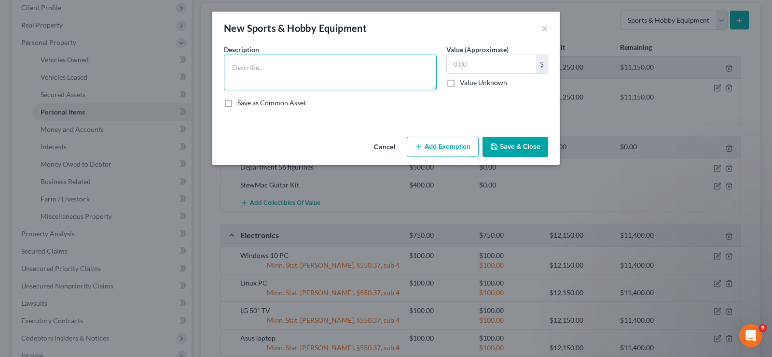
click at [339, 68] on textarea at bounding box center [330, 73] width 213 height 36
type textarea "Nikon D900"
type input "100"
click at [507, 143] on button "Save & Close" at bounding box center [516, 147] width 66 height 20
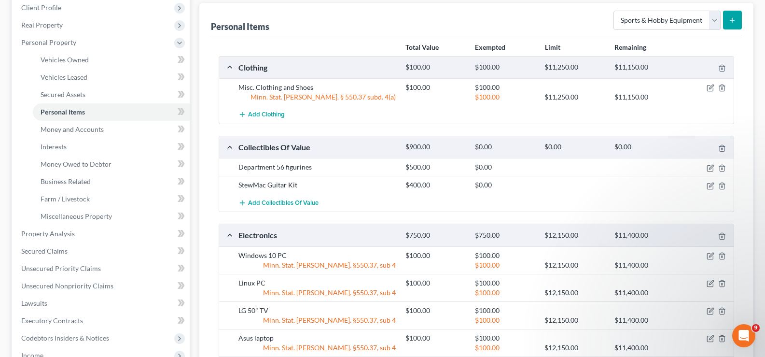
click at [735, 22] on icon "submit" at bounding box center [732, 20] width 8 height 8
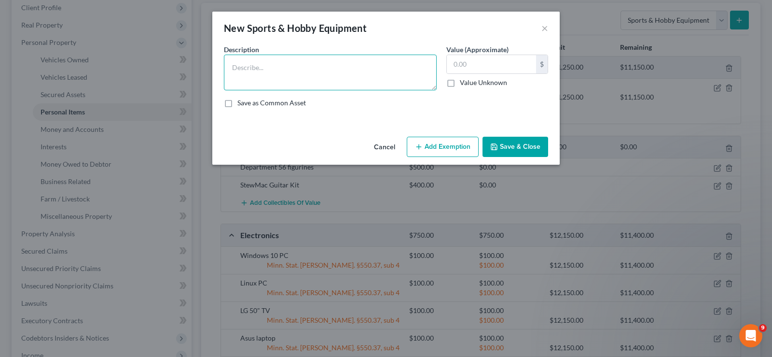
click at [314, 72] on textarea at bounding box center [330, 73] width 213 height 36
type textarea "Misc. RC planes & accessories"
type input "500"
click at [526, 144] on button "Save & Close" at bounding box center [516, 147] width 66 height 20
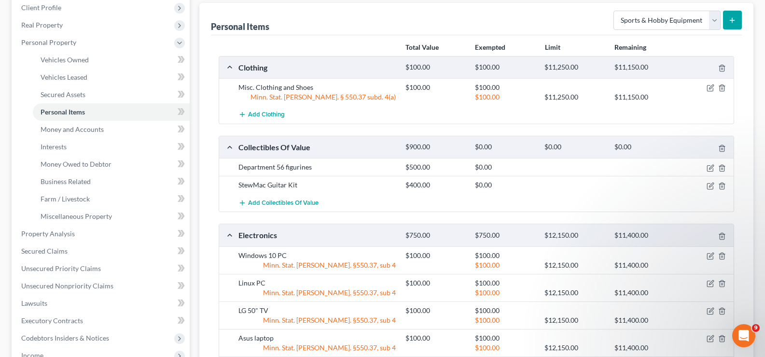
click at [731, 25] on button "submit" at bounding box center [732, 20] width 19 height 19
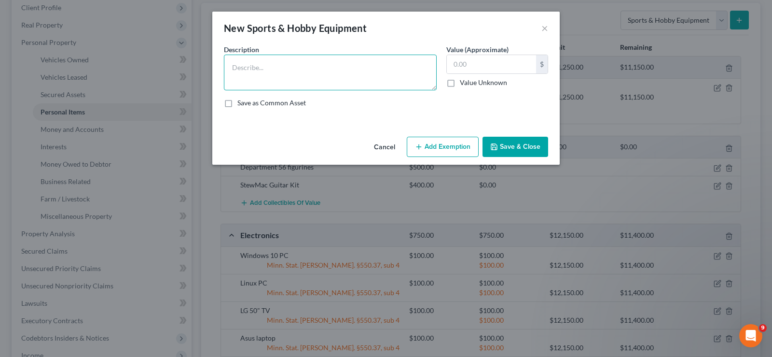
click at [311, 64] on textarea at bounding box center [330, 73] width 213 height 36
type textarea "Misc. luthiery tools"
type input "500"
click at [512, 152] on button "Save & Close" at bounding box center [516, 147] width 66 height 20
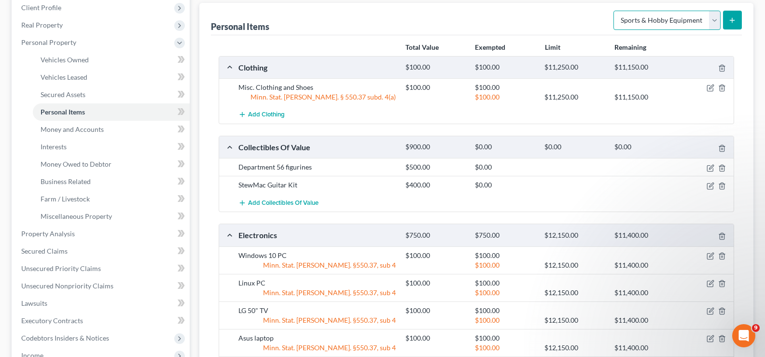
click at [712, 21] on select "Select Item Type Clothing Collectibles Of Value Electronics Firearms Household …" at bounding box center [666, 20] width 107 height 19
select select "household_goods"
click at [614, 11] on select "Select Item Type Clothing Collectibles Of Value Electronics Firearms Household …" at bounding box center [666, 20] width 107 height 19
click at [733, 22] on icon "submit" at bounding box center [732, 20] width 8 height 8
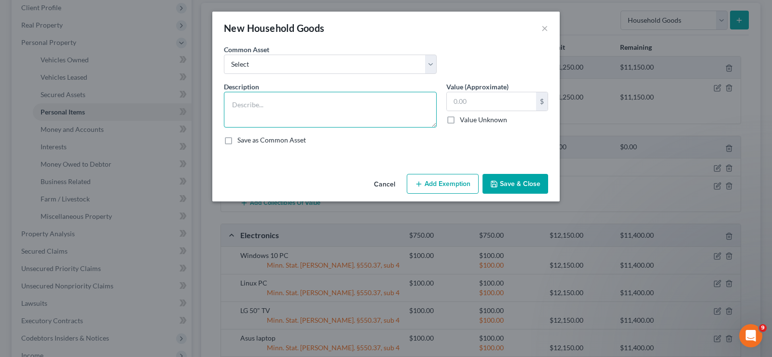
click at [364, 116] on textarea at bounding box center [330, 110] width 213 height 36
type textarea "Bosch table saw"
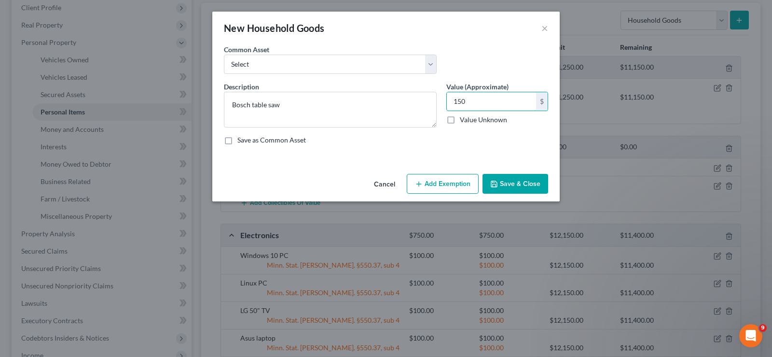
type input "150"
click at [440, 184] on button "Add Exemption" at bounding box center [443, 184] width 72 height 20
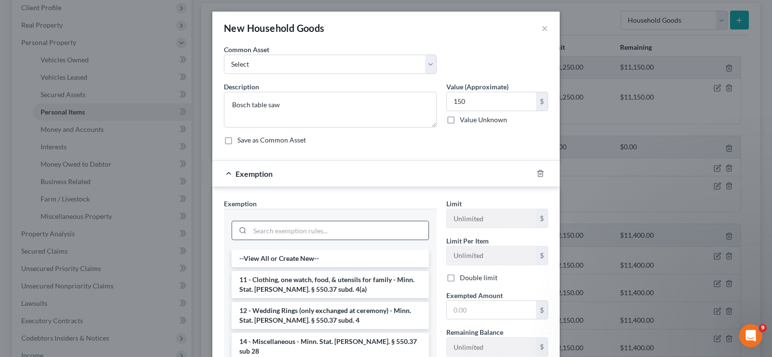
click at [384, 235] on input "search" at bounding box center [339, 230] width 179 height 18
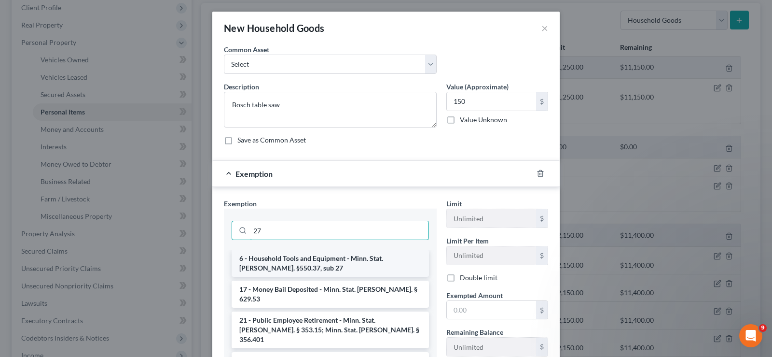
type input "27"
click at [367, 262] on li "6 - Household Tools and Equipment - Minn. Stat. [PERSON_NAME]. §550.37, sub 27" at bounding box center [330, 262] width 197 height 27
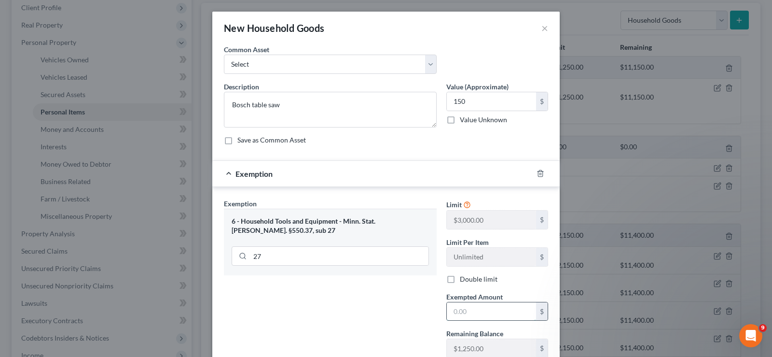
click at [478, 313] on input "text" at bounding box center [491, 311] width 89 height 18
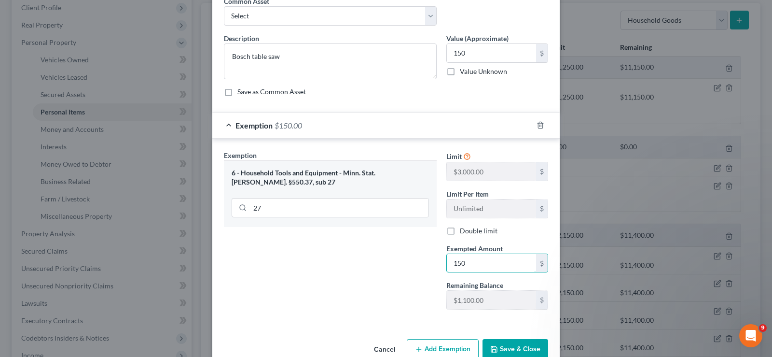
scroll to position [70, 0]
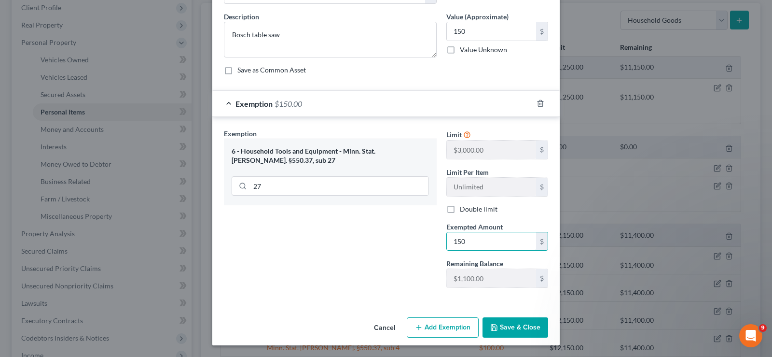
type input "150"
click at [510, 325] on button "Save & Close" at bounding box center [516, 327] width 66 height 20
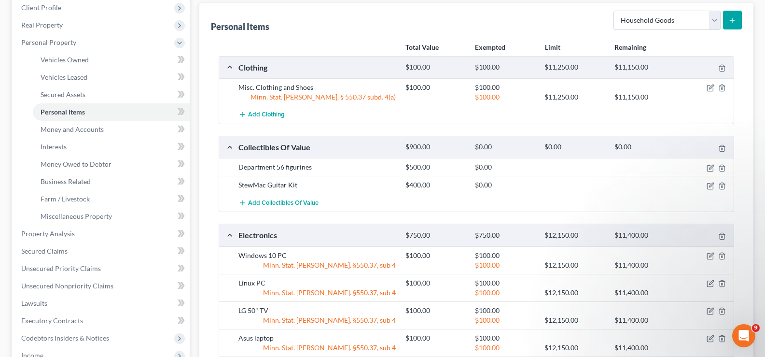
click at [734, 20] on line "submit" at bounding box center [732, 20] width 4 height 0
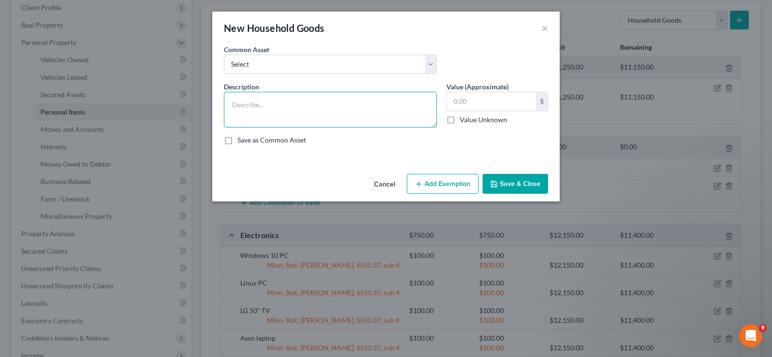
click at [307, 103] on textarea at bounding box center [330, 110] width 213 height 36
type textarea "Dewalt table saw"
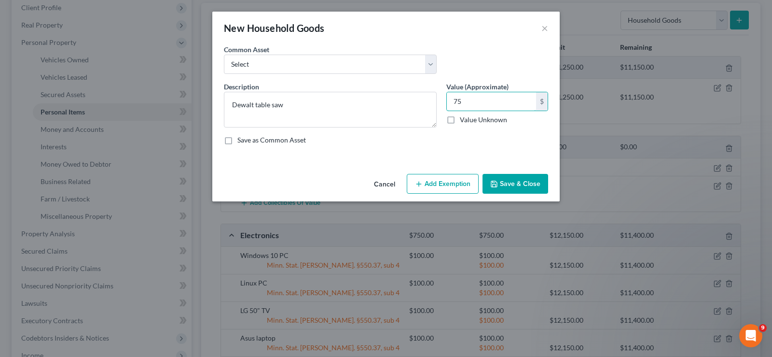
type input "75"
click at [443, 183] on button "Add Exemption" at bounding box center [443, 184] width 72 height 20
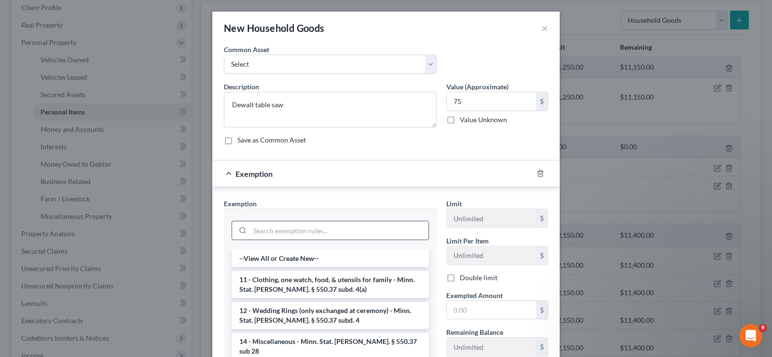
click at [372, 237] on input "search" at bounding box center [339, 230] width 179 height 18
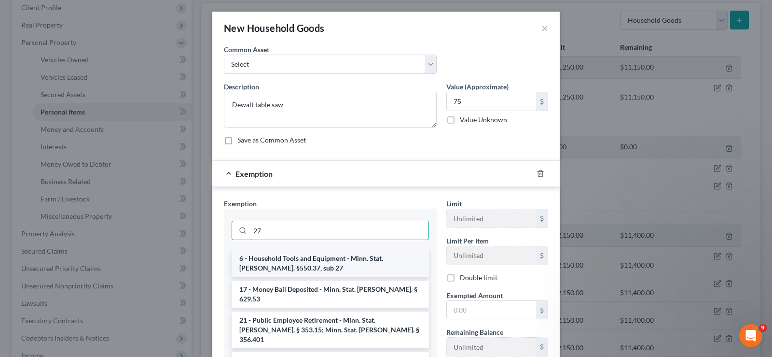
type input "27"
click at [370, 266] on li "6 - Household Tools and Equipment - Minn. Stat. [PERSON_NAME]. §550.37, sub 27" at bounding box center [330, 262] width 197 height 27
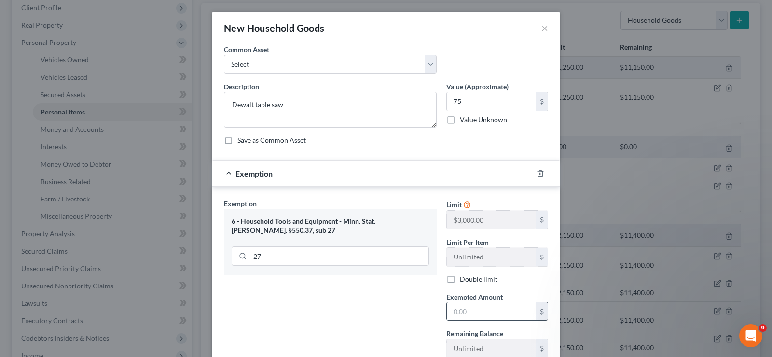
click at [484, 318] on input "text" at bounding box center [491, 311] width 89 height 18
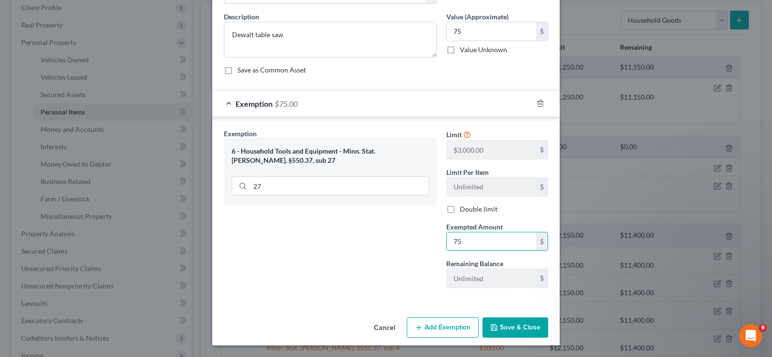
type input "75"
click at [513, 325] on button "Save & Close" at bounding box center [516, 327] width 66 height 20
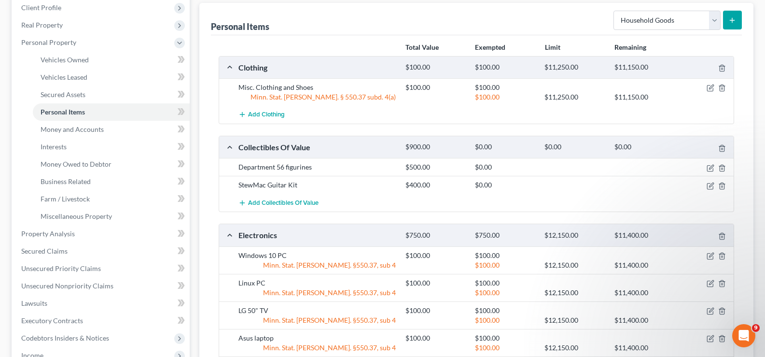
click at [733, 23] on icon "submit" at bounding box center [732, 20] width 8 height 8
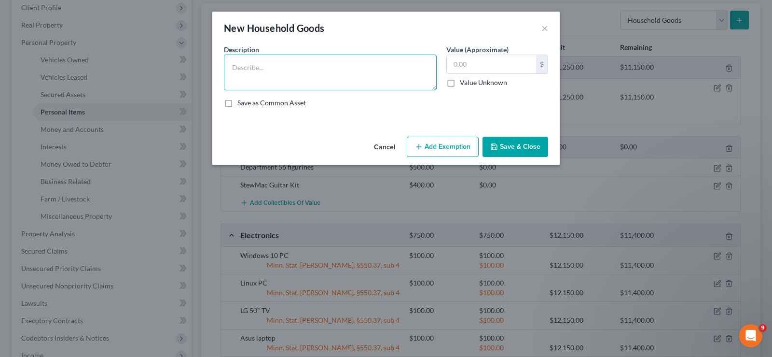
click at [285, 70] on textarea at bounding box center [330, 73] width 213 height 36
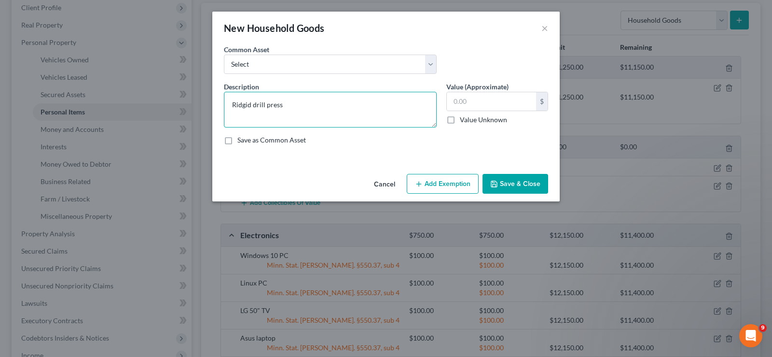
type textarea "Ridgid drill press"
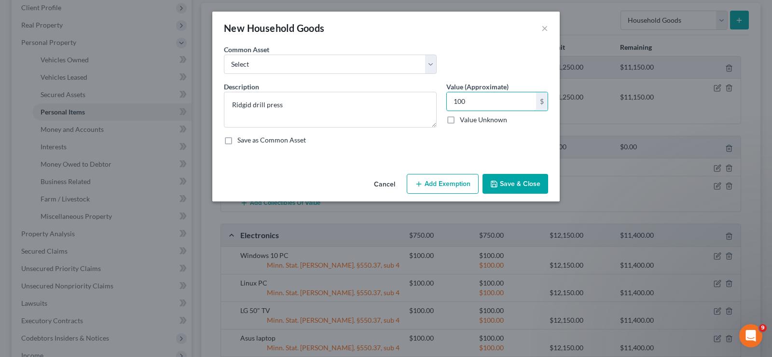
type input "100"
click at [442, 186] on button "Add Exemption" at bounding box center [443, 184] width 72 height 20
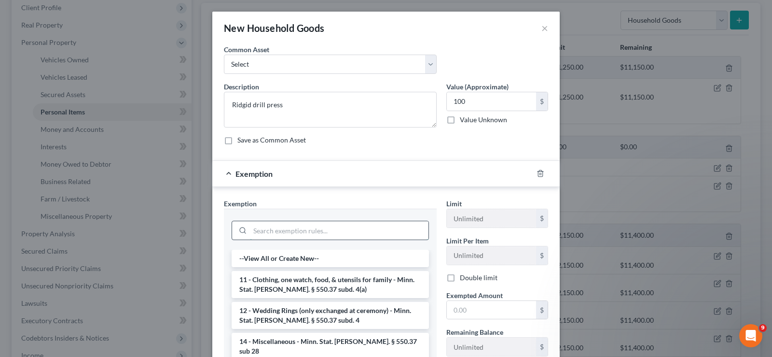
click at [375, 230] on input "search" at bounding box center [339, 230] width 179 height 18
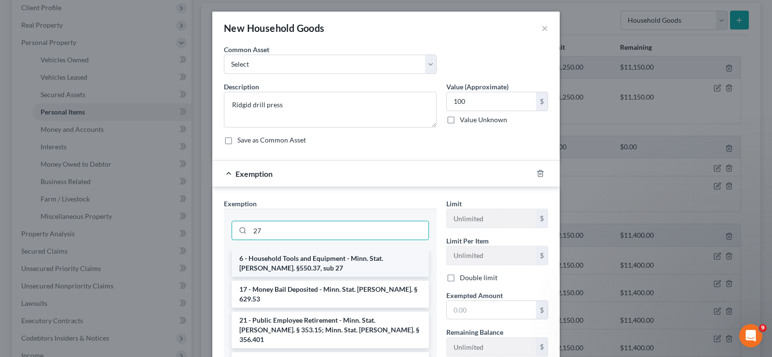
type input "27"
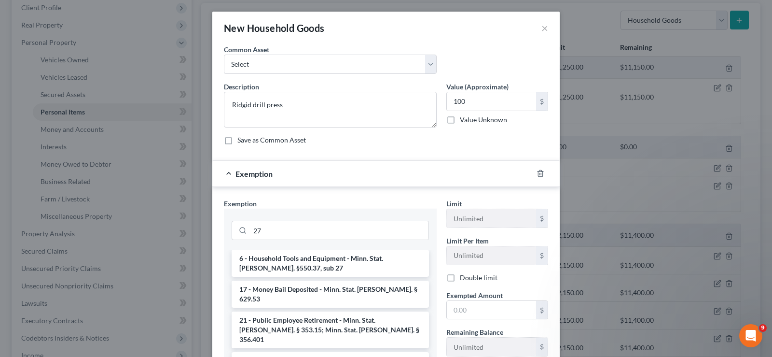
drag, startPoint x: 367, startPoint y: 262, endPoint x: 406, endPoint y: 267, distance: 39.4
click at [367, 263] on li "6 - Household Tools and Equipment - Minn. Stat. [PERSON_NAME]. §550.37, sub 27" at bounding box center [330, 262] width 197 height 27
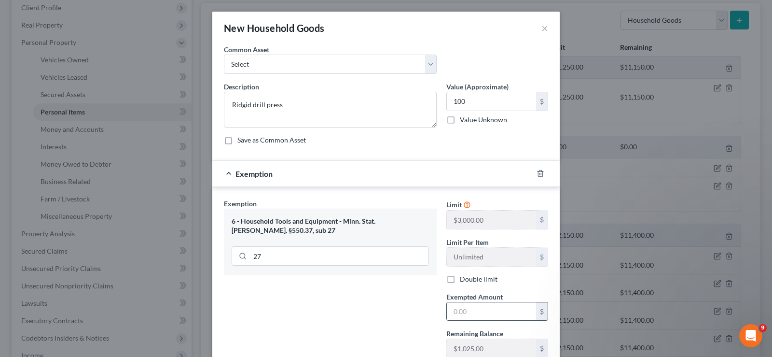
click at [473, 315] on input "text" at bounding box center [491, 311] width 89 height 18
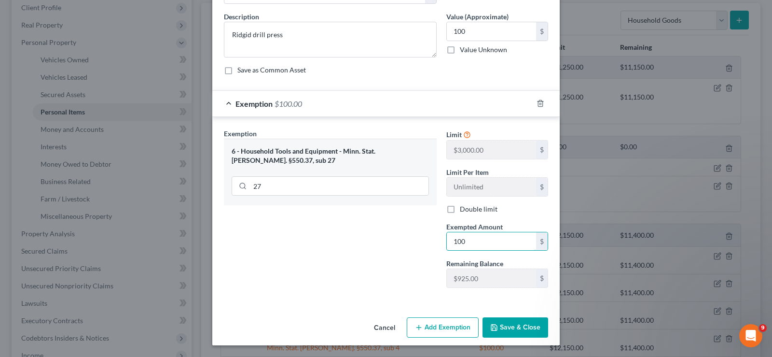
type input "100"
click at [508, 327] on button "Save & Close" at bounding box center [516, 327] width 66 height 20
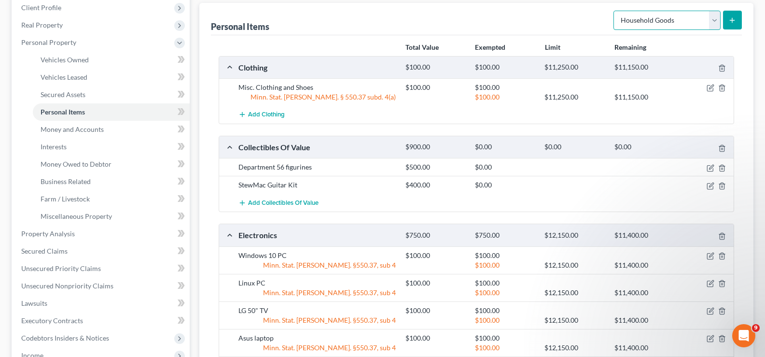
click at [718, 20] on select "Select Item Type Clothing Collectibles Of Value Electronics Firearms Household …" at bounding box center [666, 20] width 107 height 19
click at [715, 17] on select "Select Item Type Clothing Collectibles Of Value Electronics Firearms Household …" at bounding box center [666, 20] width 107 height 19
select select "sports_and_hobby_equipment"
click at [614, 11] on select "Select Item Type Clothing Collectibles Of Value Electronics Firearms Household …" at bounding box center [666, 20] width 107 height 19
click at [730, 21] on icon "submit" at bounding box center [732, 20] width 8 height 8
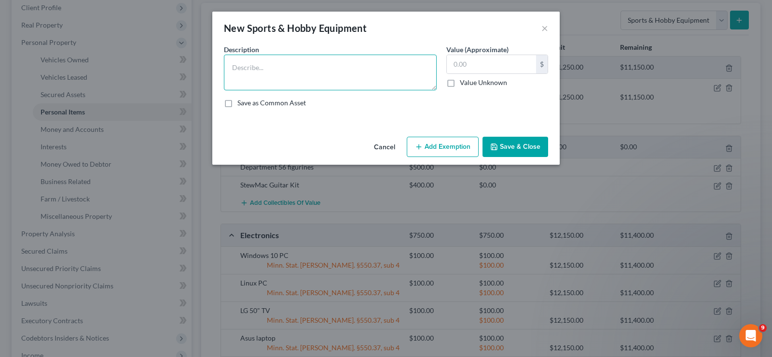
click at [323, 58] on textarea at bounding box center [330, 73] width 213 height 36
type textarea "Jet 1014 lathe"
click at [430, 147] on button "Add Exemption" at bounding box center [443, 147] width 72 height 20
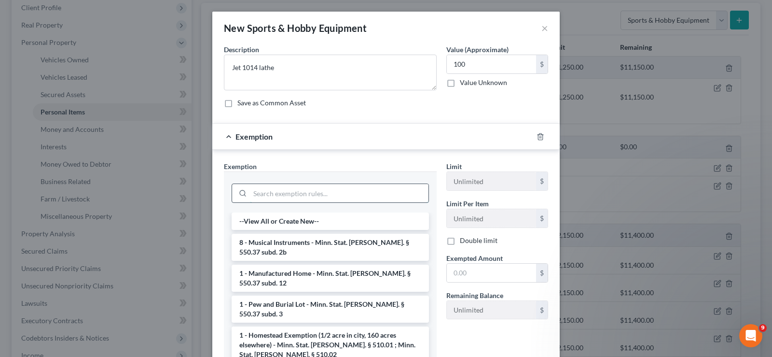
click at [373, 193] on input "search" at bounding box center [339, 193] width 179 height 18
click at [537, 138] on icon "button" at bounding box center [541, 137] width 8 height 8
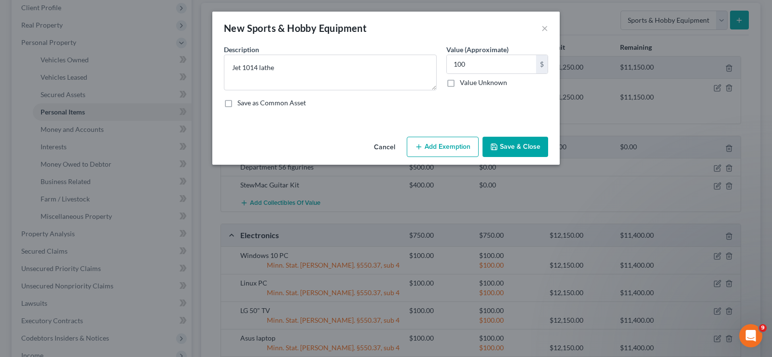
click at [514, 146] on button "Save & Close" at bounding box center [516, 147] width 66 height 20
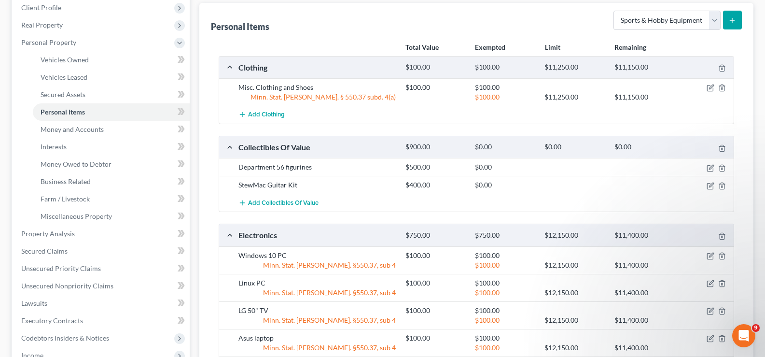
click at [736, 18] on icon "submit" at bounding box center [732, 20] width 8 height 8
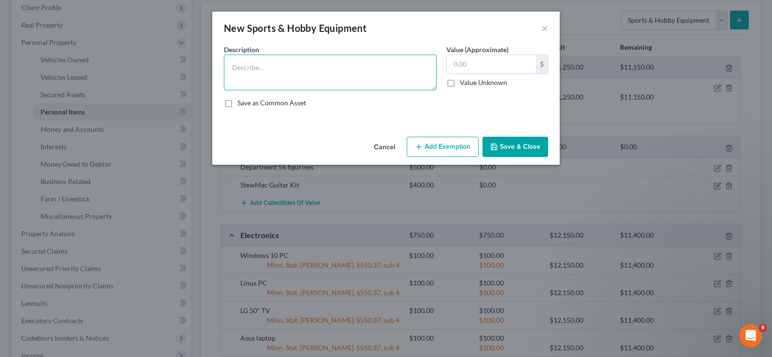
click at [325, 73] on textarea at bounding box center [330, 73] width 213 height 36
click at [520, 146] on button "Save & Close" at bounding box center [516, 147] width 66 height 20
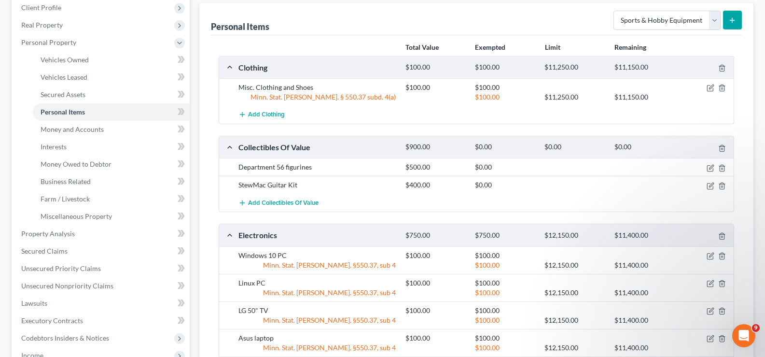
click at [730, 25] on button "submit" at bounding box center [732, 20] width 19 height 19
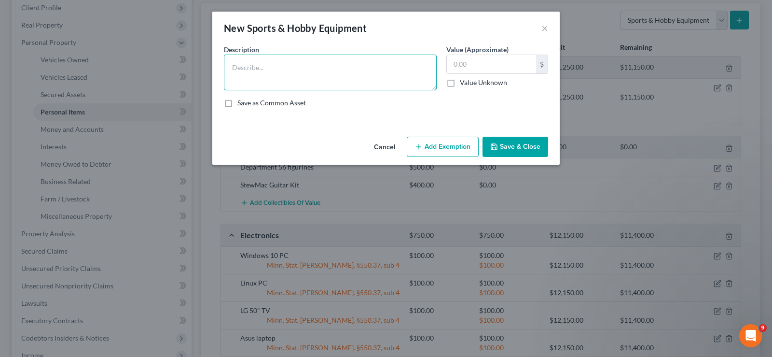
click at [318, 76] on textarea at bounding box center [330, 73] width 213 height 36
click at [515, 144] on button "Save & Close" at bounding box center [516, 147] width 66 height 20
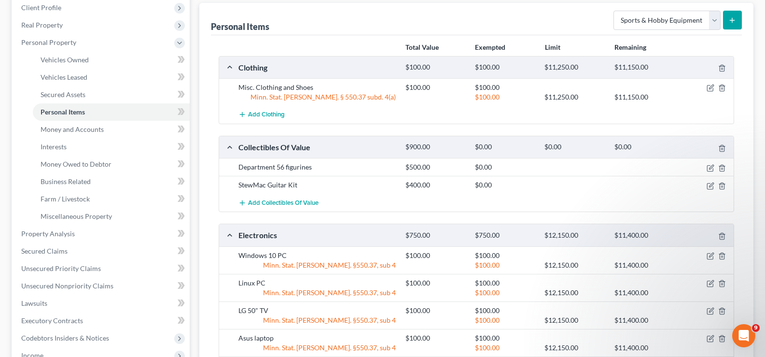
click at [736, 13] on button "submit" at bounding box center [732, 20] width 19 height 19
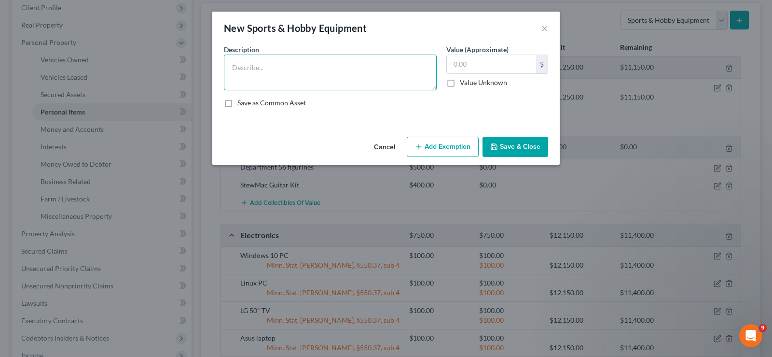
click at [304, 75] on textarea at bounding box center [330, 73] width 213 height 36
click at [506, 148] on button "Save & Close" at bounding box center [516, 147] width 66 height 20
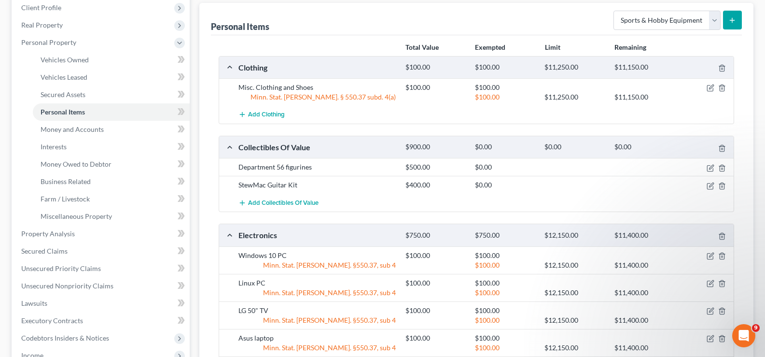
click at [727, 23] on button "submit" at bounding box center [732, 20] width 19 height 19
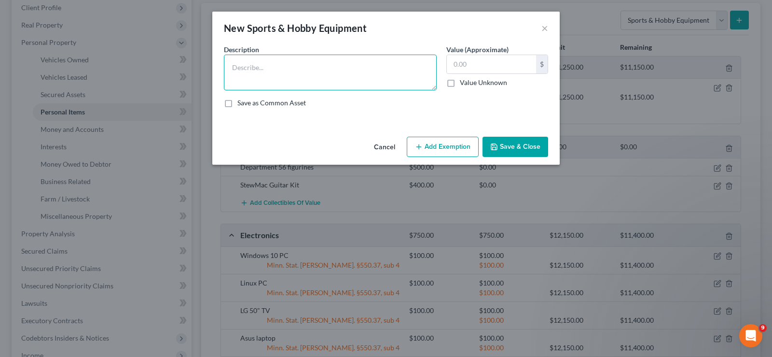
click at [315, 83] on textarea at bounding box center [330, 73] width 213 height 36
click at [520, 145] on button "Save & Close" at bounding box center [516, 147] width 66 height 20
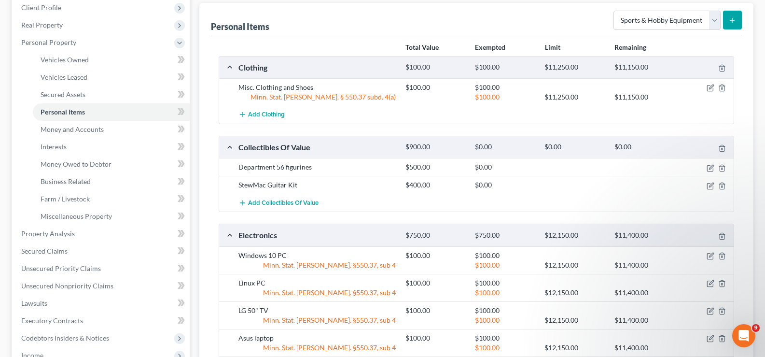
click at [730, 23] on icon "submit" at bounding box center [732, 20] width 8 height 8
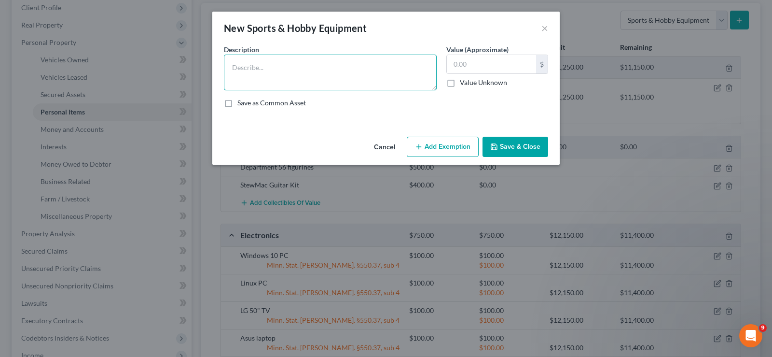
click at [320, 80] on textarea at bounding box center [330, 73] width 213 height 36
click at [484, 66] on input "text" at bounding box center [491, 64] width 89 height 18
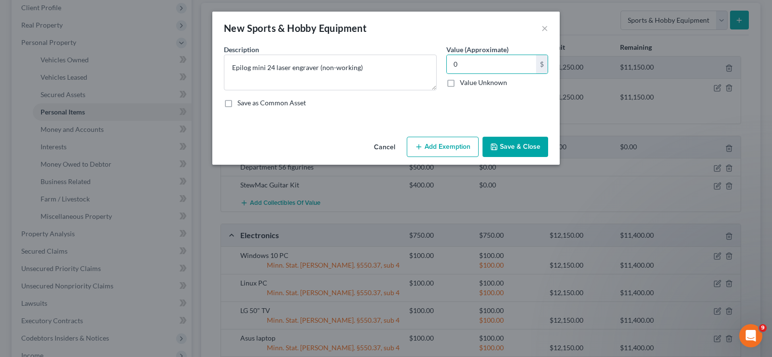
click at [511, 144] on button "Save & Close" at bounding box center [516, 147] width 66 height 20
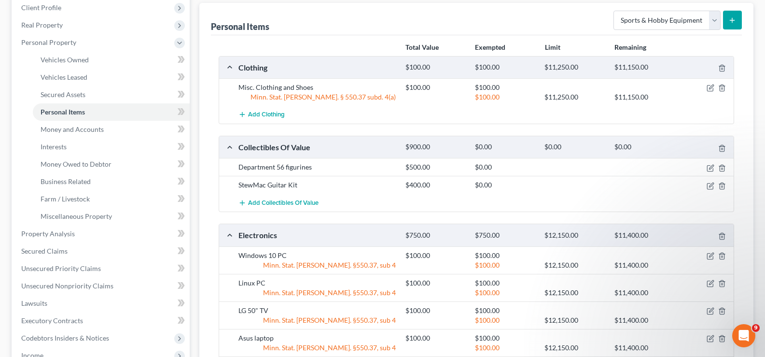
click at [731, 13] on button "submit" at bounding box center [732, 20] width 19 height 19
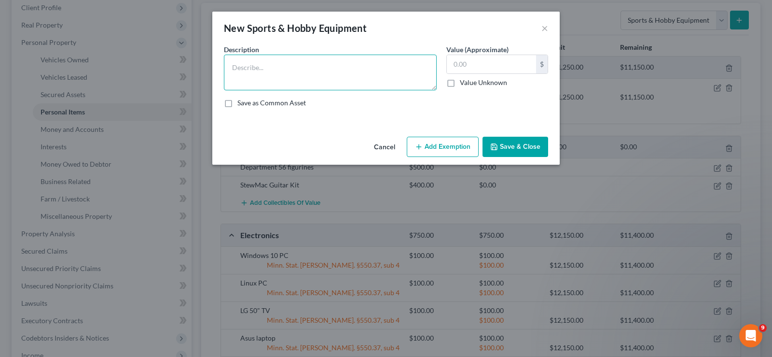
click at [268, 73] on textarea at bounding box center [330, 73] width 213 height 36
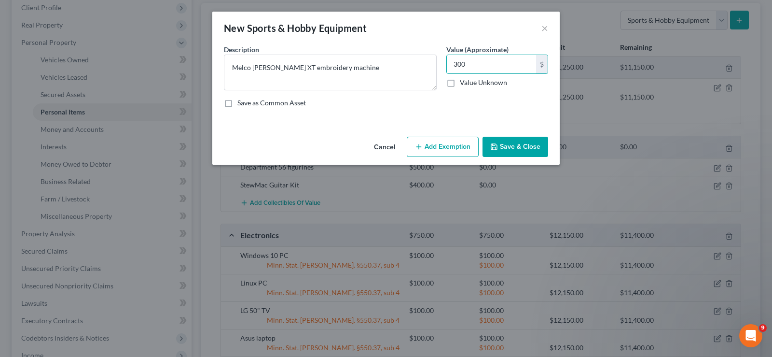
click at [518, 145] on button "Save & Close" at bounding box center [516, 147] width 66 height 20
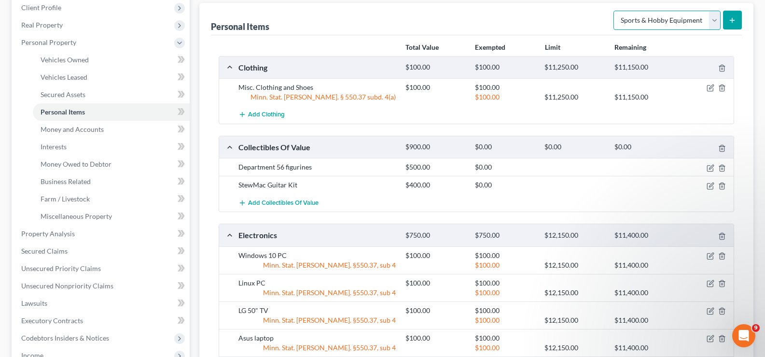
click at [715, 18] on select "Select Item Type Clothing Collectibles Of Value Electronics Firearms Household …" at bounding box center [666, 20] width 107 height 19
click at [614, 11] on select "Select Item Type Clothing Collectibles Of Value Electronics Firearms Household …" at bounding box center [666, 20] width 107 height 19
click at [735, 20] on icon "submit" at bounding box center [732, 20] width 8 height 8
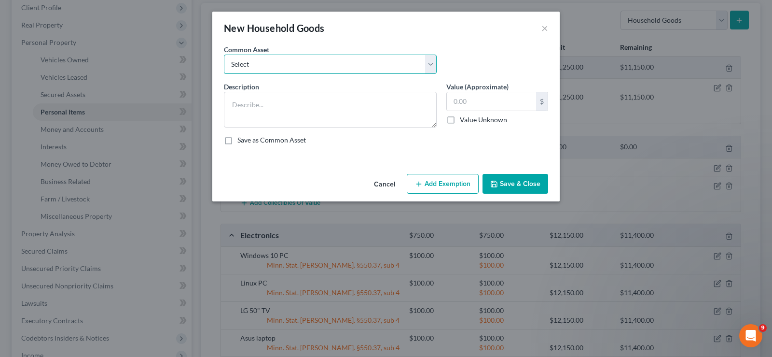
click at [346, 64] on select "Select Misc. Kitchen Utensils, Dishes, and Cookware Small Kitchen Appliances Mi…" at bounding box center [330, 64] width 213 height 19
click at [224, 55] on select "Select Misc. Kitchen Utensils, Dishes, and Cookware Small Kitchen Appliances Mi…" at bounding box center [330, 64] width 213 height 19
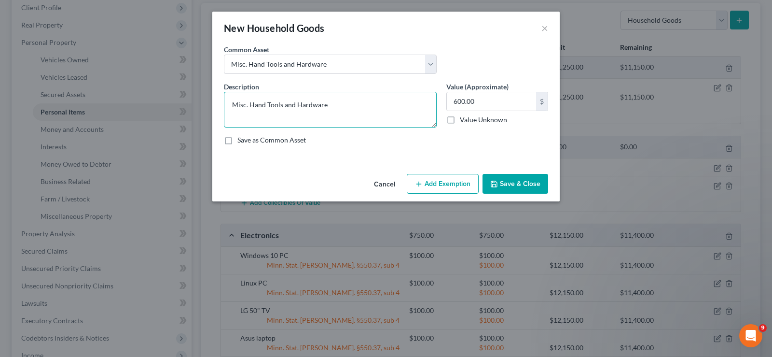
click at [374, 115] on textarea "Misc. Hand Tools and Hardware" at bounding box center [330, 110] width 213 height 36
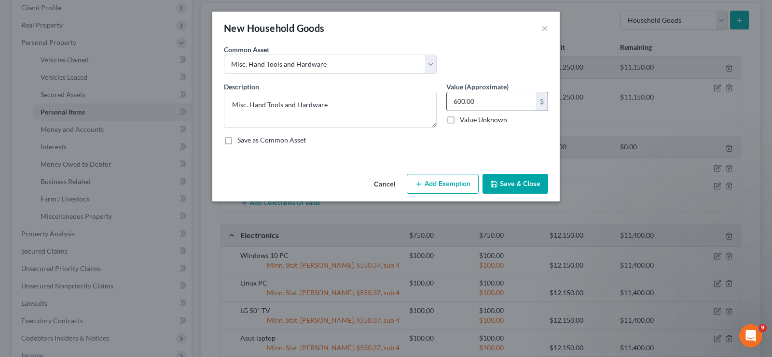
click at [531, 99] on input "600.00" at bounding box center [491, 101] width 89 height 18
click at [441, 180] on button "Add Exemption" at bounding box center [443, 184] width 72 height 20
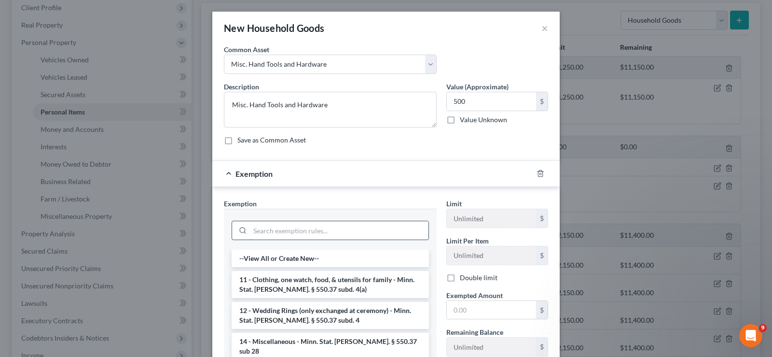
click at [384, 225] on input "search" at bounding box center [339, 230] width 179 height 18
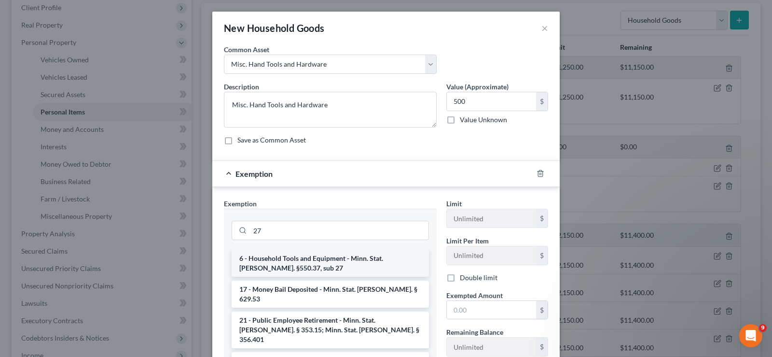
click at [359, 263] on li "6 - Household Tools and Equipment - Minn. Stat. [PERSON_NAME]. §550.37, sub 27" at bounding box center [330, 262] width 197 height 27
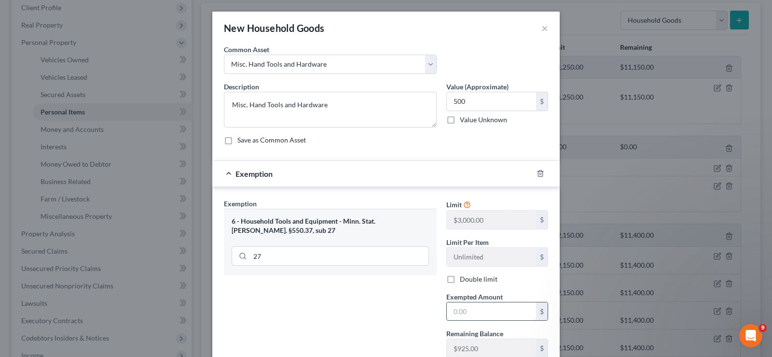
click at [479, 312] on input "text" at bounding box center [491, 311] width 89 height 18
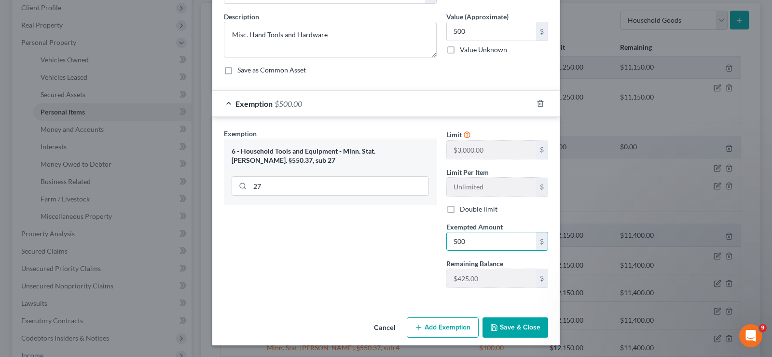
click at [526, 326] on button "Save & Close" at bounding box center [516, 327] width 66 height 20
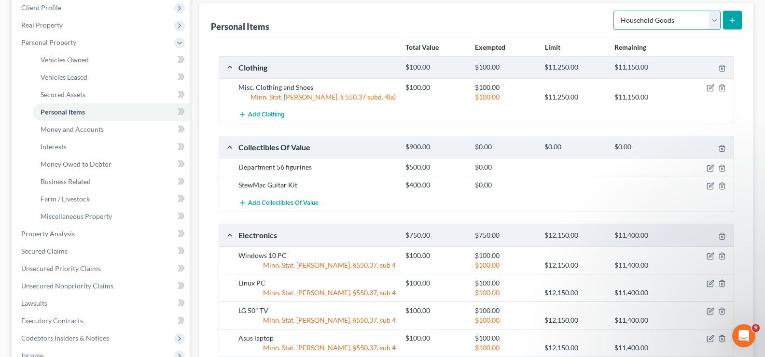
click at [714, 15] on select "Select Item Type Clothing Collectibles Of Value Electronics Firearms Household …" at bounding box center [666, 20] width 107 height 19
click at [614, 11] on select "Select Item Type Clothing Collectibles Of Value Electronics Firearms Household …" at bounding box center [666, 20] width 107 height 19
click at [730, 22] on icon "submit" at bounding box center [732, 20] width 8 height 8
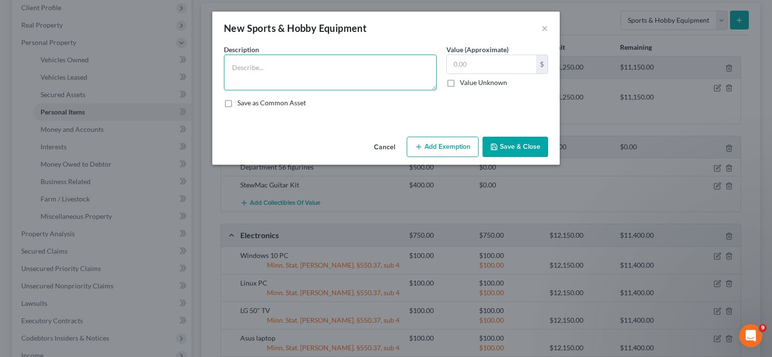
click at [362, 78] on textarea at bounding box center [330, 73] width 213 height 36
click at [313, 73] on textarea "B" at bounding box center [330, 73] width 213 height 36
click at [523, 148] on button "Save & Close" at bounding box center [516, 147] width 66 height 20
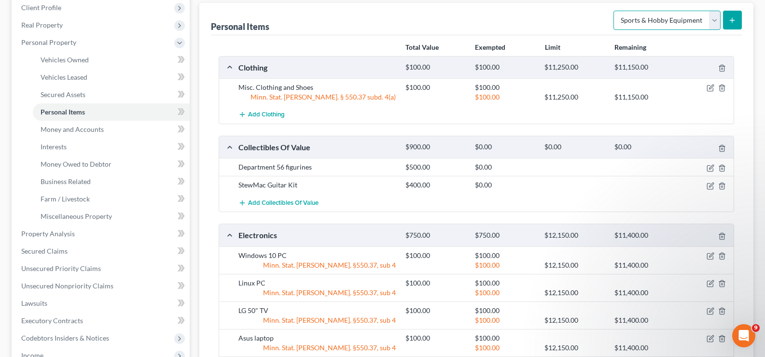
click at [717, 24] on select "Select Item Type Clothing Collectibles Of Value Electronics Firearms Household …" at bounding box center [666, 20] width 107 height 19
click at [614, 11] on select "Select Item Type Clothing Collectibles Of Value Electronics Firearms Household …" at bounding box center [666, 20] width 107 height 19
click at [730, 16] on icon "submit" at bounding box center [732, 20] width 8 height 8
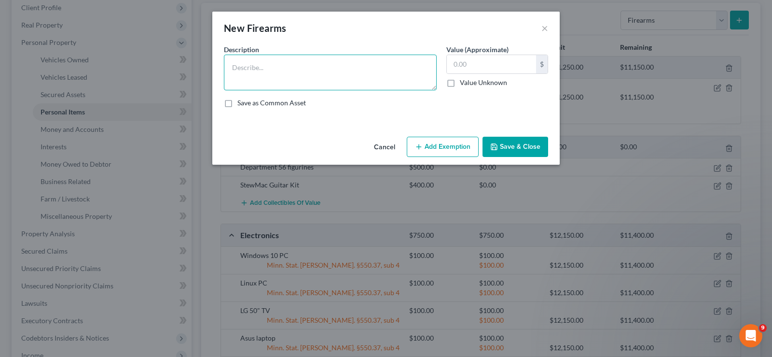
click at [327, 67] on textarea at bounding box center [330, 73] width 213 height 36
click at [507, 149] on button "Save & Close" at bounding box center [516, 147] width 66 height 20
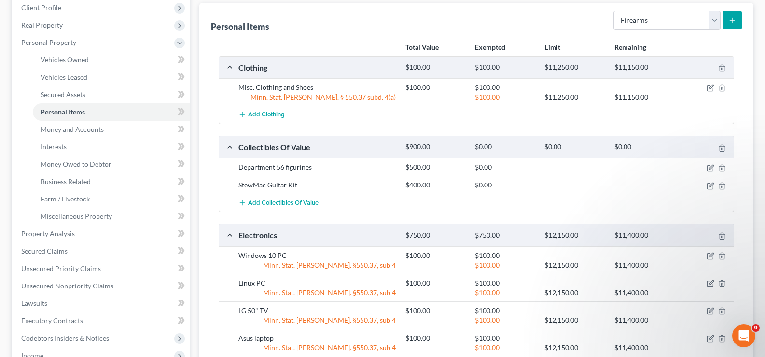
click at [739, 18] on button "submit" at bounding box center [732, 20] width 19 height 19
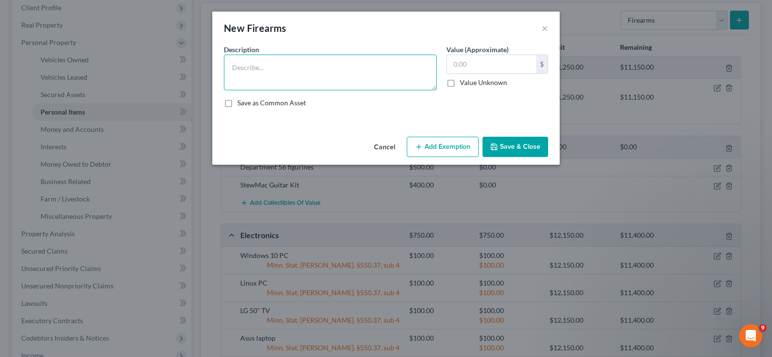
click at [330, 59] on textarea at bounding box center [330, 73] width 213 height 36
click at [512, 142] on button "Save & Close" at bounding box center [516, 147] width 66 height 20
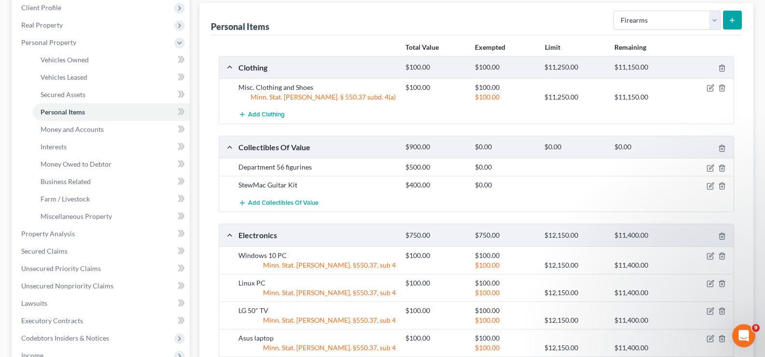
click at [736, 14] on button "submit" at bounding box center [732, 20] width 19 height 19
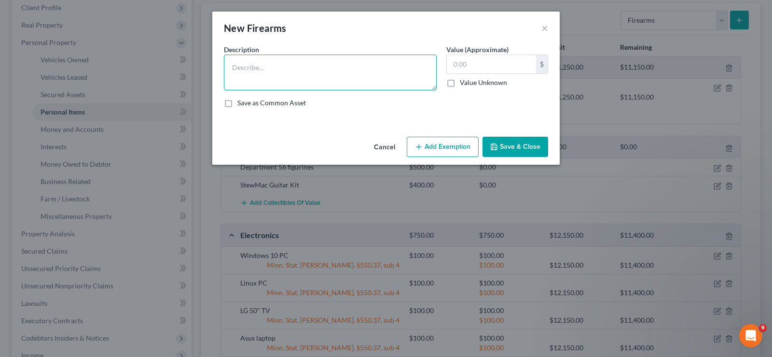
click at [397, 64] on textarea at bounding box center [330, 73] width 213 height 36
click at [506, 144] on button "Save & Close" at bounding box center [516, 147] width 66 height 20
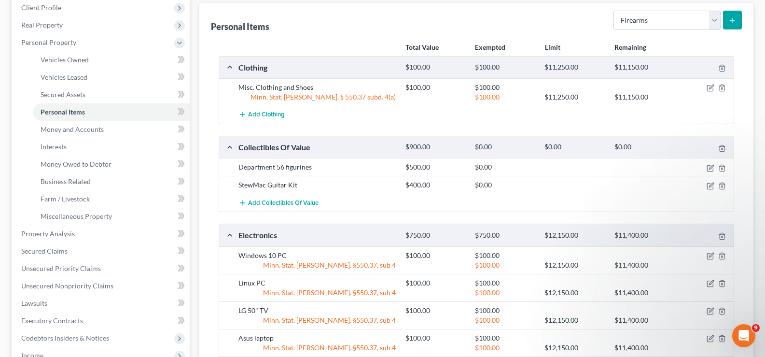
click at [735, 16] on icon "submit" at bounding box center [732, 20] width 8 height 8
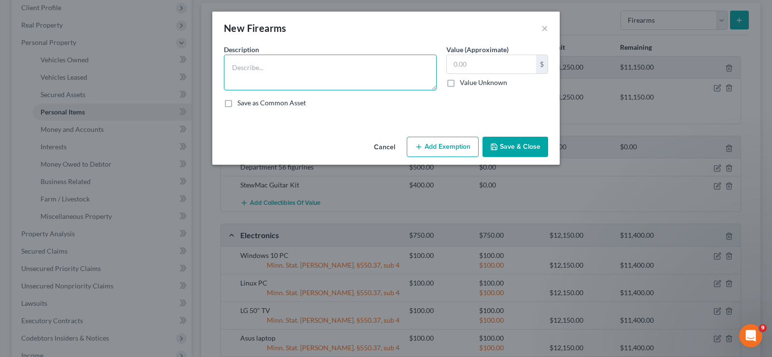
click at [274, 76] on textarea at bounding box center [330, 73] width 213 height 36
click at [245, 69] on textarea "12 ga shotgun" at bounding box center [330, 73] width 213 height 36
click at [470, 67] on input "text" at bounding box center [491, 64] width 89 height 18
click at [512, 146] on button "Save & Close" at bounding box center [516, 147] width 66 height 20
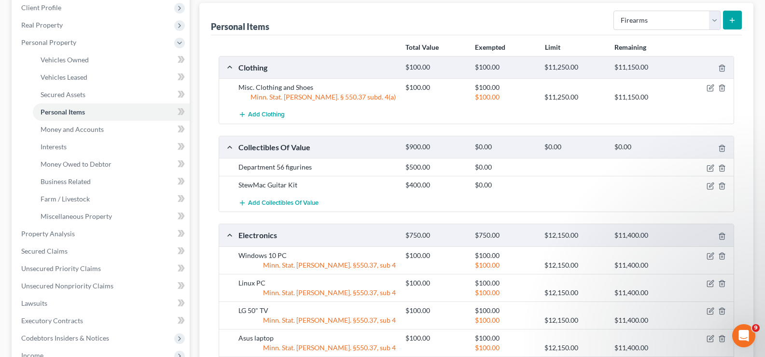
click at [738, 22] on button "submit" at bounding box center [732, 20] width 19 height 19
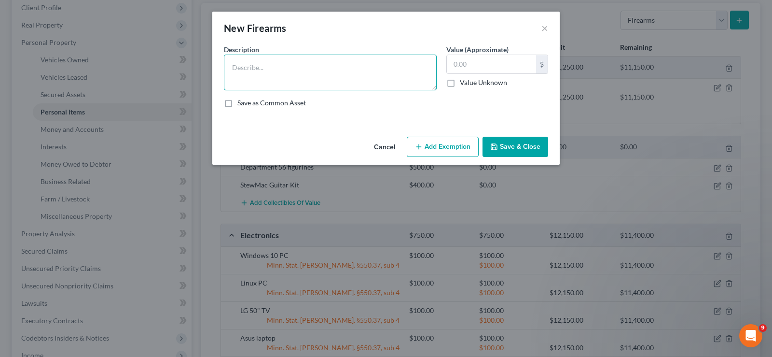
click at [292, 70] on textarea at bounding box center [330, 73] width 213 height 36
click at [329, 69] on textarea "Glock 23 40 calibur" at bounding box center [330, 73] width 213 height 36
click at [510, 66] on input "text" at bounding box center [491, 64] width 89 height 18
click at [506, 146] on button "Save & Close" at bounding box center [516, 147] width 66 height 20
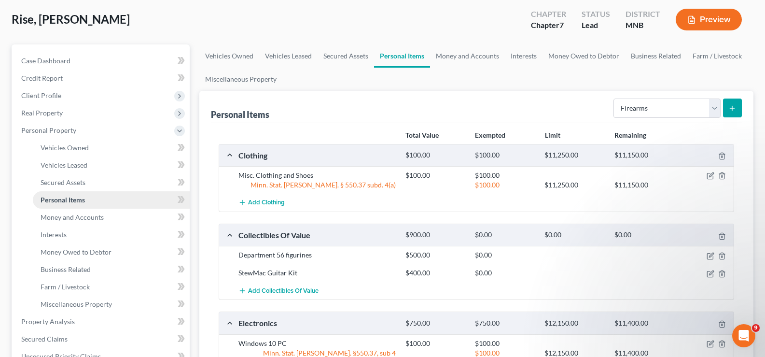
scroll to position [97, 0]
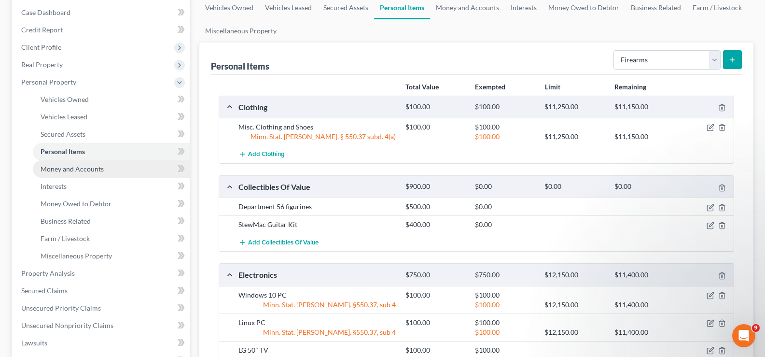
click at [84, 167] on span "Money and Accounts" at bounding box center [72, 169] width 63 height 8
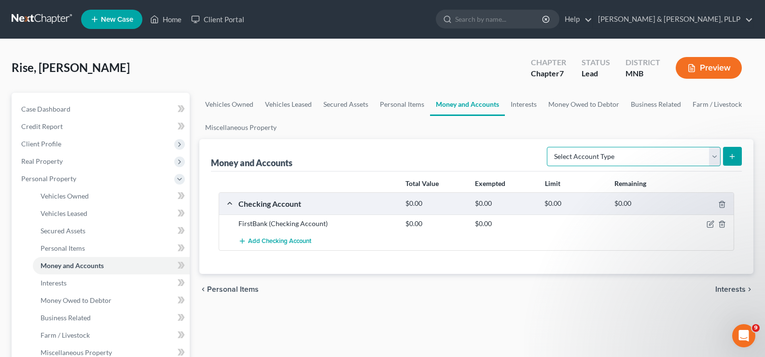
click at [713, 158] on select "Select Account Type Brokerage Cash on Hand Certificates of Deposit Checking Acc…" at bounding box center [634, 156] width 174 height 19
click at [549, 147] on select "Select Account Type Brokerage Cash on Hand Certificates of Deposit Checking Acc…" at bounding box center [634, 156] width 174 height 19
click at [732, 155] on icon "submit" at bounding box center [732, 156] width 8 height 8
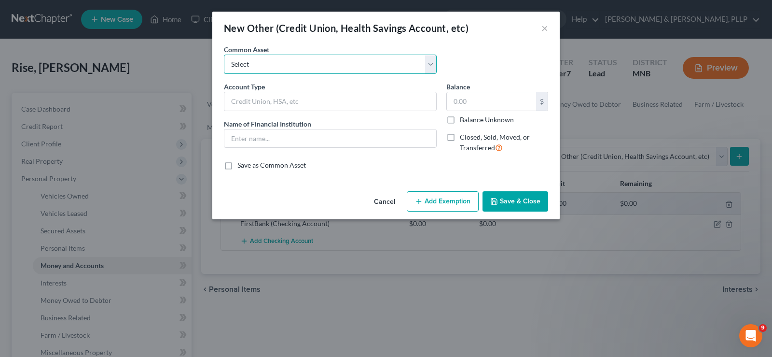
click at [428, 65] on select "Select Health Savings Account Membership Account" at bounding box center [330, 64] width 213 height 19
click at [353, 105] on input "text" at bounding box center [330, 101] width 212 height 18
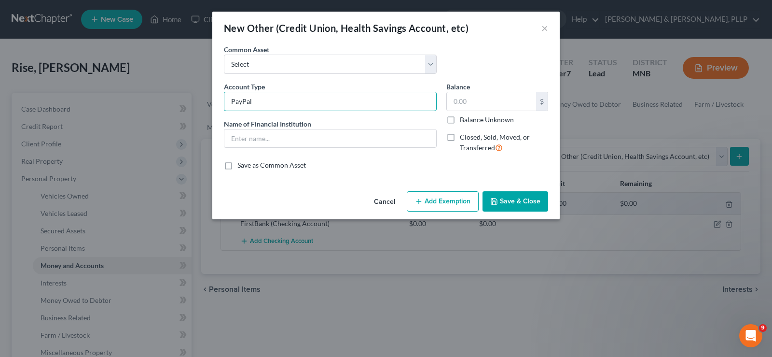
drag, startPoint x: 326, startPoint y: 102, endPoint x: 213, endPoint y: 99, distance: 113.4
click at [213, 99] on div "An exemption set must first be selected from the Filing Information section. Co…" at bounding box center [385, 115] width 347 height 143
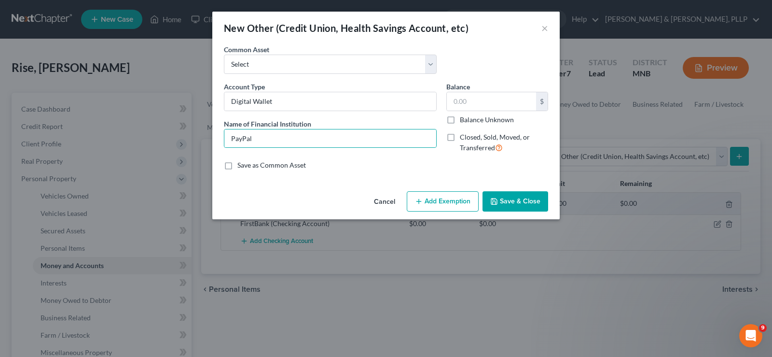
click at [493, 192] on button "Save & Close" at bounding box center [516, 201] width 66 height 20
